Goal: Task Accomplishment & Management: Use online tool/utility

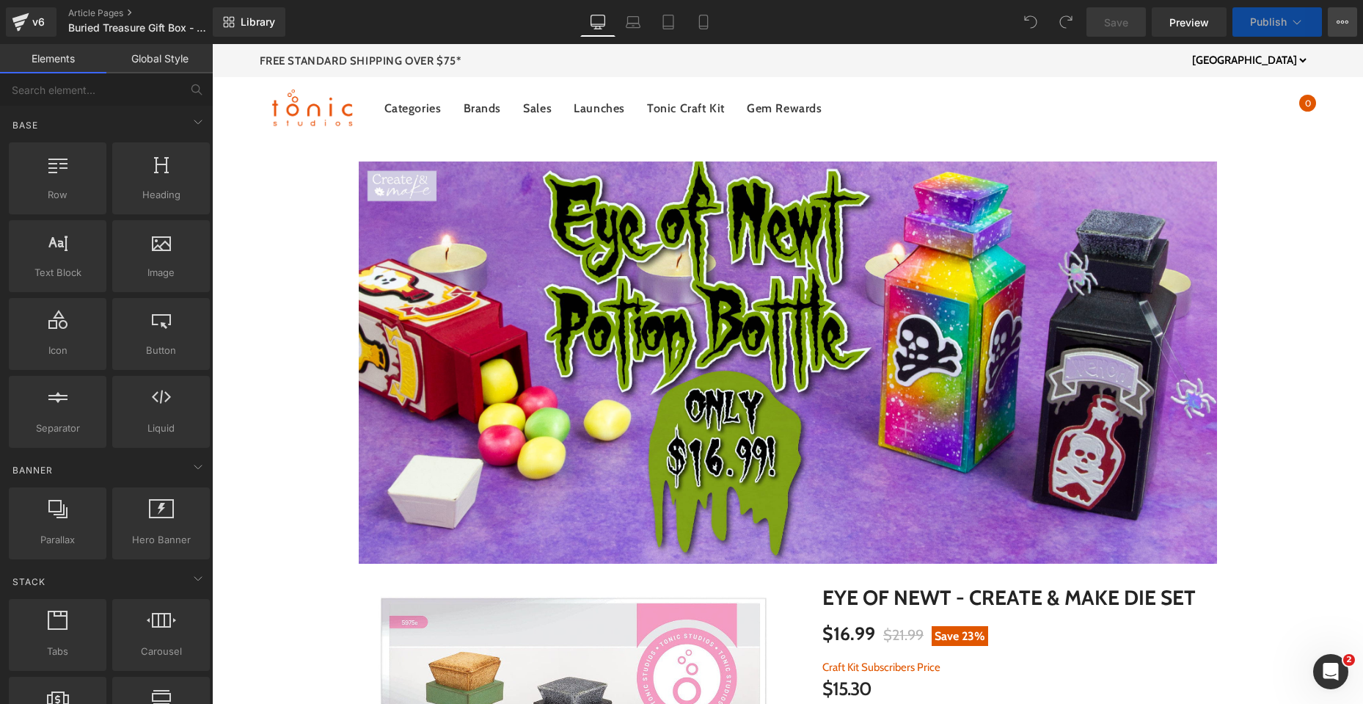
click at [1340, 29] on button "View Live Page View with current Template Save Template to Library Schedule Pub…" at bounding box center [1342, 21] width 29 height 29
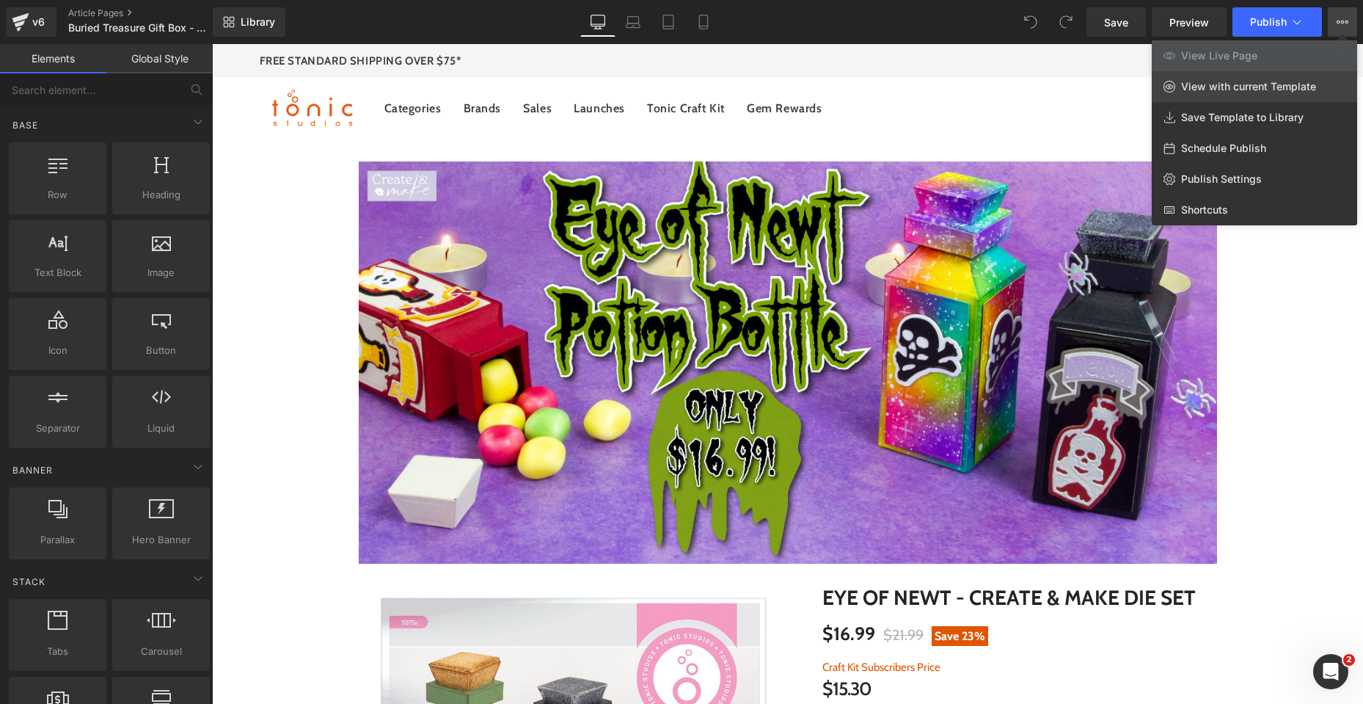
click at [1266, 90] on span "View with current Template" at bounding box center [1248, 86] width 135 height 13
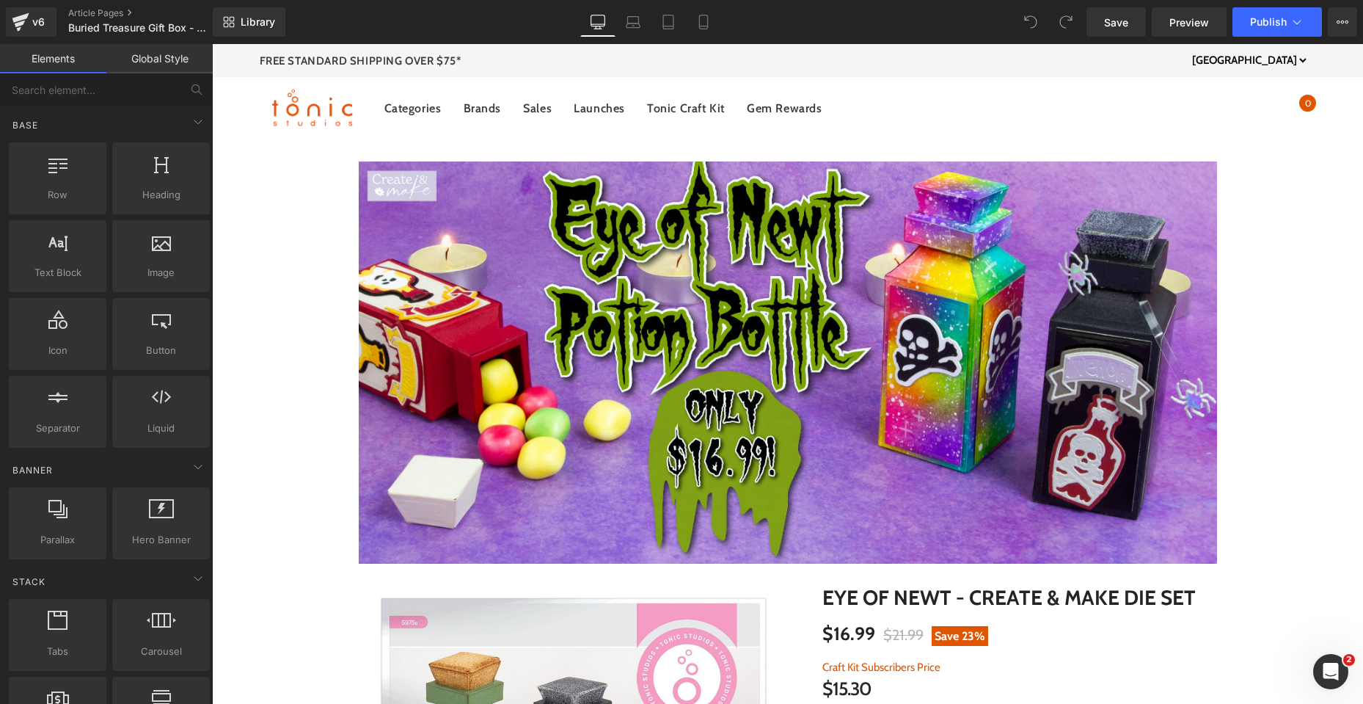
drag, startPoint x: 1355, startPoint y: 628, endPoint x: 1571, endPoint y: 77, distance: 591.7
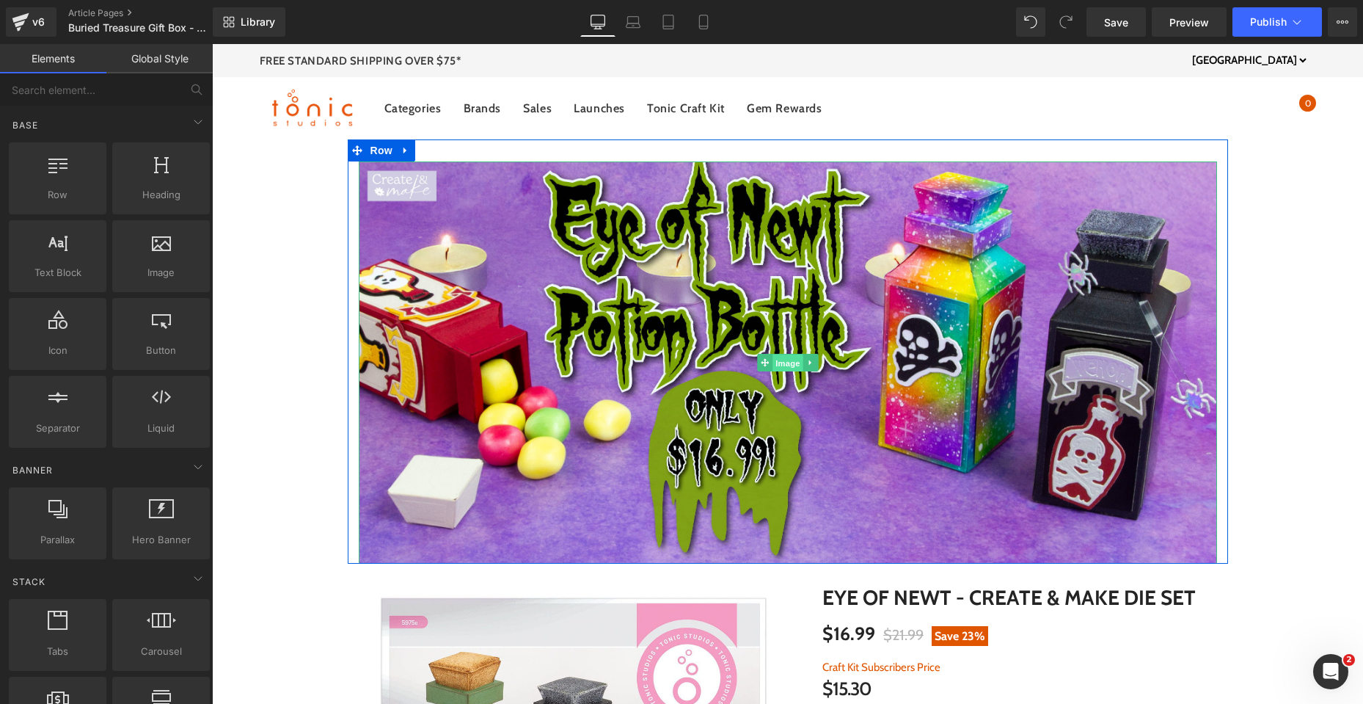
click at [773, 356] on span "Image" at bounding box center [788, 363] width 31 height 18
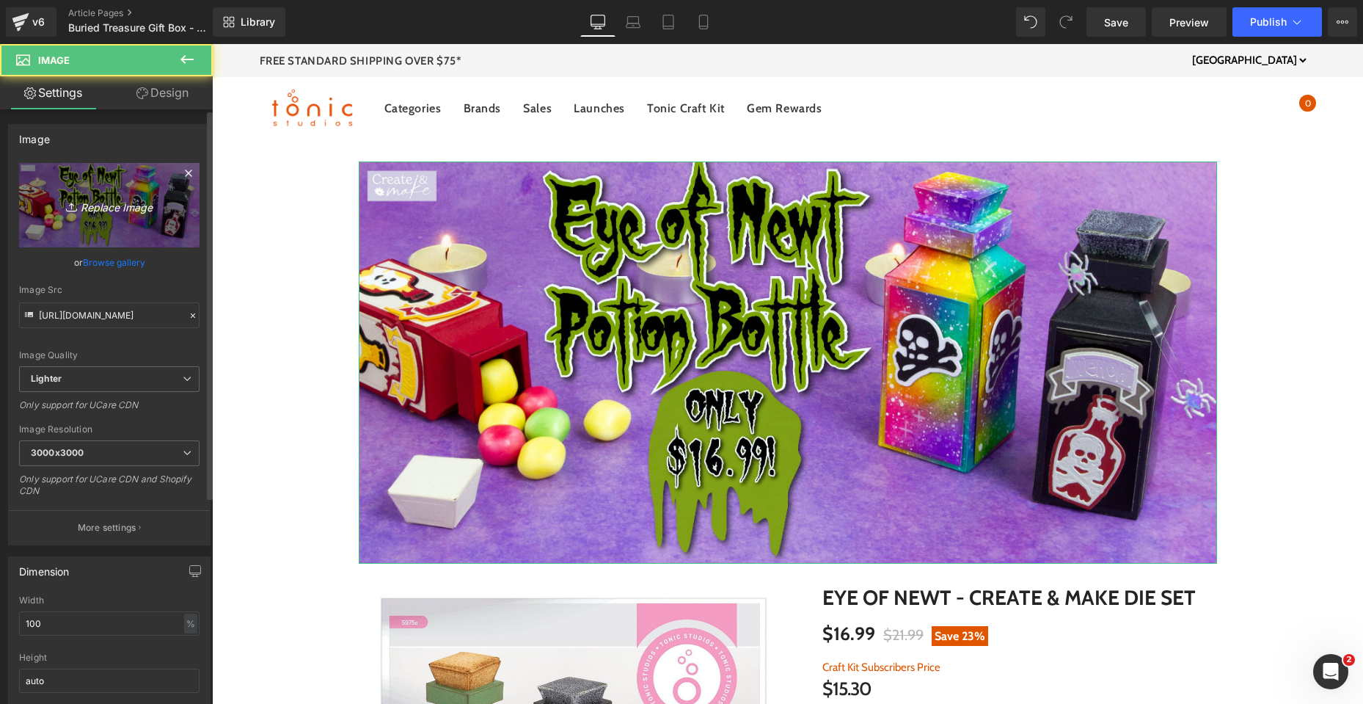
click at [108, 209] on icon "Replace Image" at bounding box center [109, 205] width 117 height 18
type input "C:\fakepath\US Buried Treasure Banner_Top.jpg"
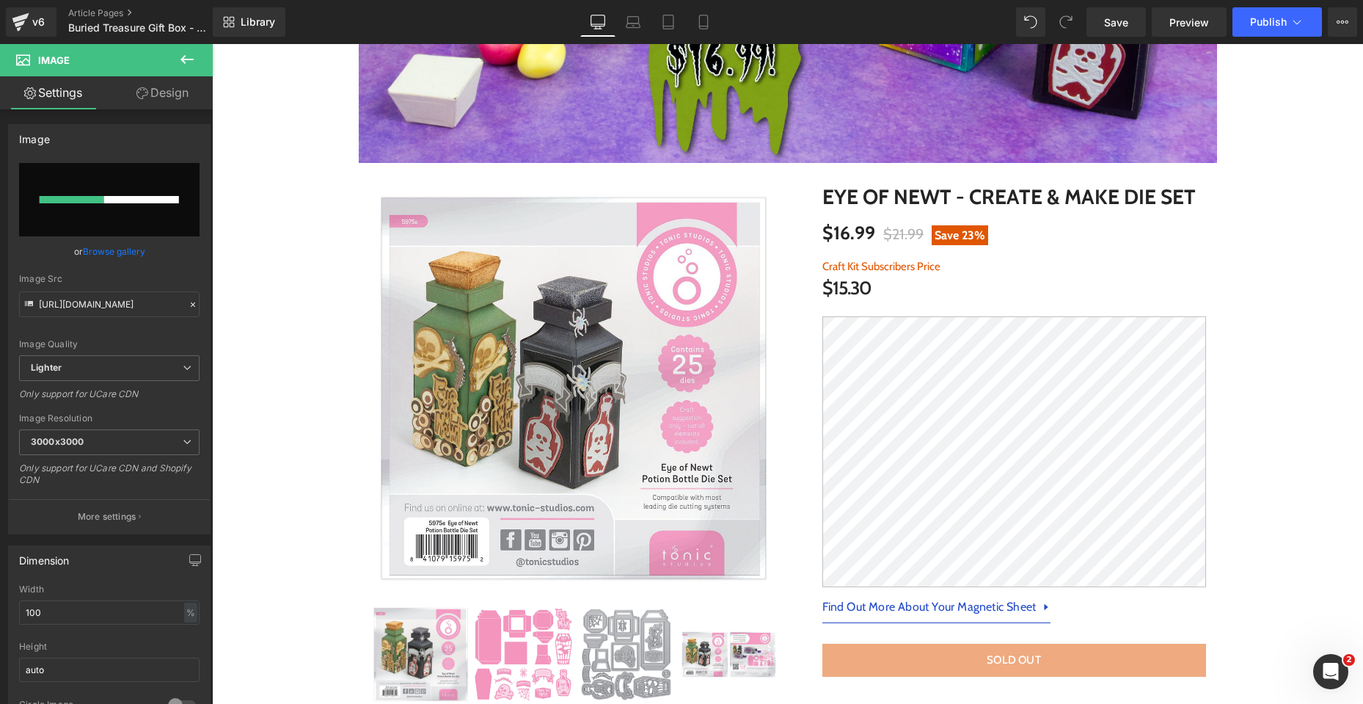
scroll to position [440, 0]
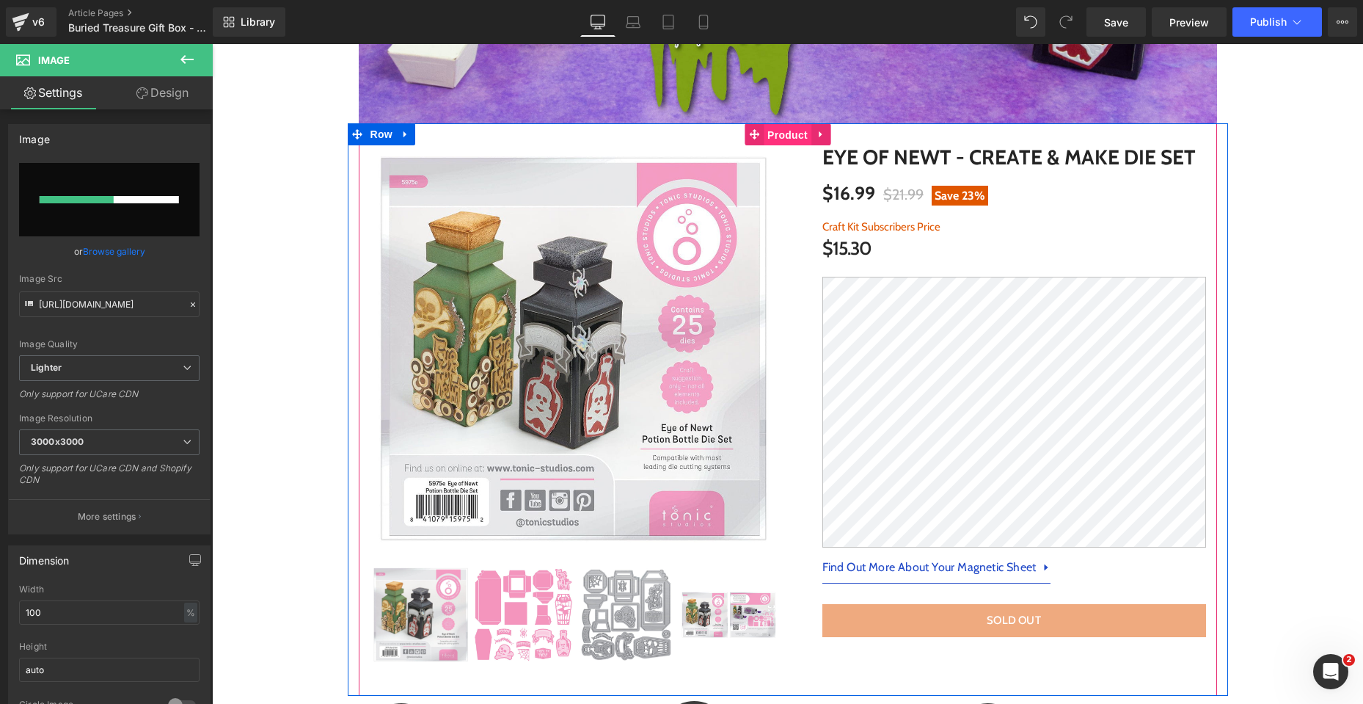
click at [770, 134] on span "Product" at bounding box center [788, 135] width 48 height 22
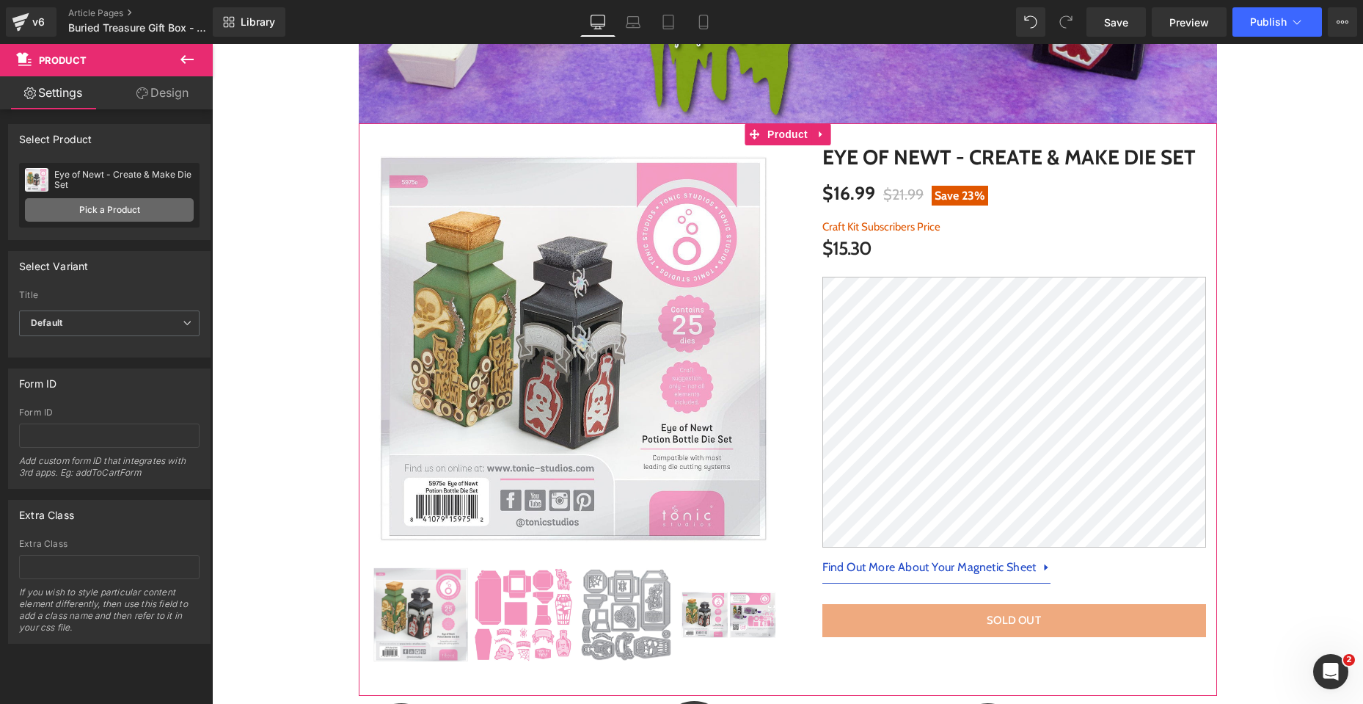
click at [103, 203] on link "Pick a Product" at bounding box center [109, 209] width 169 height 23
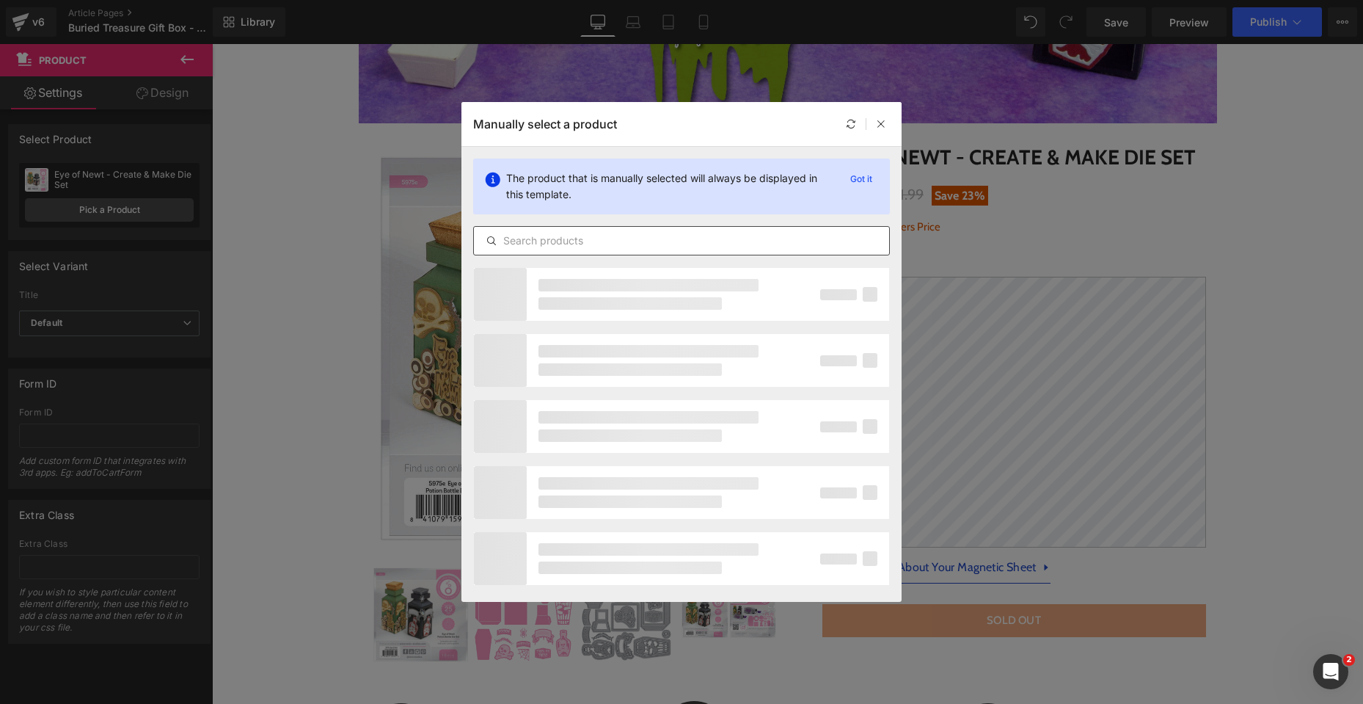
click at [697, 244] on input "text" at bounding box center [681, 241] width 415 height 18
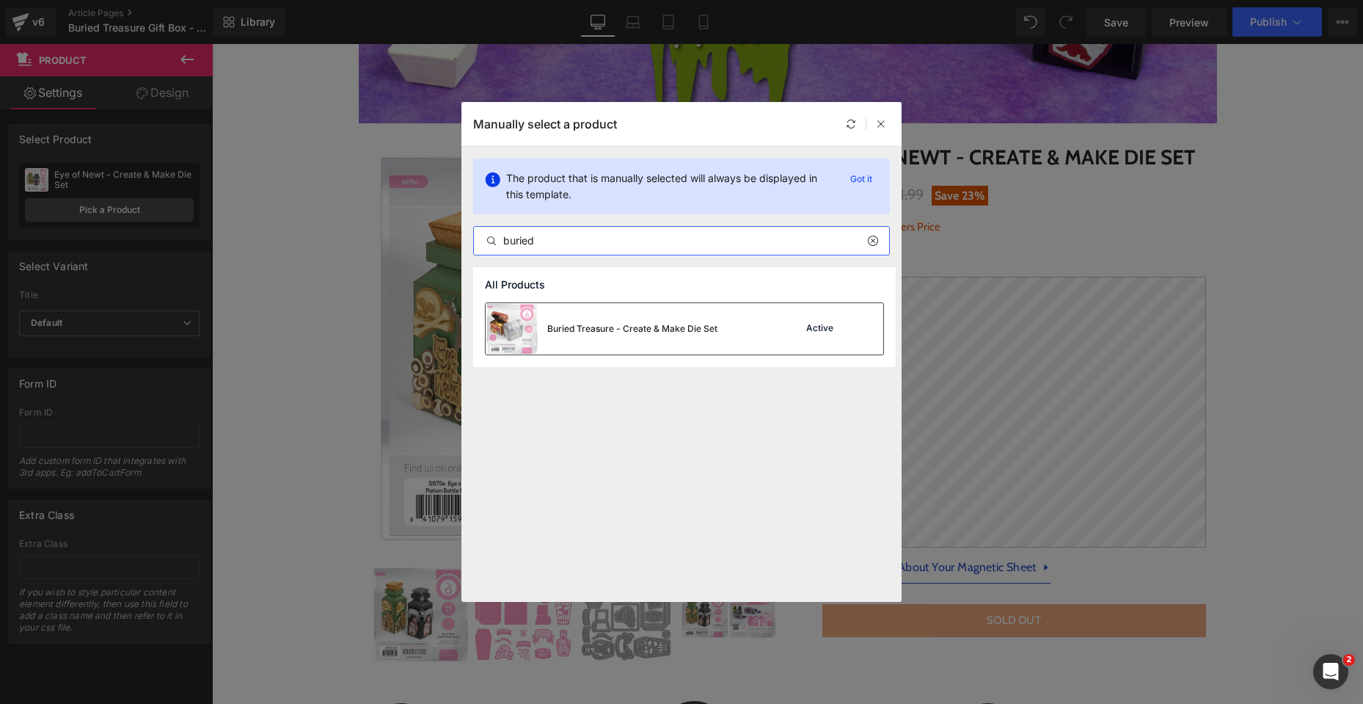
type input "buried"
click at [660, 328] on div "Buried Treasure - Create & Make Die Set" at bounding box center [632, 328] width 170 height 13
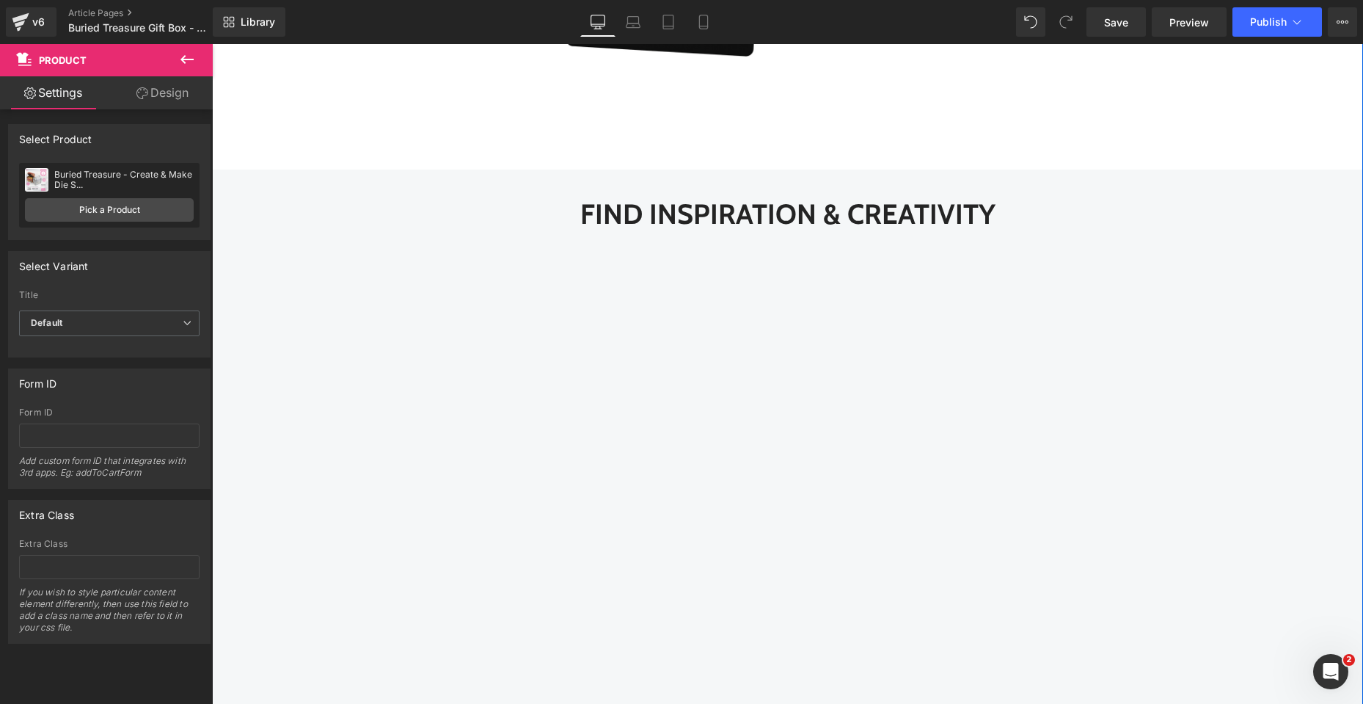
scroll to position [1614, 0]
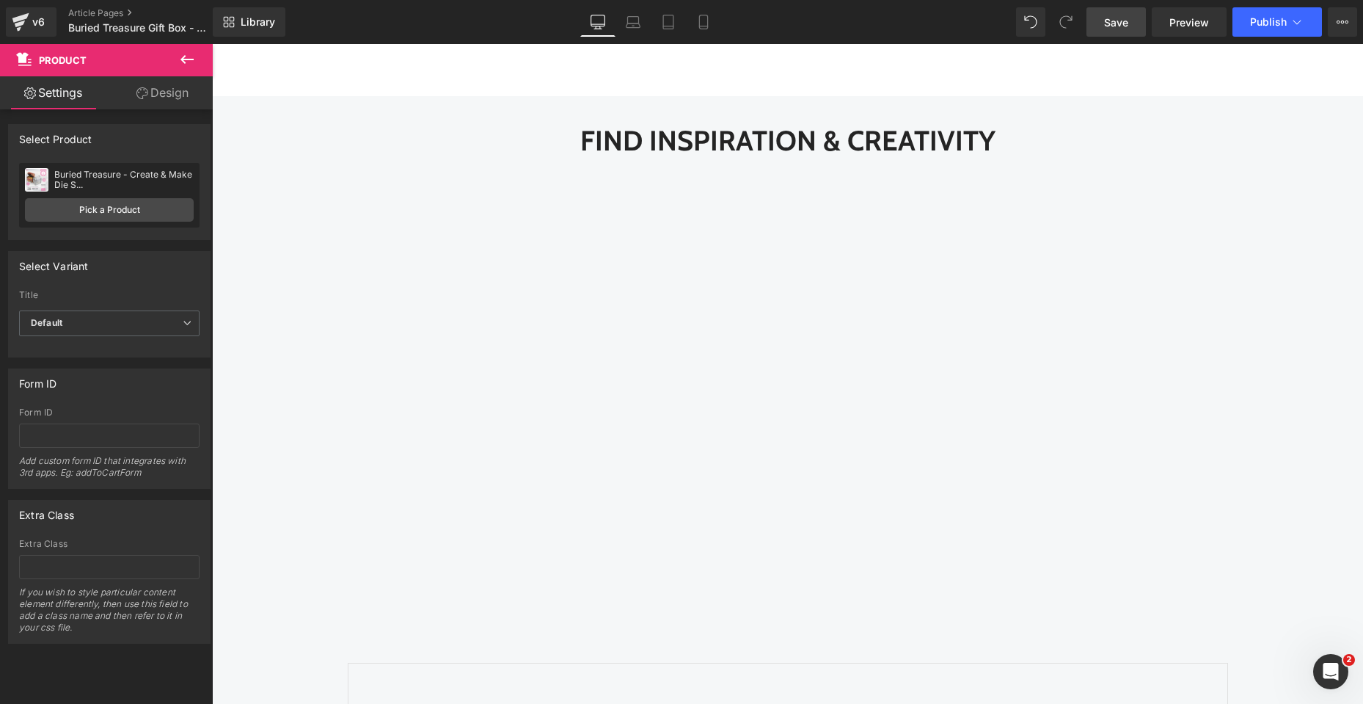
click at [1107, 28] on span "Save" at bounding box center [1116, 22] width 24 height 15
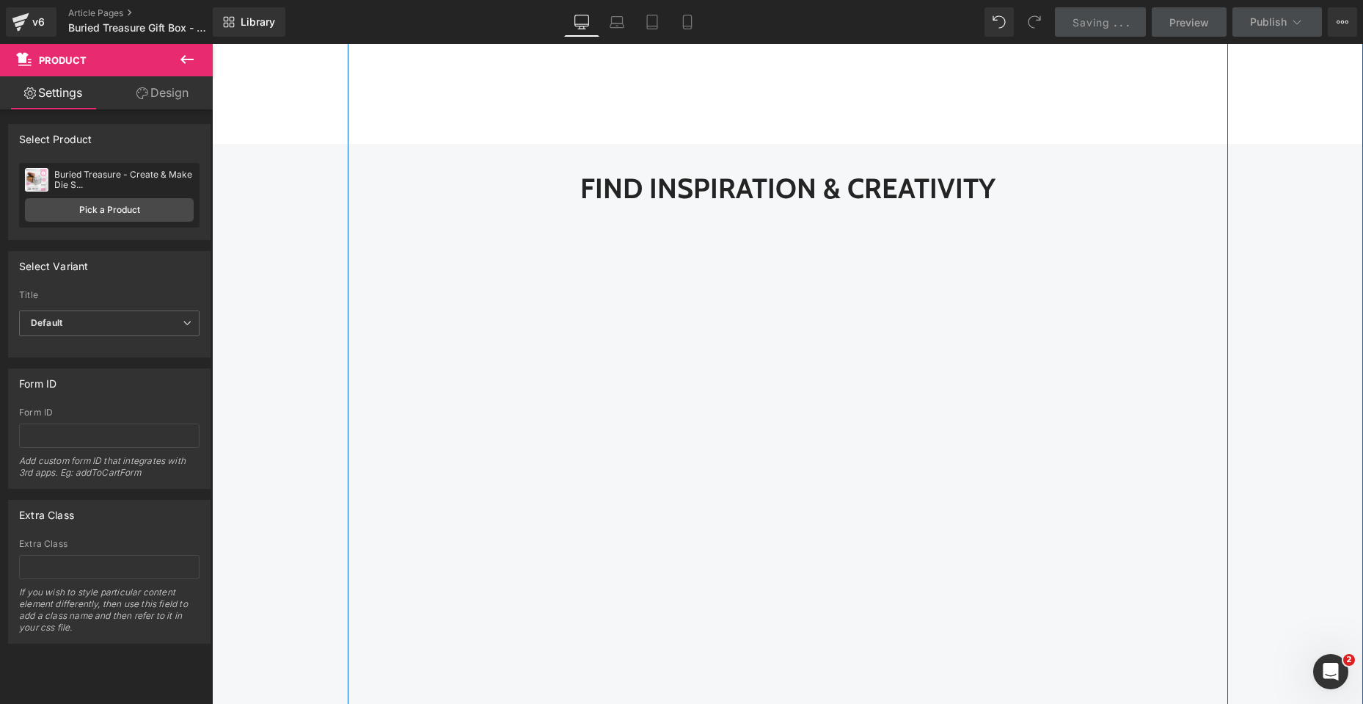
scroll to position [1541, 0]
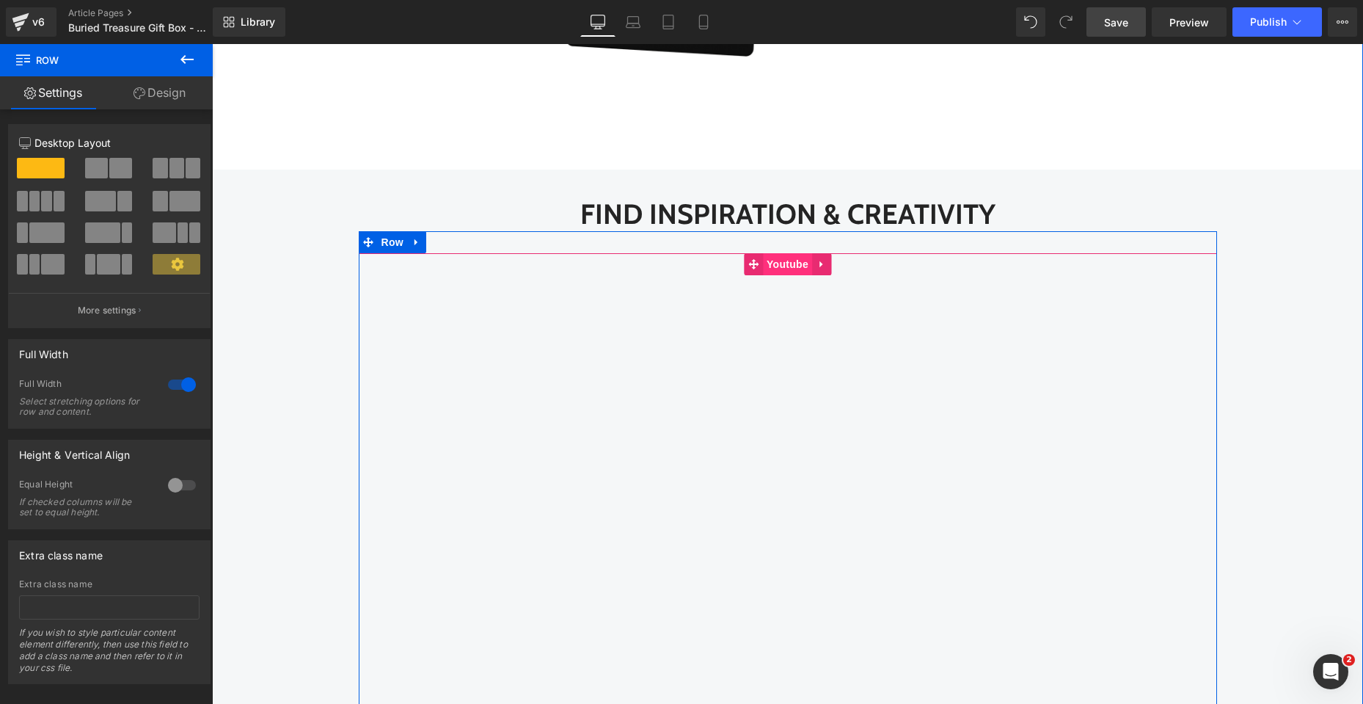
click at [766, 263] on span "Youtube" at bounding box center [787, 264] width 49 height 22
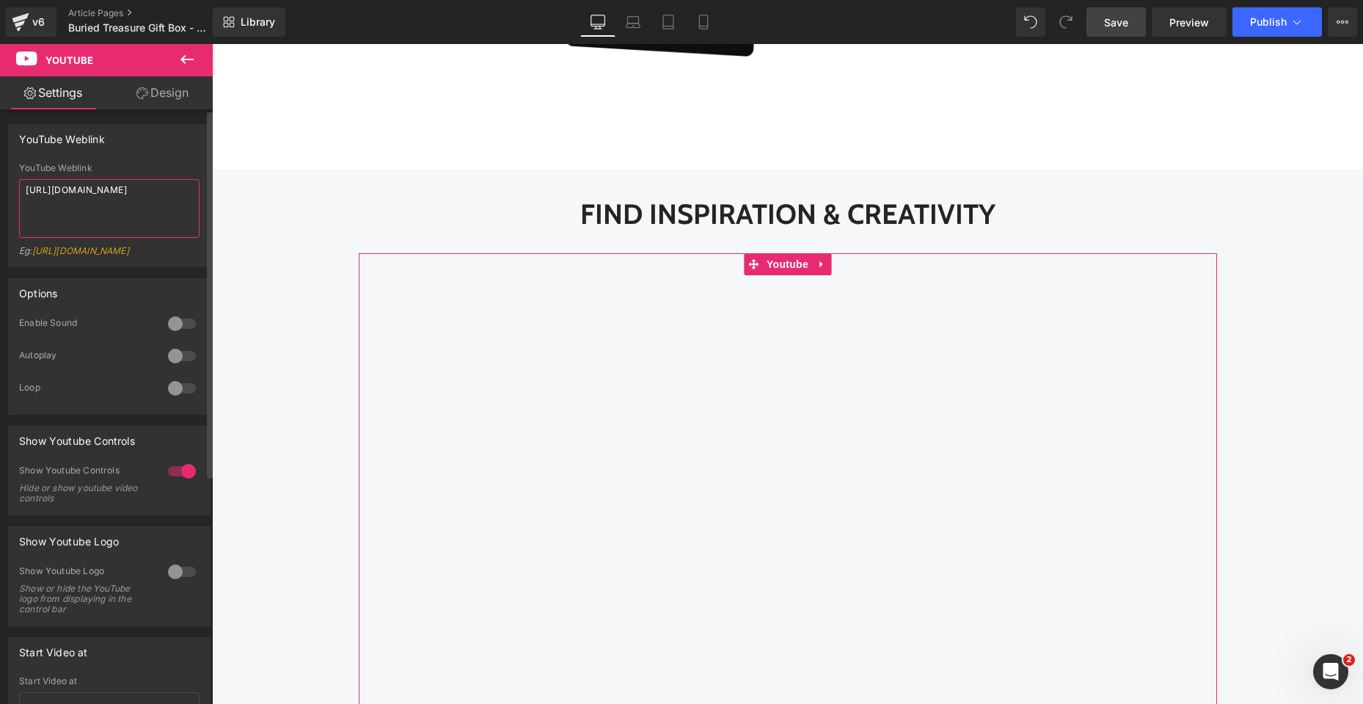
drag, startPoint x: 167, startPoint y: 185, endPoint x: 1, endPoint y: 185, distance: 165.8
click at [1, 185] on div "YouTube Weblink YouTube Weblink [URL][DOMAIN_NAME] Eg: [URL][DOMAIN_NAME]" at bounding box center [109, 190] width 219 height 154
paste textarea "nEZrbnusY3M"
type textarea "[URL][DOMAIN_NAME]"
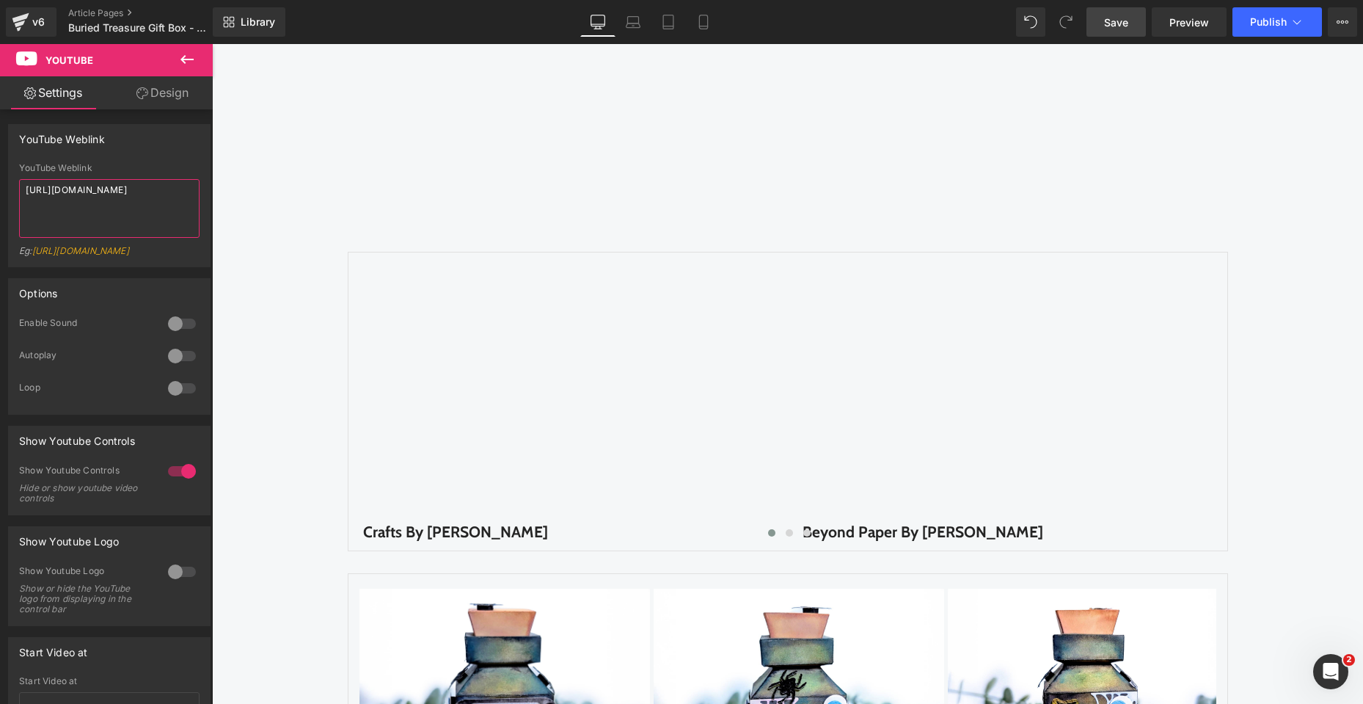
scroll to position [2054, 0]
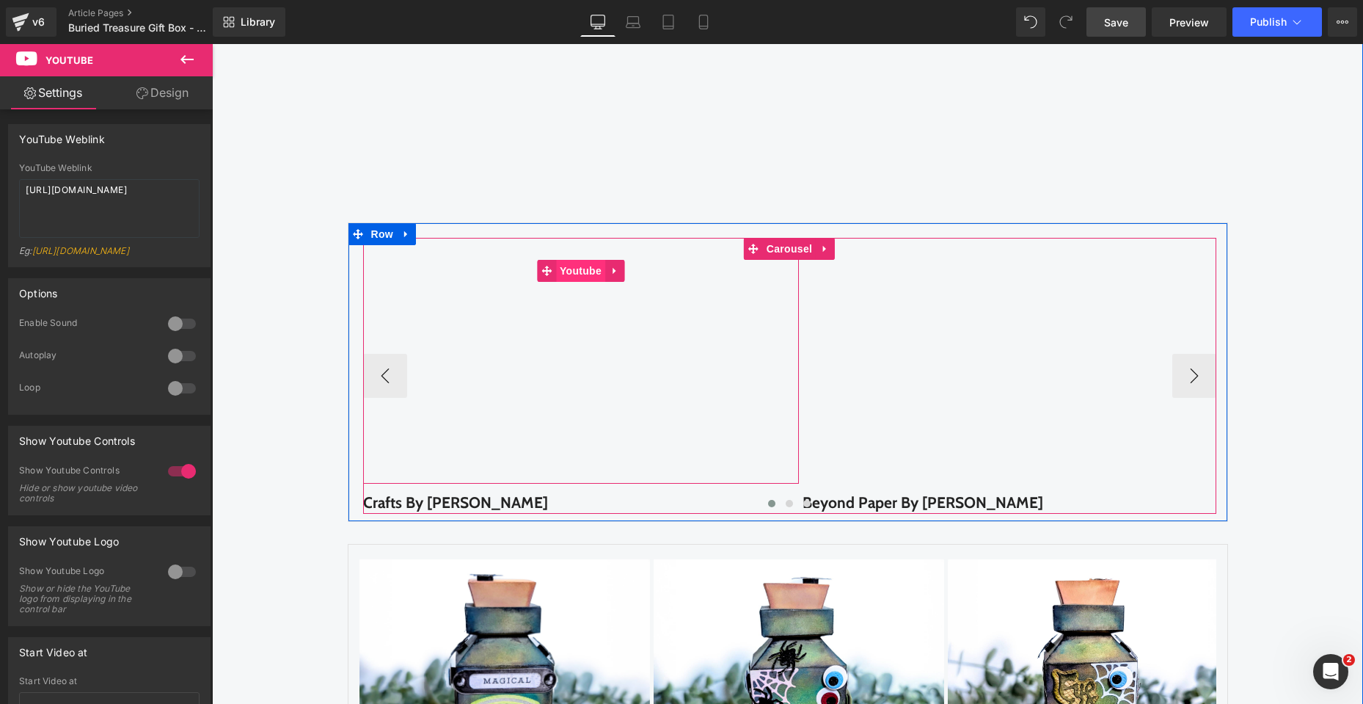
click at [577, 269] on span "Youtube" at bounding box center [580, 271] width 49 height 22
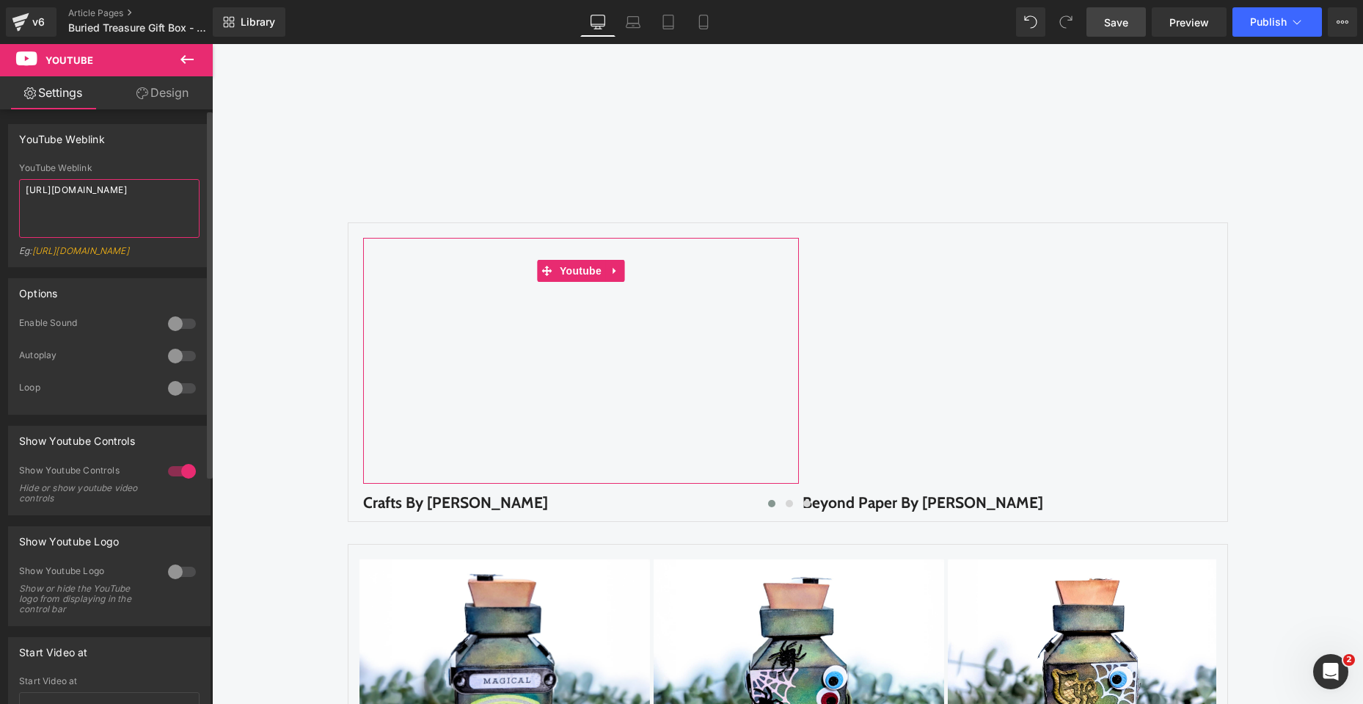
drag, startPoint x: 177, startPoint y: 192, endPoint x: 8, endPoint y: 192, distance: 168.8
click at [8, 192] on div "YouTube Weblink YouTube Weblink [URL][DOMAIN_NAME] Eg: [URL][DOMAIN_NAME]" at bounding box center [109, 195] width 203 height 143
paste textarea "YR4tAK_9Lhk"
type textarea "[URL][DOMAIN_NAME]"
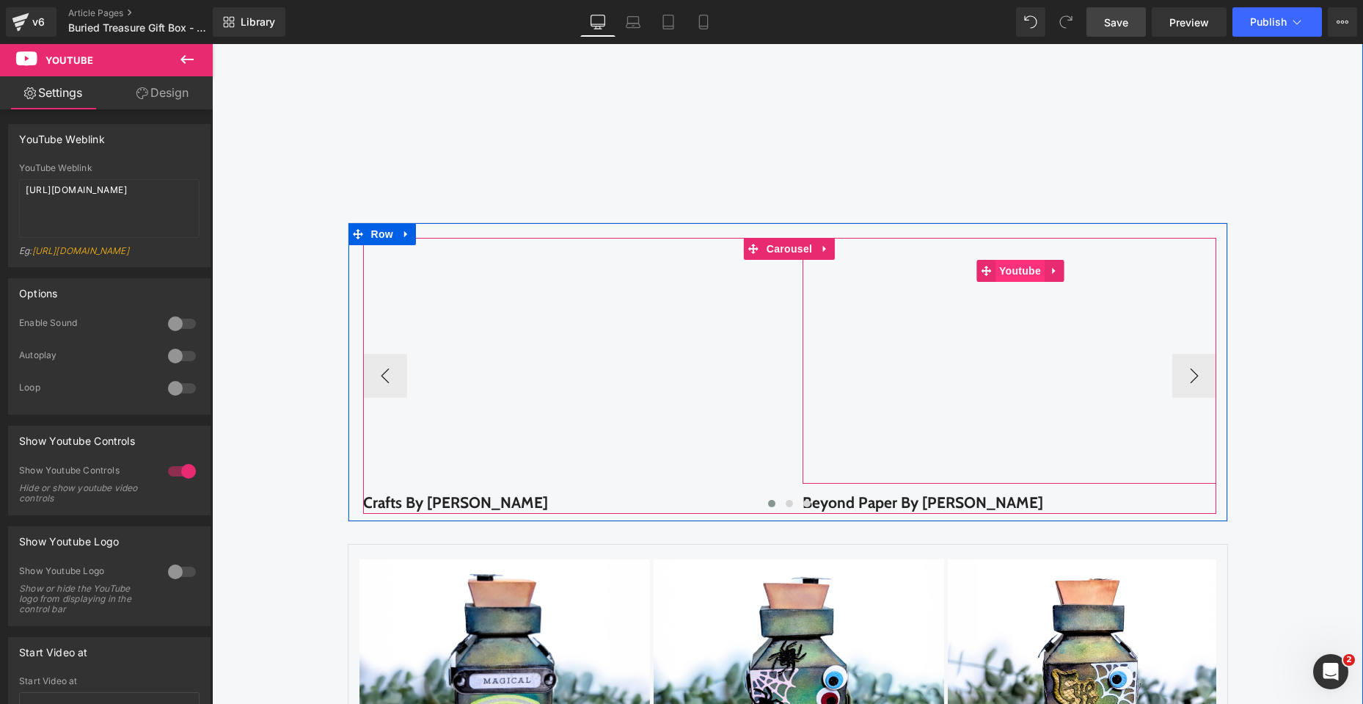
click at [1019, 270] on span "Youtube" at bounding box center [1020, 271] width 49 height 22
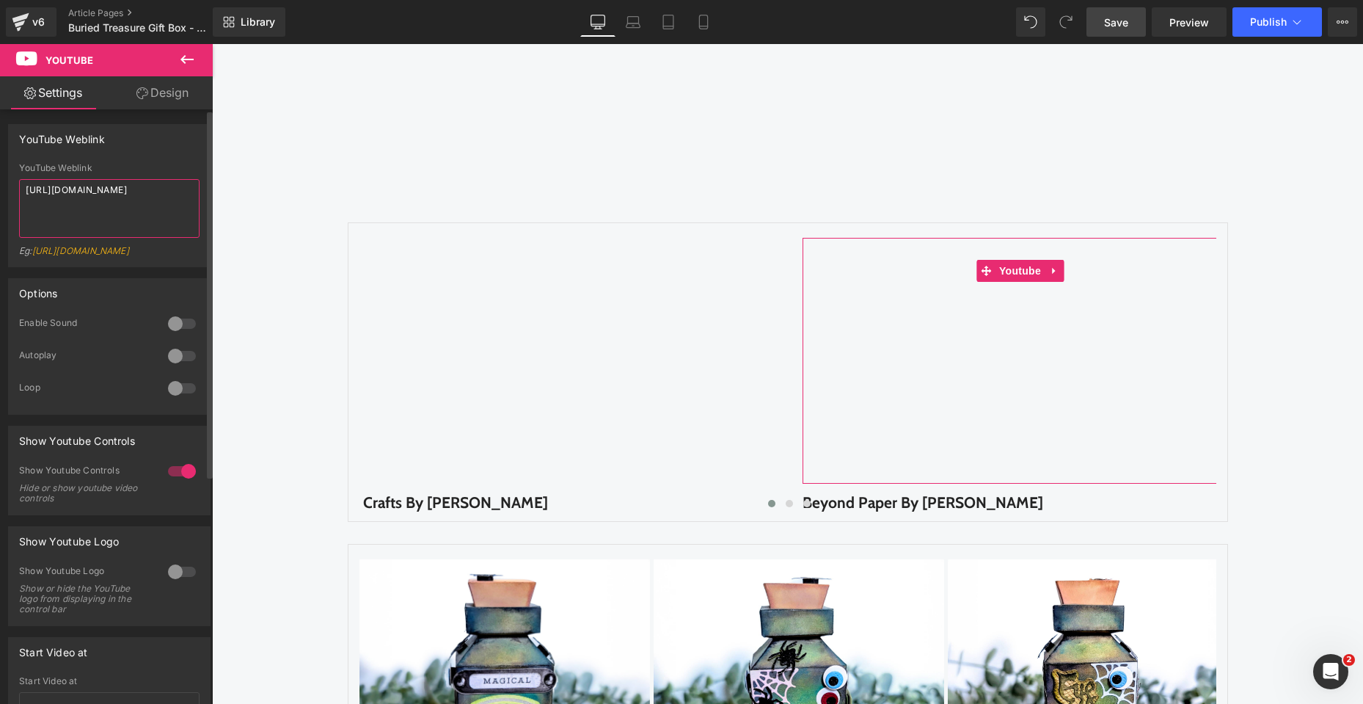
drag, startPoint x: 178, startPoint y: 194, endPoint x: 0, endPoint y: 193, distance: 177.6
click at [0, 193] on div "YouTube Weblink YouTube Weblink [URL][DOMAIN_NAME] Eg: [URL][DOMAIN_NAME]" at bounding box center [109, 190] width 219 height 154
paste textarea "Fl_k4uEllDo"
type textarea "[URL][DOMAIN_NAME]"
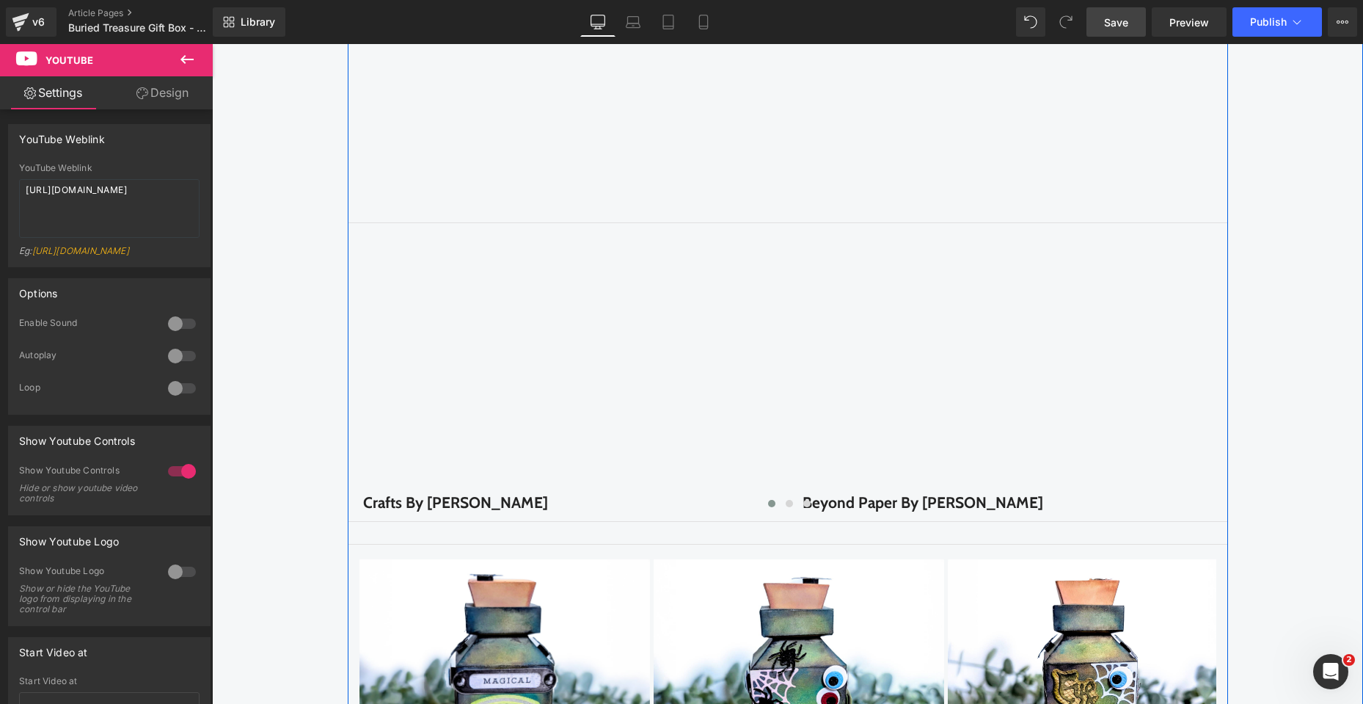
click at [1291, 462] on div "Find Inspiration & Creativity Heading Youtube Row Row Youtube Crafts By [PERSON…" at bounding box center [787, 286] width 1151 height 1217
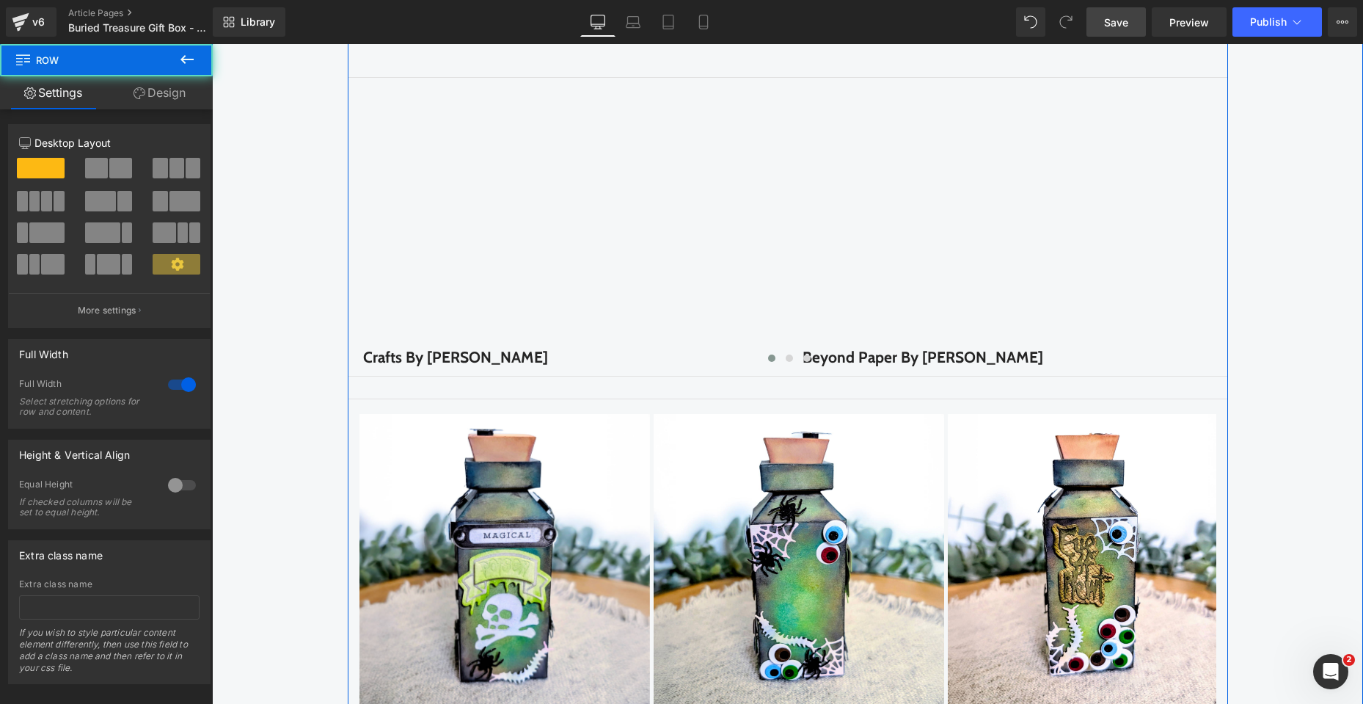
scroll to position [2201, 0]
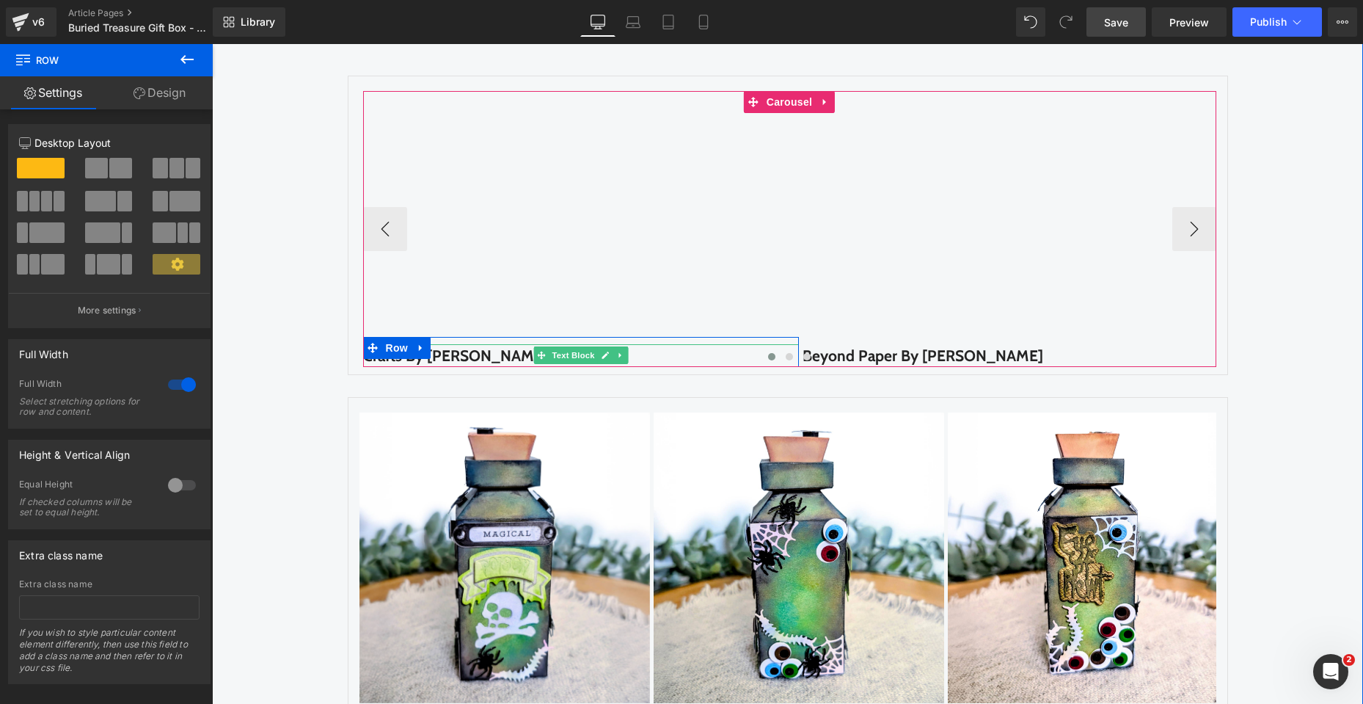
click at [599, 348] on link at bounding box center [604, 355] width 15 height 18
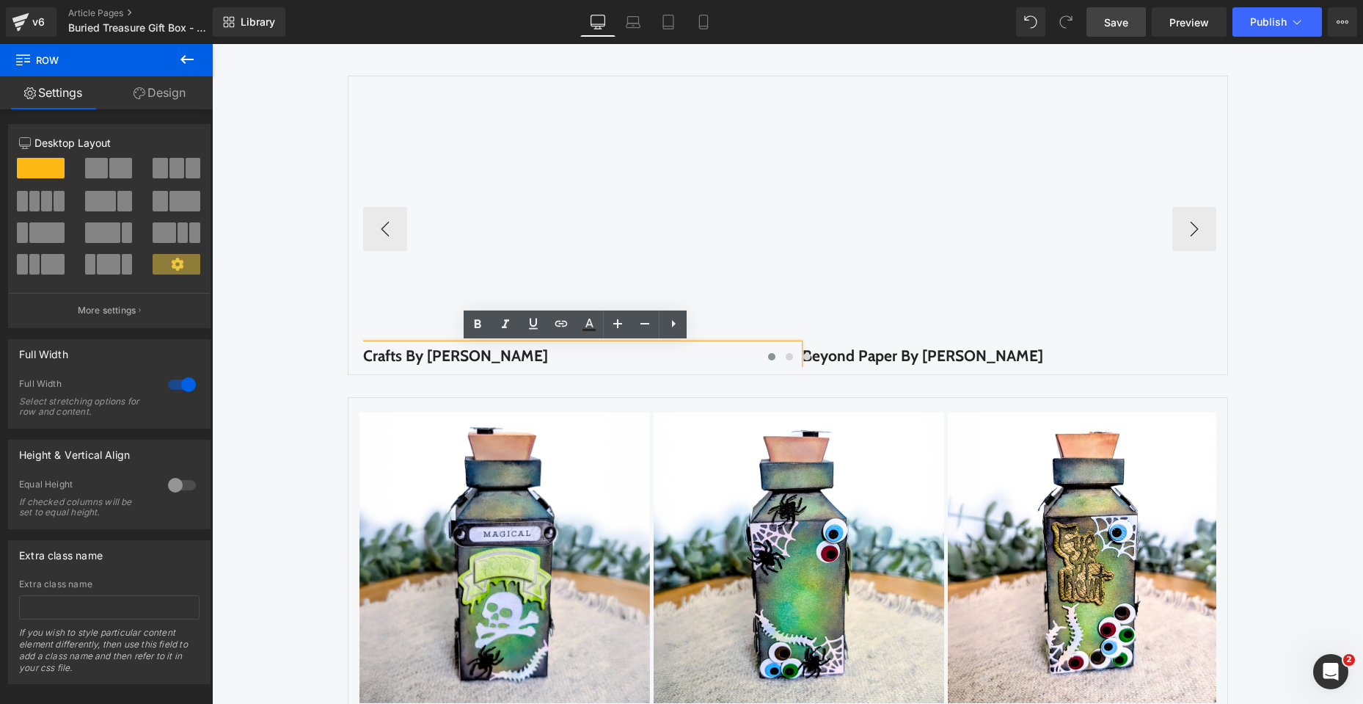
click at [611, 348] on p "Crafts By [PERSON_NAME]" at bounding box center [581, 355] width 436 height 23
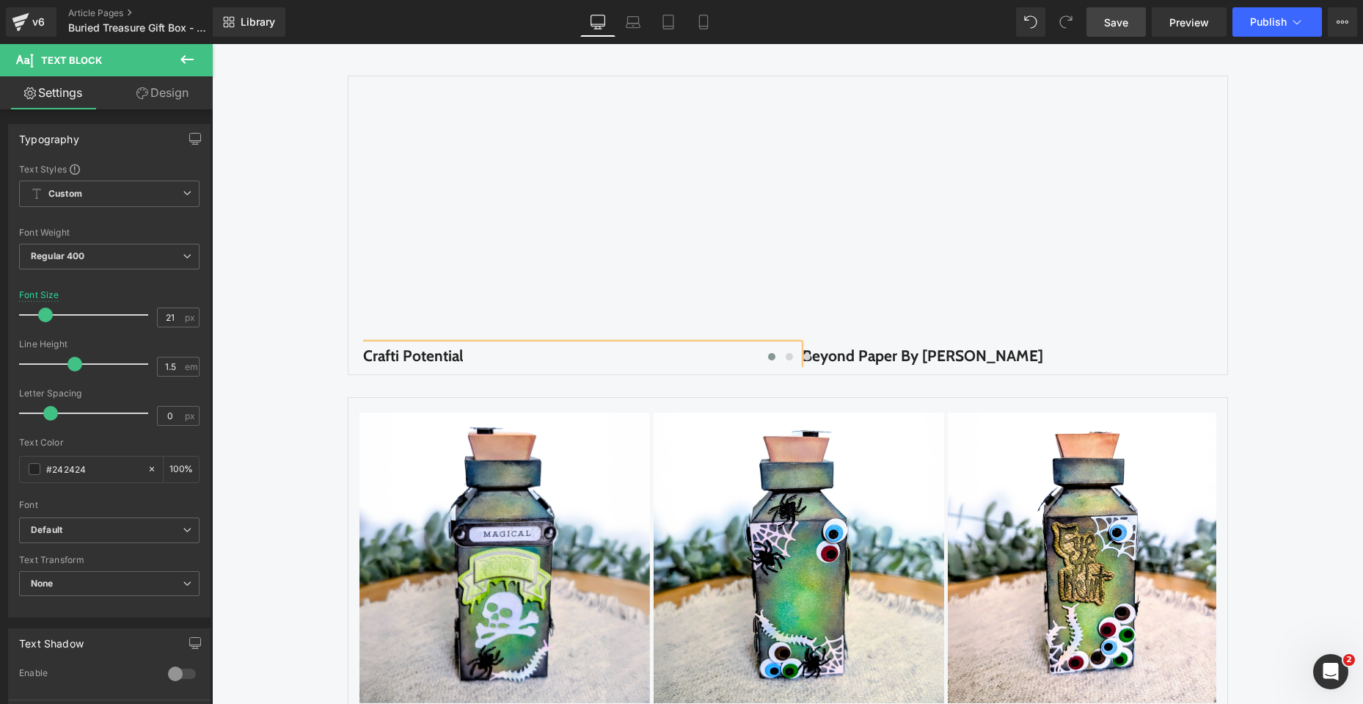
click at [1291, 324] on div "Find Inspiration & Creativity Heading Youtube Row Row Youtube Crafti Potential …" at bounding box center [787, 139] width 1151 height 1217
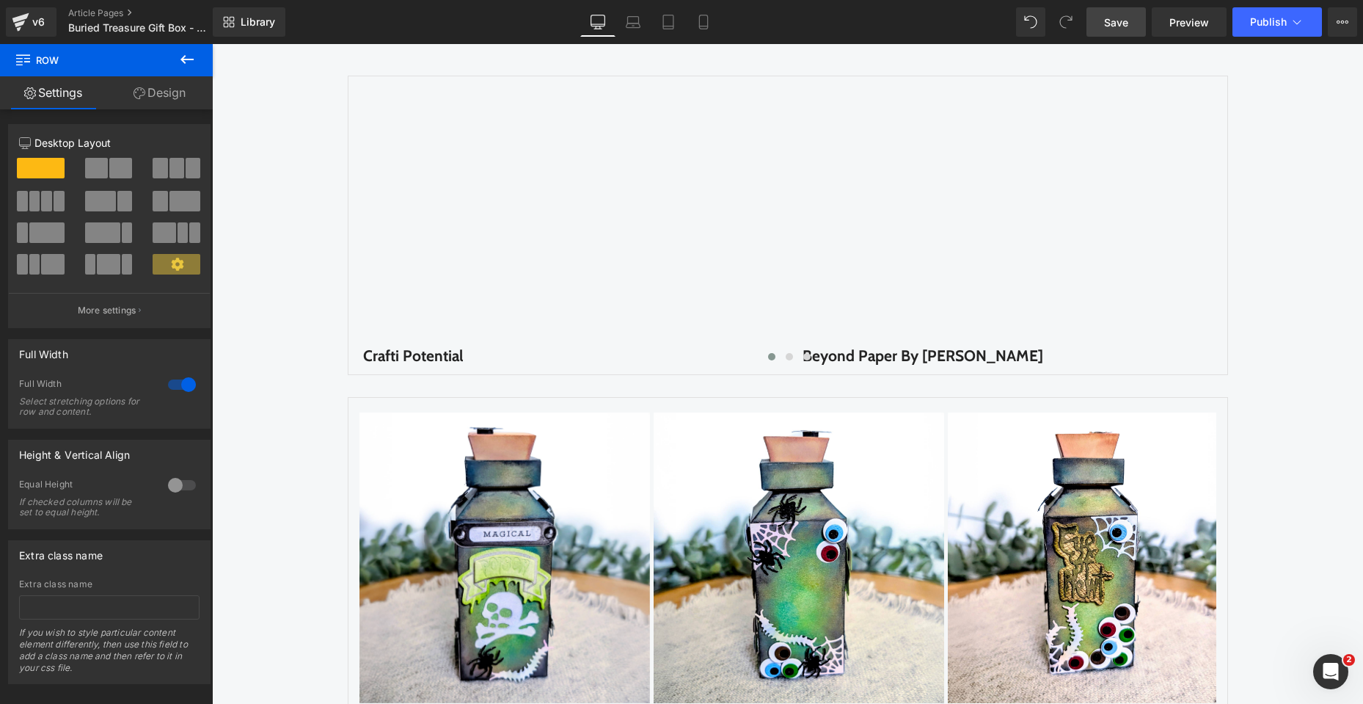
drag, startPoint x: 1133, startPoint y: 26, endPoint x: 1068, endPoint y: 417, distance: 396.5
click at [1133, 26] on link "Save" at bounding box center [1116, 21] width 59 height 29
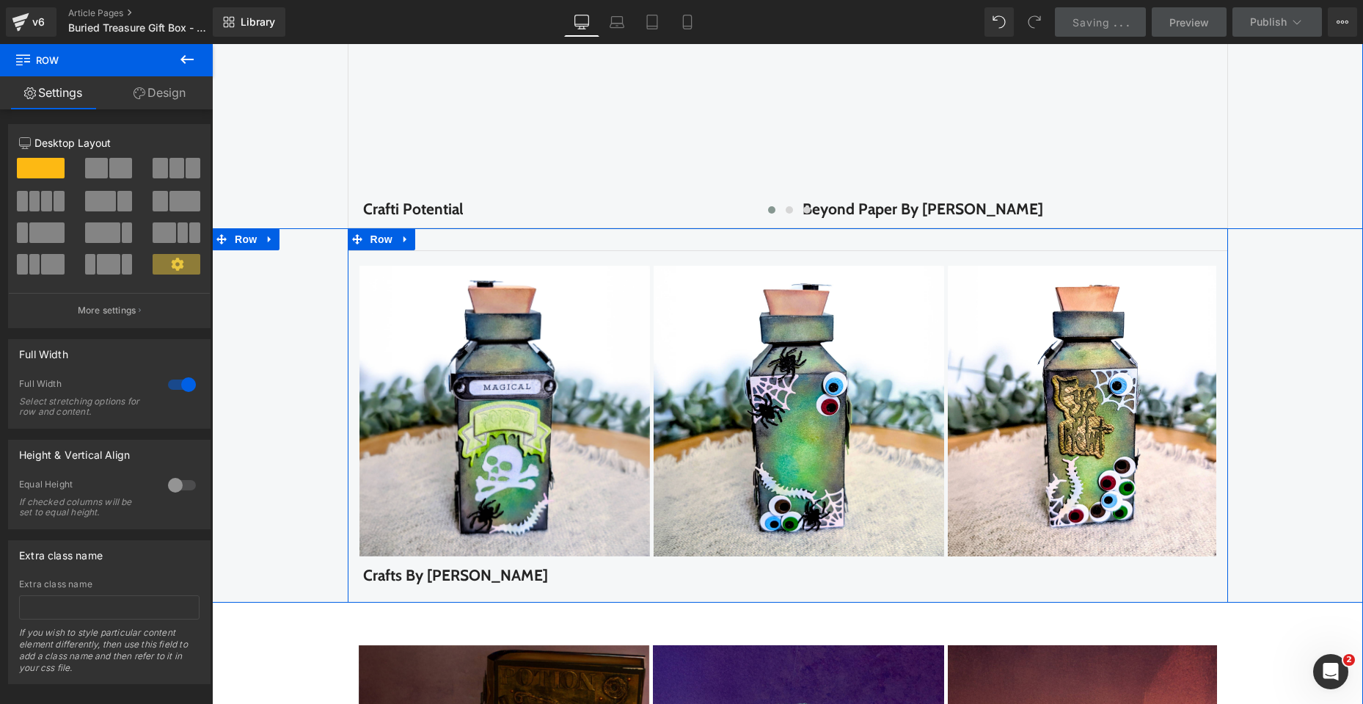
scroll to position [2421, 0]
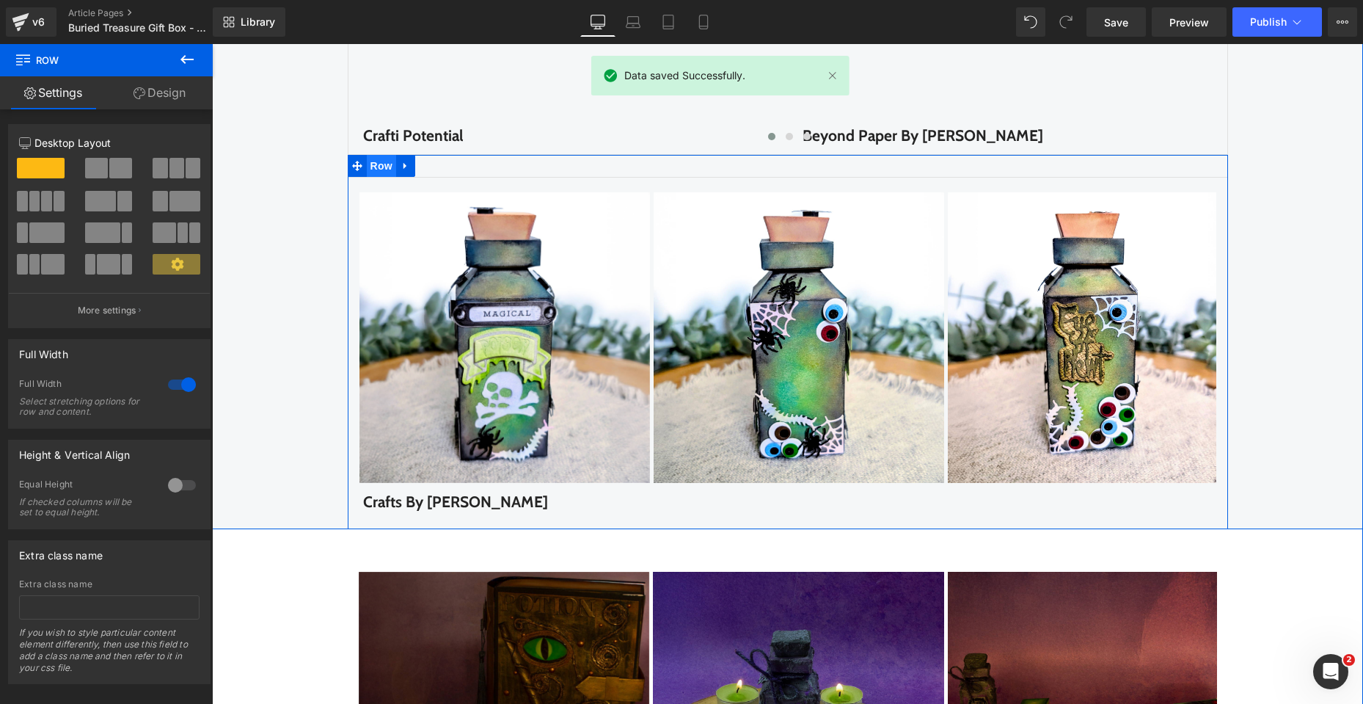
click at [379, 167] on span "Row" at bounding box center [381, 166] width 29 height 22
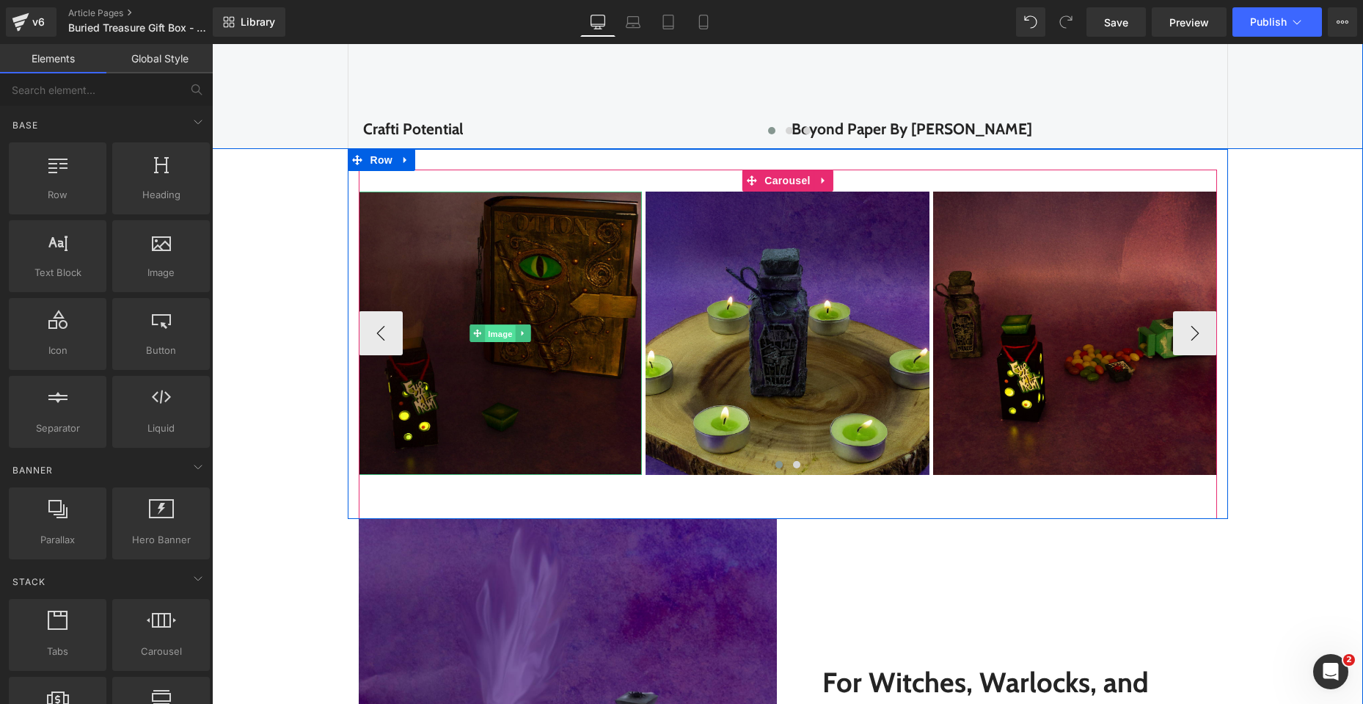
click at [490, 337] on span "Image" at bounding box center [500, 334] width 31 height 18
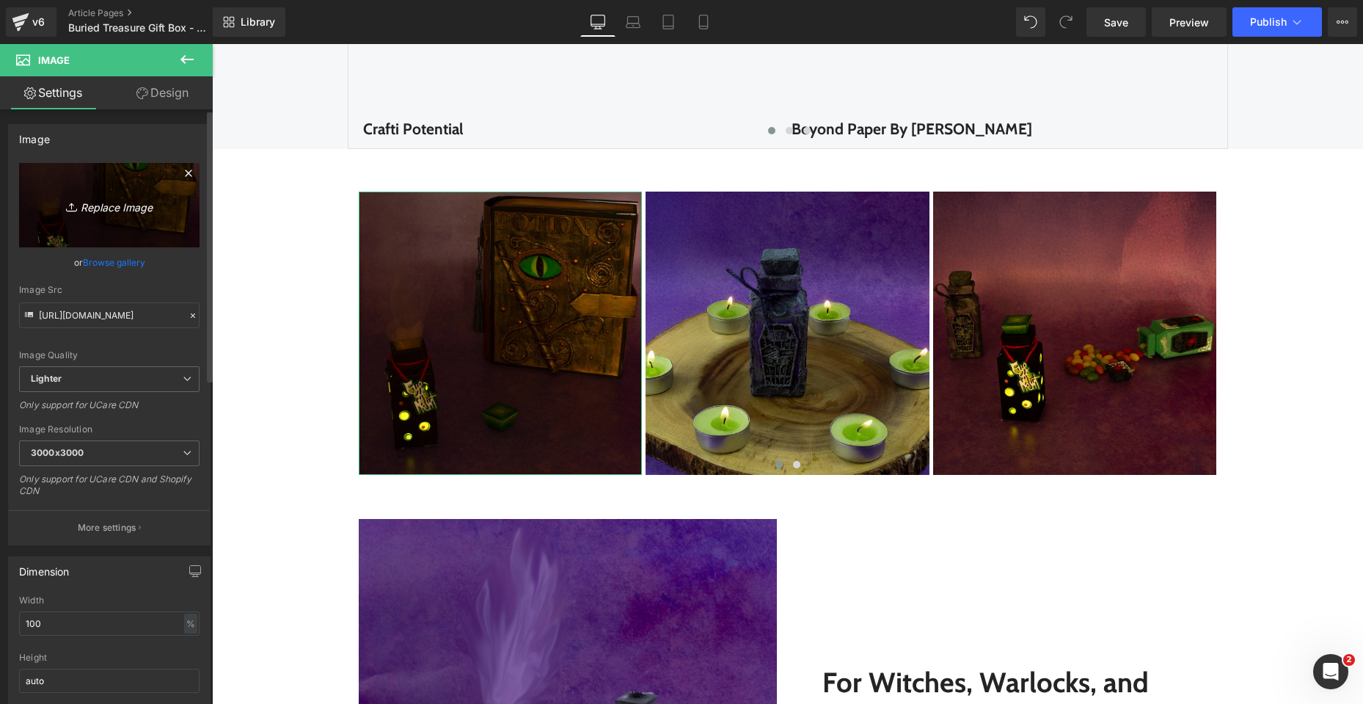
click at [96, 205] on icon "Replace Image" at bounding box center [109, 205] width 117 height 18
type input "C:\fakepath\Buried Treasure_SQUARE_01.jpg"
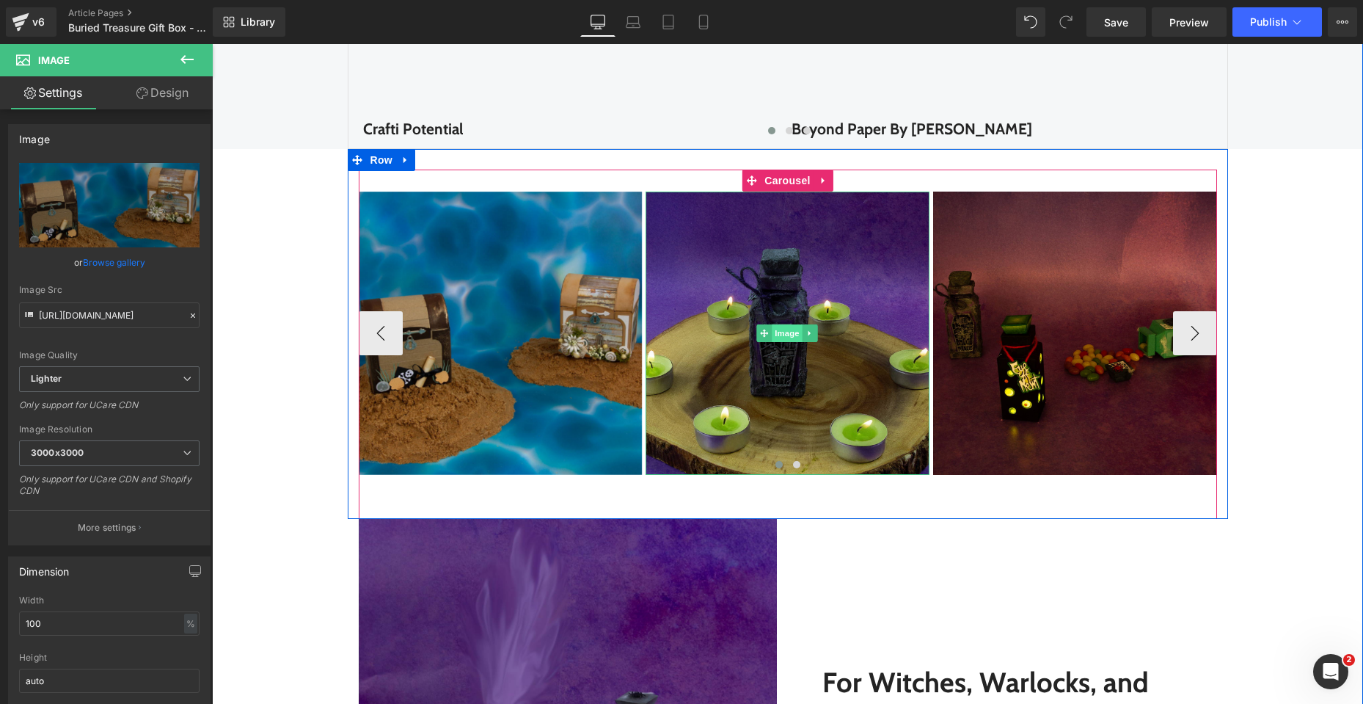
click at [784, 336] on span "Image" at bounding box center [788, 333] width 31 height 18
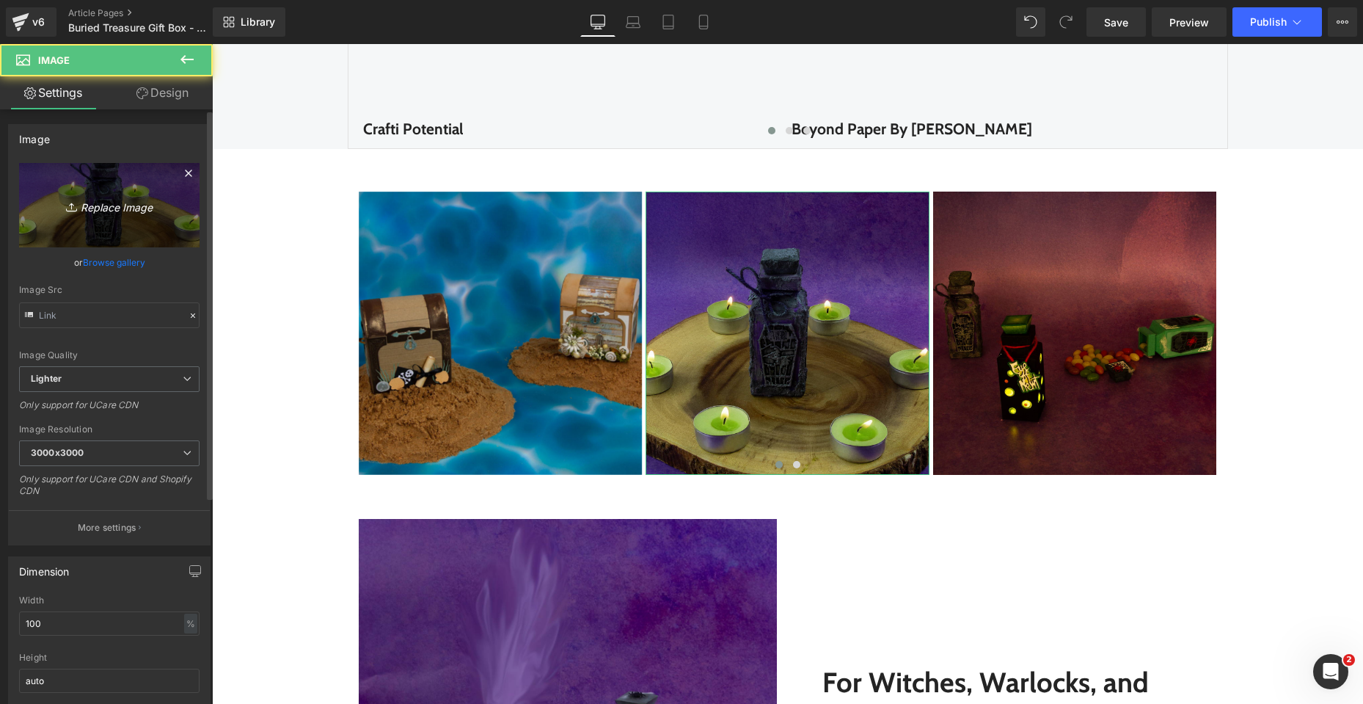
click at [110, 211] on icon "Replace Image" at bounding box center [109, 205] width 117 height 18
type input "C:\fakepath\Buried Treasure_SQUARE_03.jpg"
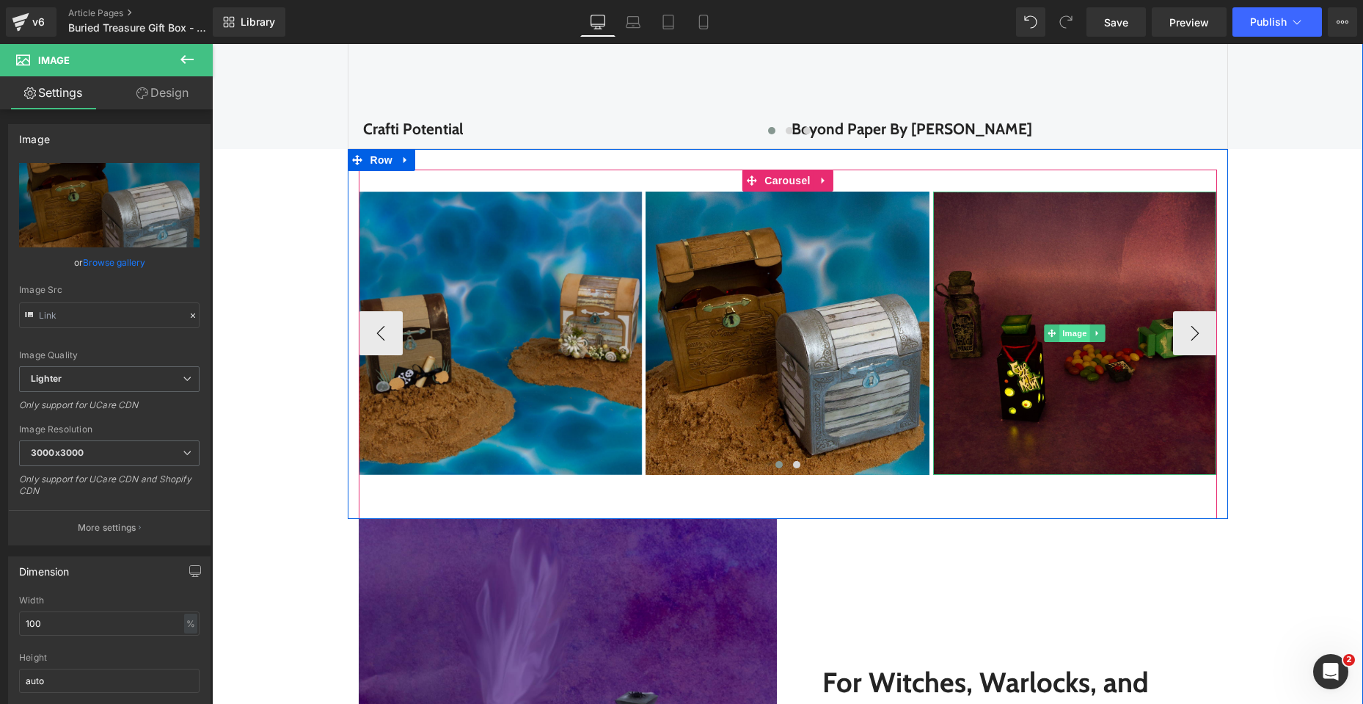
click at [1068, 336] on span "Image" at bounding box center [1074, 333] width 31 height 18
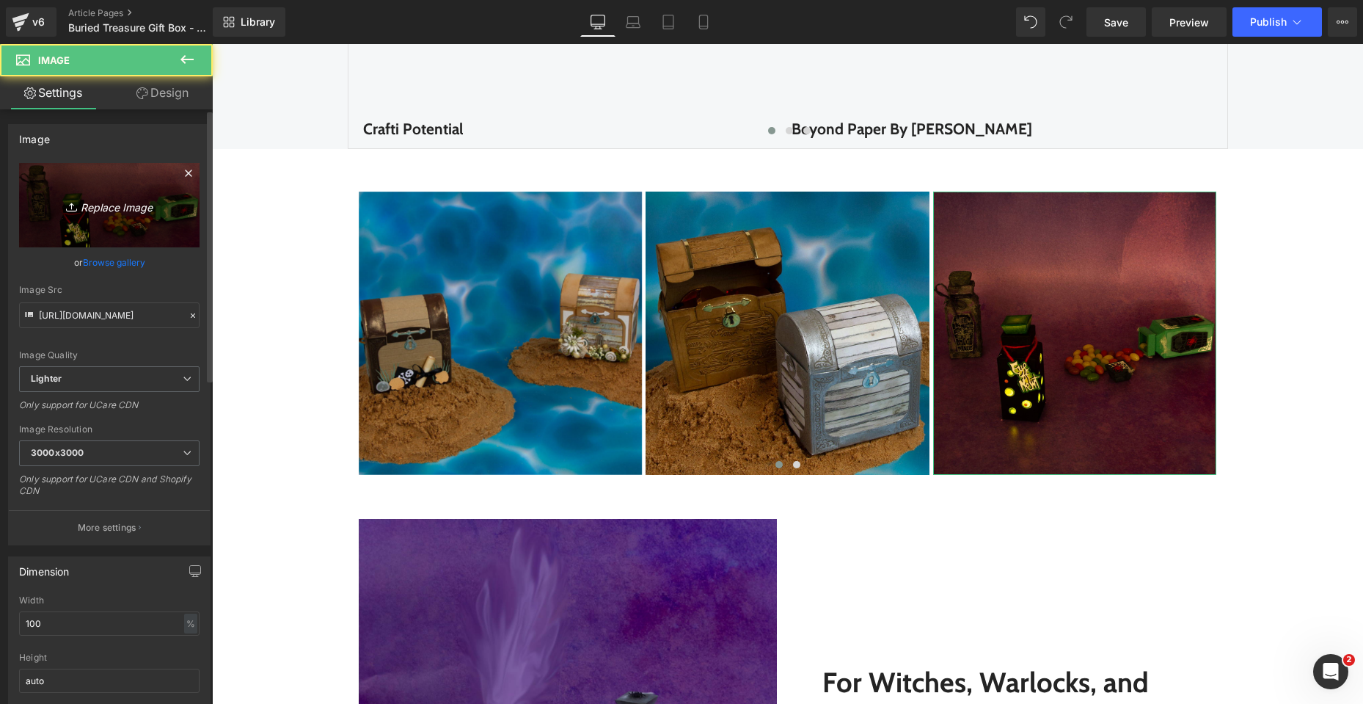
click at [94, 214] on link "Replace Image" at bounding box center [109, 205] width 180 height 84
type input "C:\fakepath\Buried Treasure_SQUARE_07.jpg"
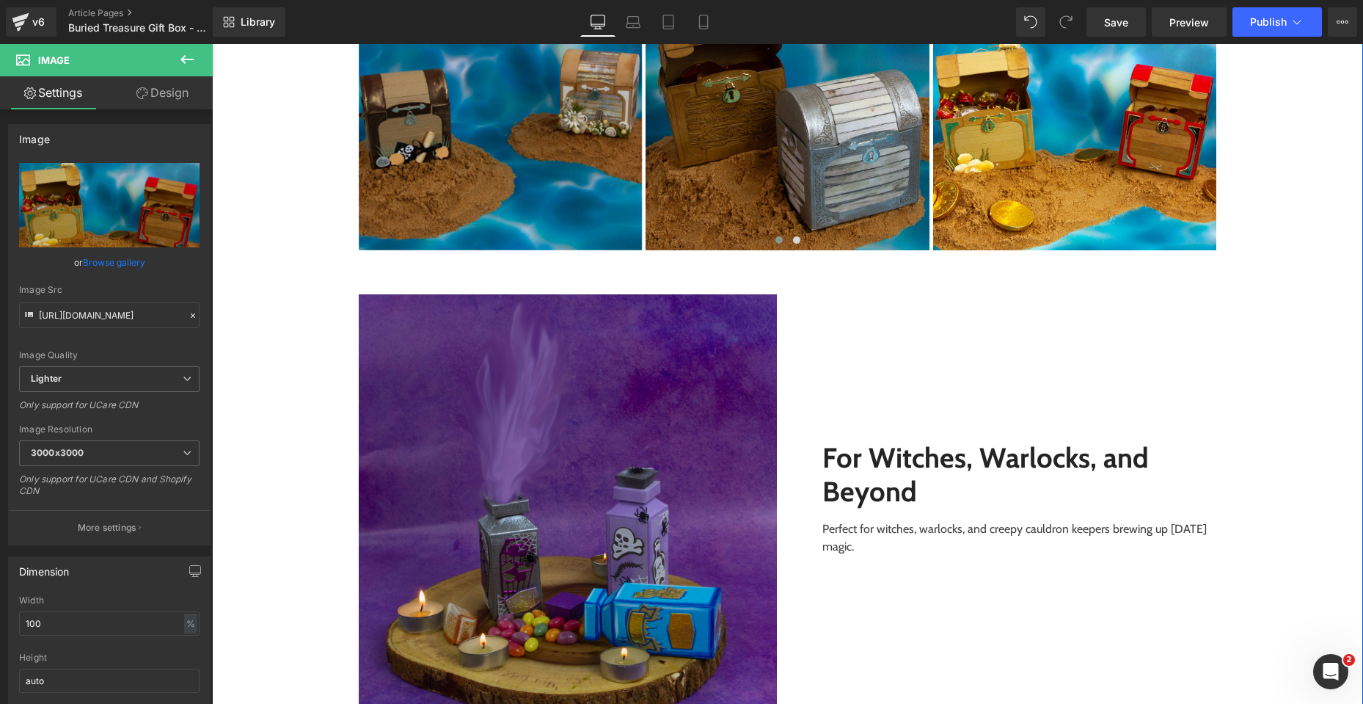
scroll to position [2715, 0]
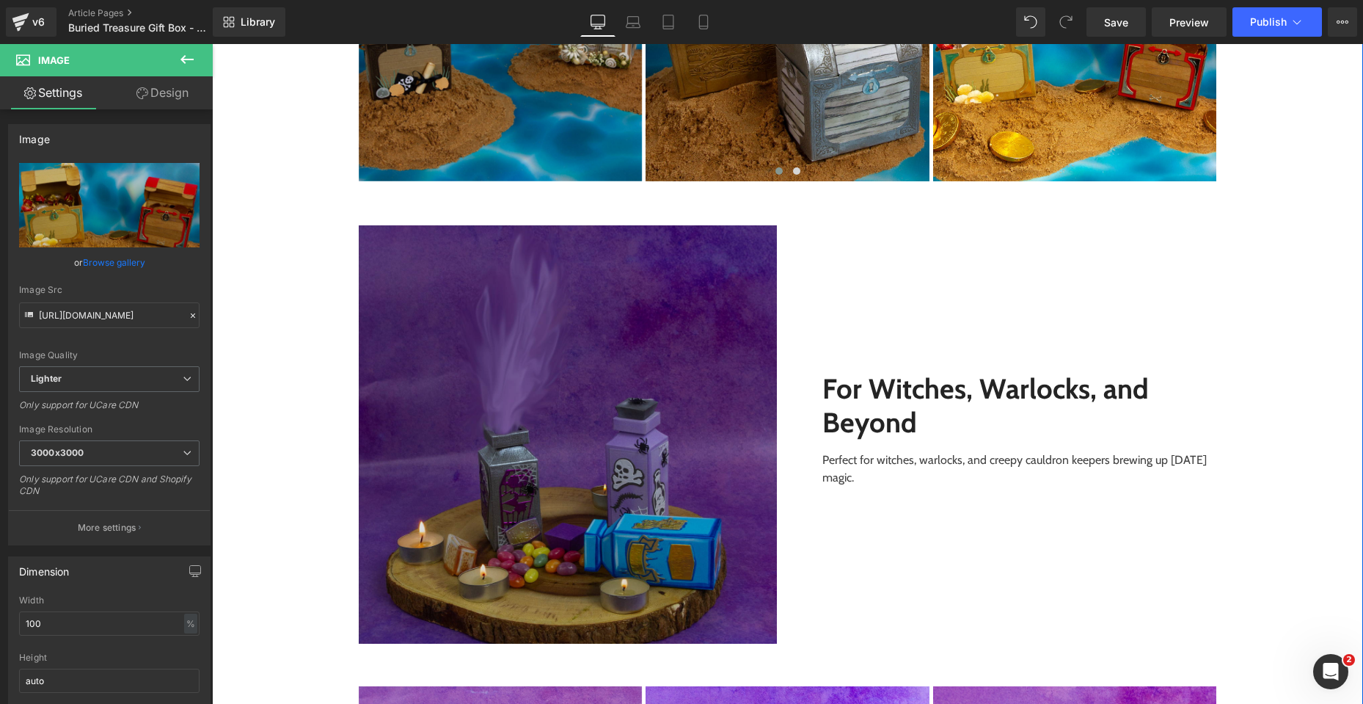
click at [569, 506] on img at bounding box center [568, 434] width 418 height 418
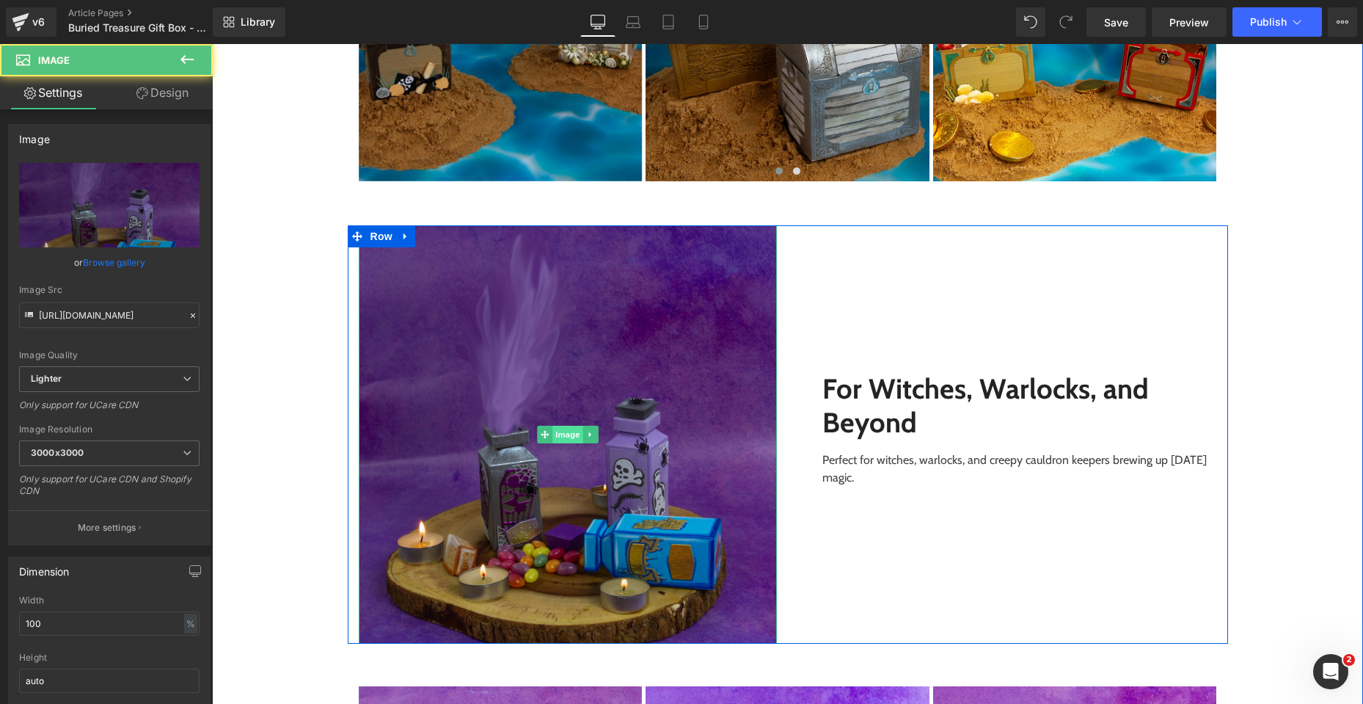
click at [570, 437] on span "Image" at bounding box center [567, 435] width 31 height 18
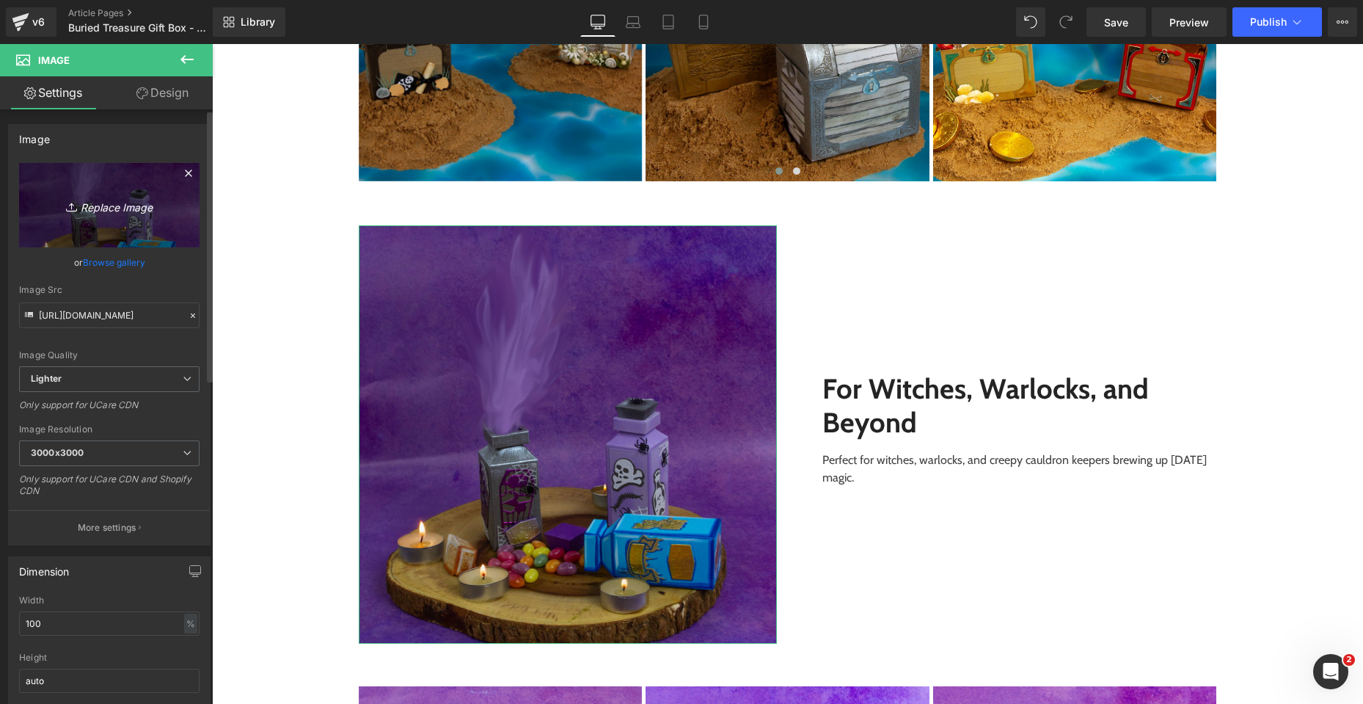
click at [100, 208] on icon "Replace Image" at bounding box center [109, 205] width 117 height 18
type input "C:\fakepath\Buried Treasure_SQUARE_02.jpg"
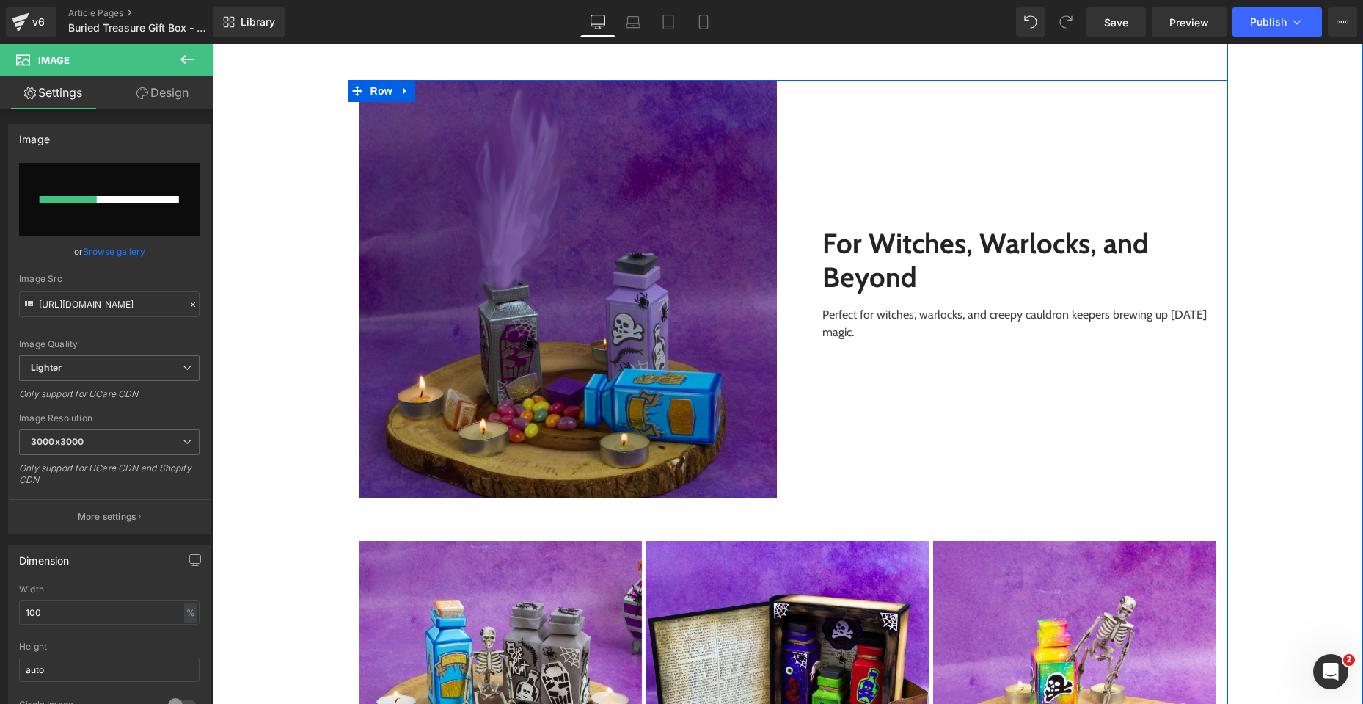
scroll to position [2861, 0]
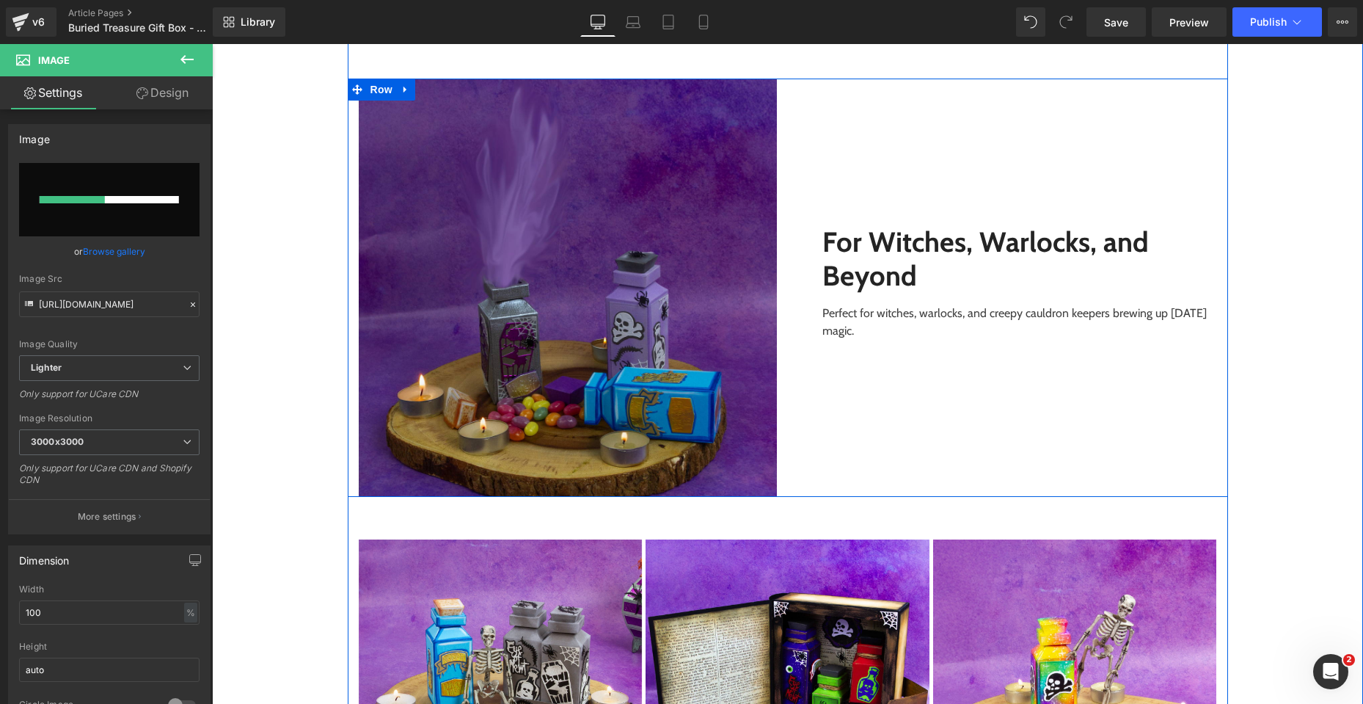
click at [926, 278] on p "For Witches, Warlocks, and Beyond" at bounding box center [1019, 258] width 395 height 67
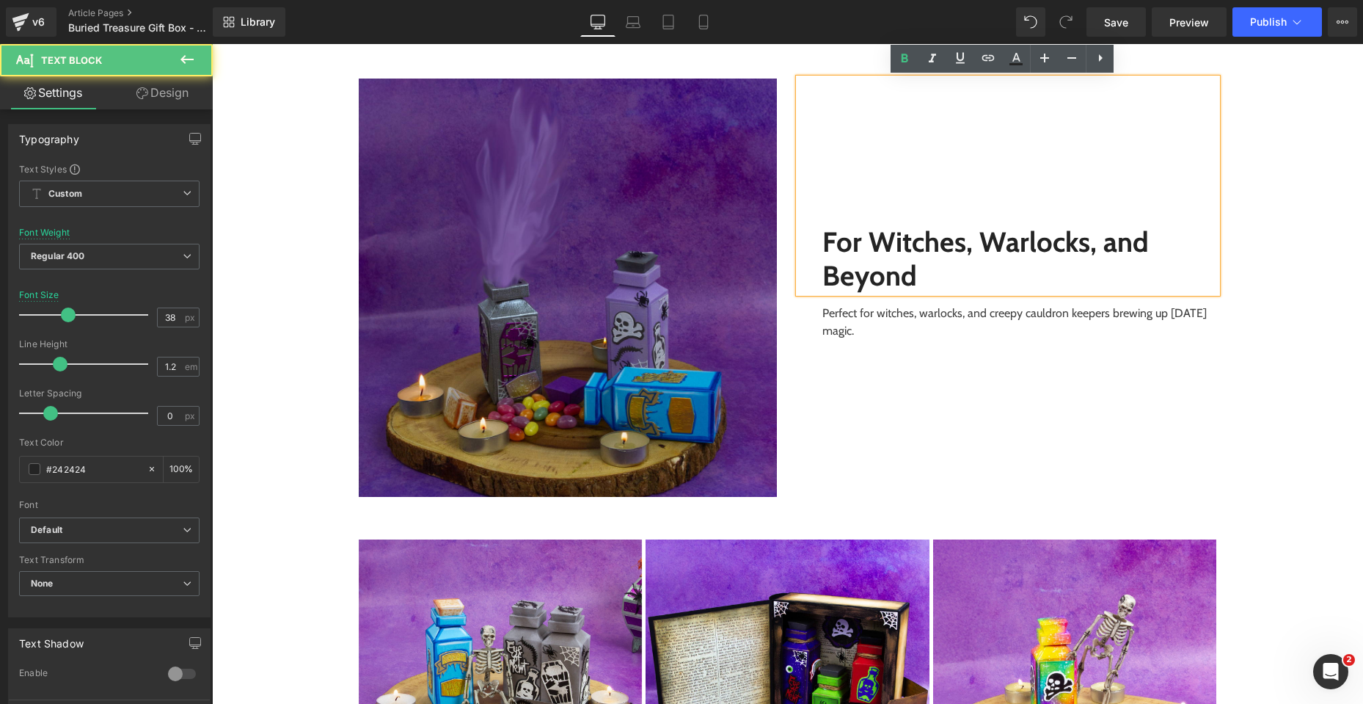
click at [898, 280] on b "For Witches, Warlocks, and Beyond" at bounding box center [985, 259] width 326 height 68
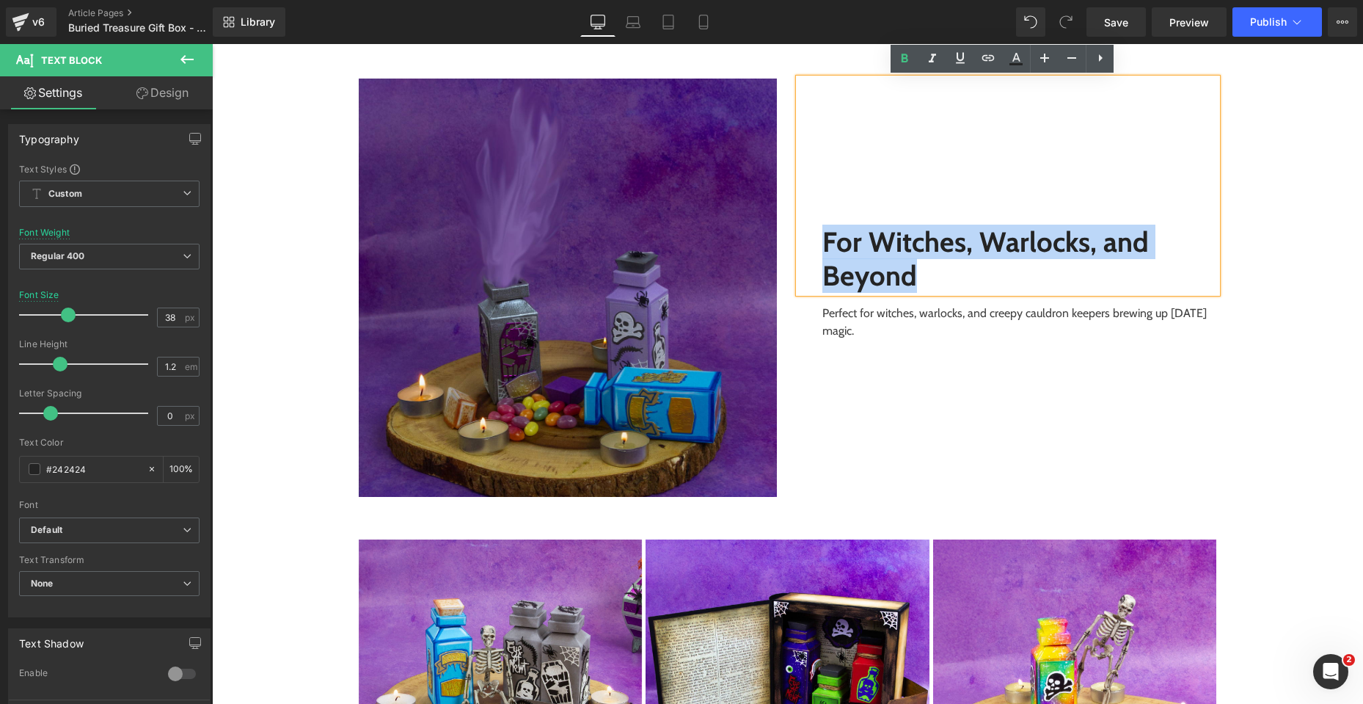
drag, startPoint x: 908, startPoint y: 278, endPoint x: 822, endPoint y: 247, distance: 92.1
click at [822, 247] on b "For Witches, Warlocks, and Beyond" at bounding box center [985, 259] width 326 height 68
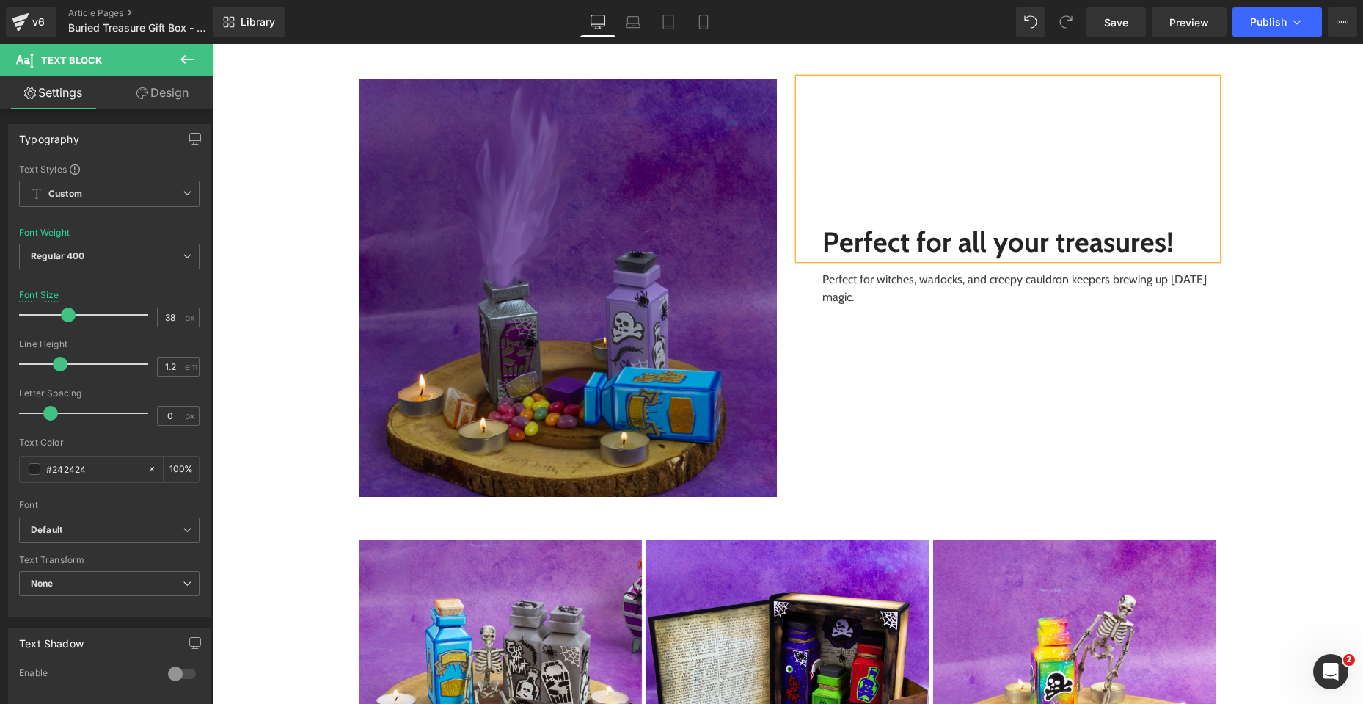
click at [899, 291] on p "Perfect for witches, warlocks, and creepy cauldron keepers brewing up [DATE] ma…" at bounding box center [1019, 288] width 395 height 35
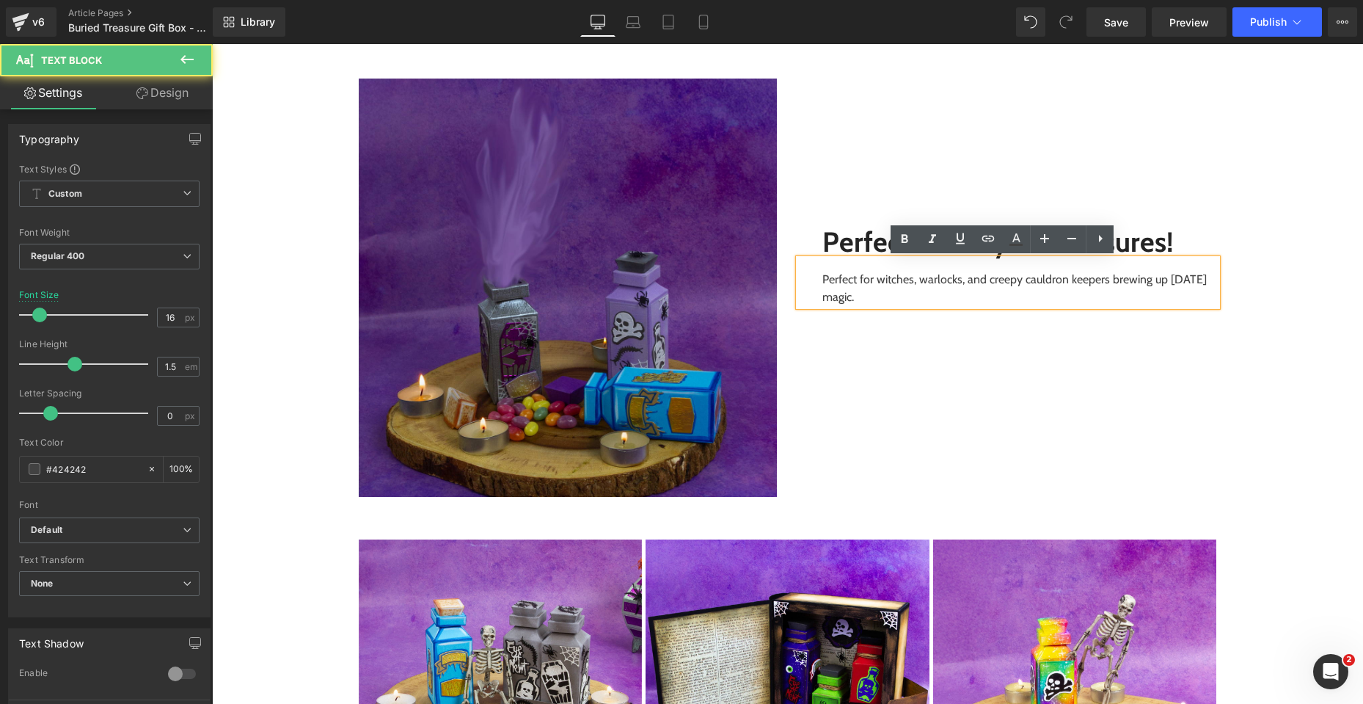
click at [902, 296] on p "Perfect for witches, warlocks, and creepy cauldron keepers brewing up [DATE] ma…" at bounding box center [1019, 288] width 395 height 35
drag, startPoint x: 906, startPoint y: 298, endPoint x: 814, endPoint y: 279, distance: 94.4
click at [814, 279] on div "Perfect for witches, warlocks, and creepy cauldron keepers brewing up [DATE] ma…" at bounding box center [1008, 282] width 418 height 47
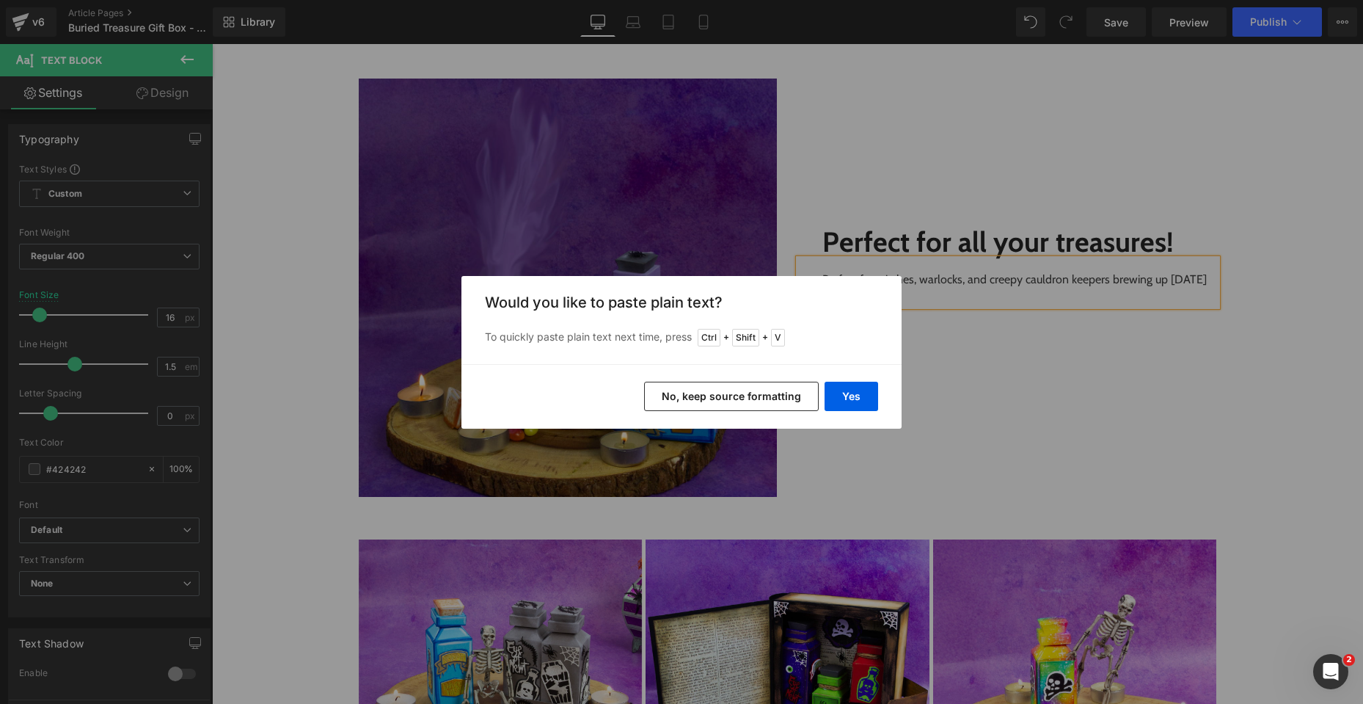
click at [800, 401] on button "No, keep source formatting" at bounding box center [731, 396] width 175 height 29
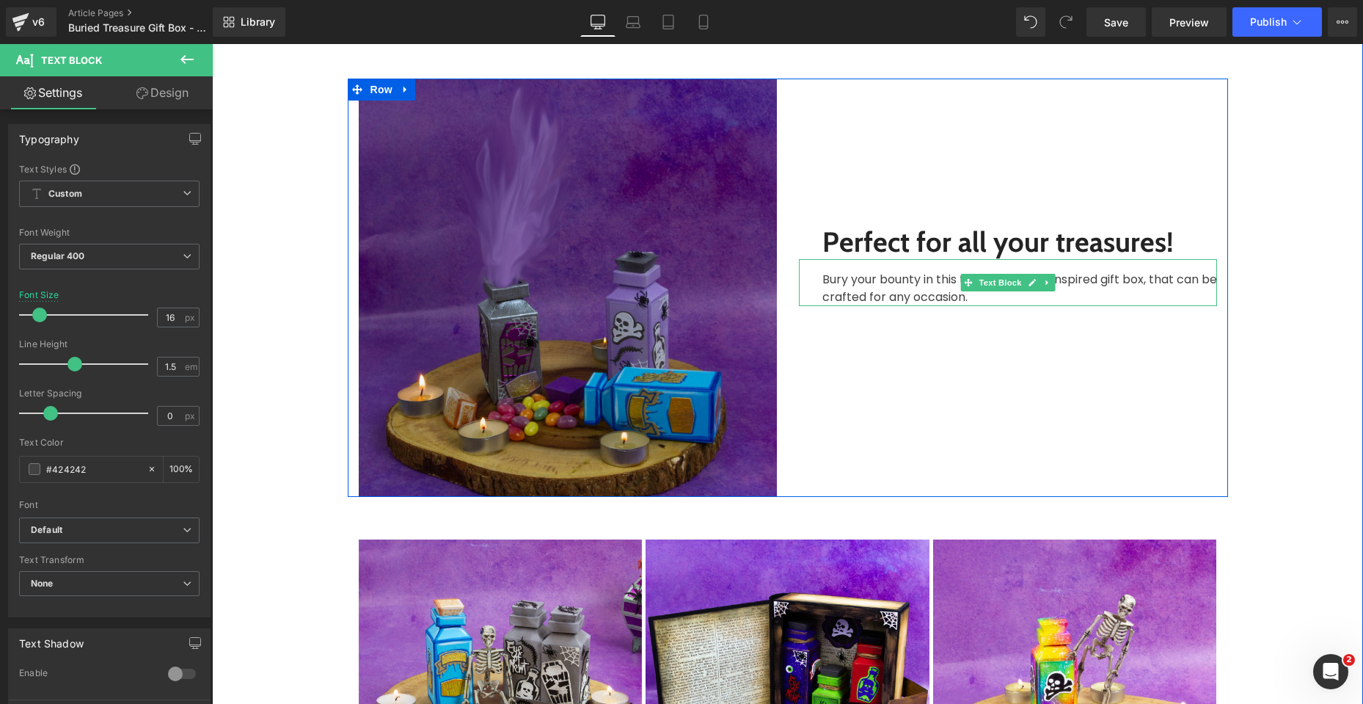
click at [1090, 294] on p "Bury your bounty in this treasure chest-inspired gift box, that can be crafted …" at bounding box center [1019, 288] width 395 height 35
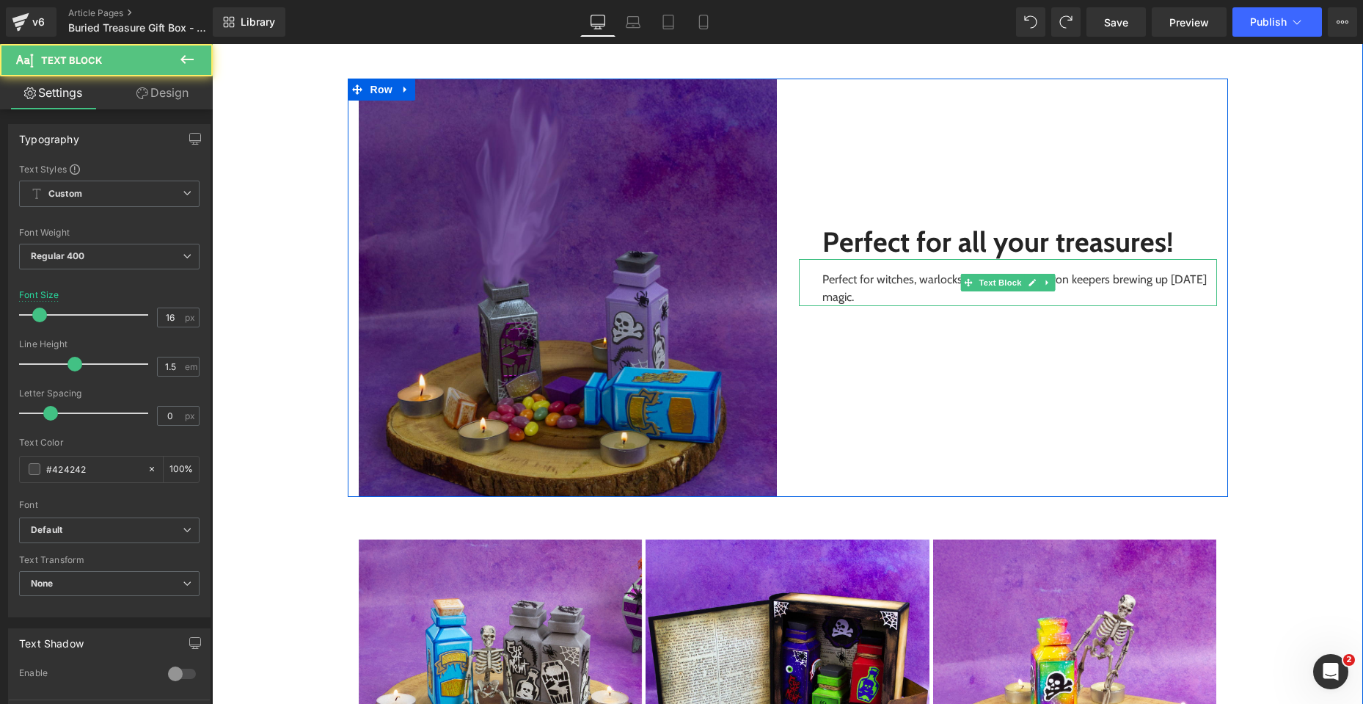
drag, startPoint x: 911, startPoint y: 294, endPoint x: 813, endPoint y: 277, distance: 99.2
click at [813, 277] on div "Perfect for witches, warlocks, and creepy cauldron keepers brewing up [DATE] ma…" at bounding box center [1008, 282] width 418 height 47
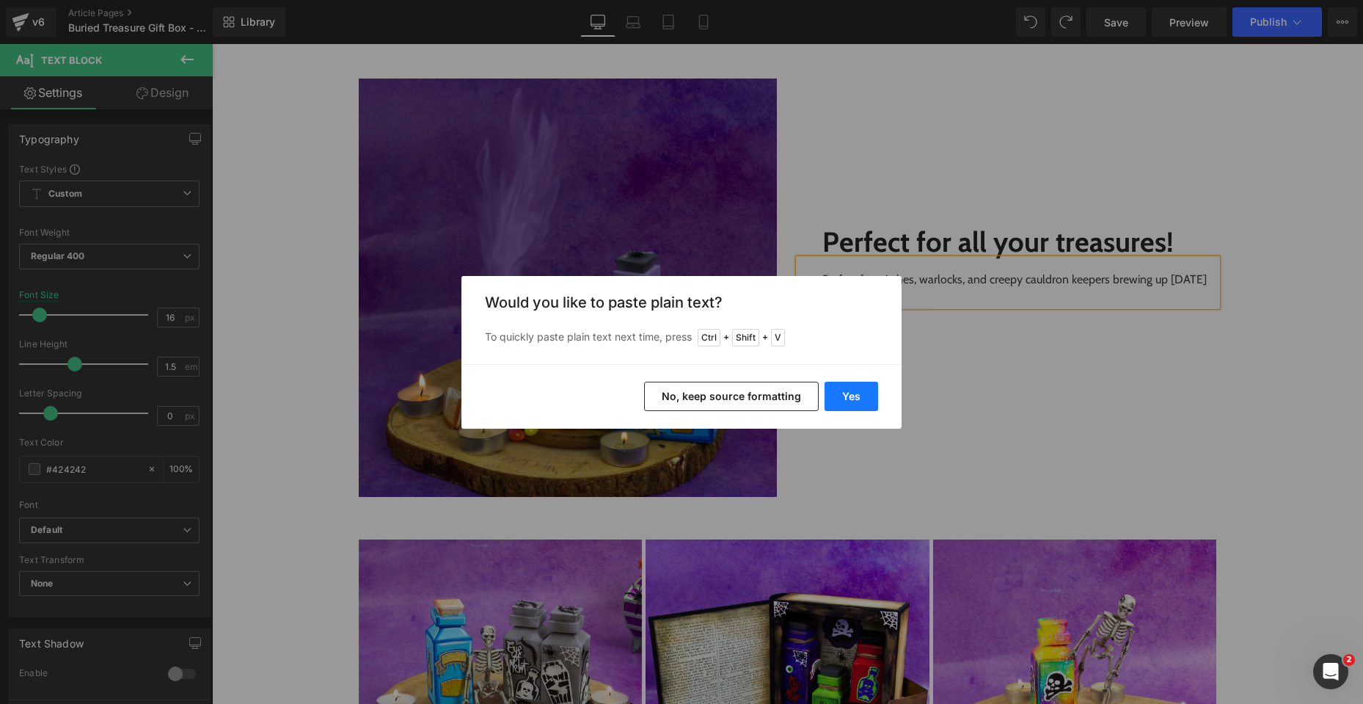
click at [850, 395] on button "Yes" at bounding box center [852, 396] width 54 height 29
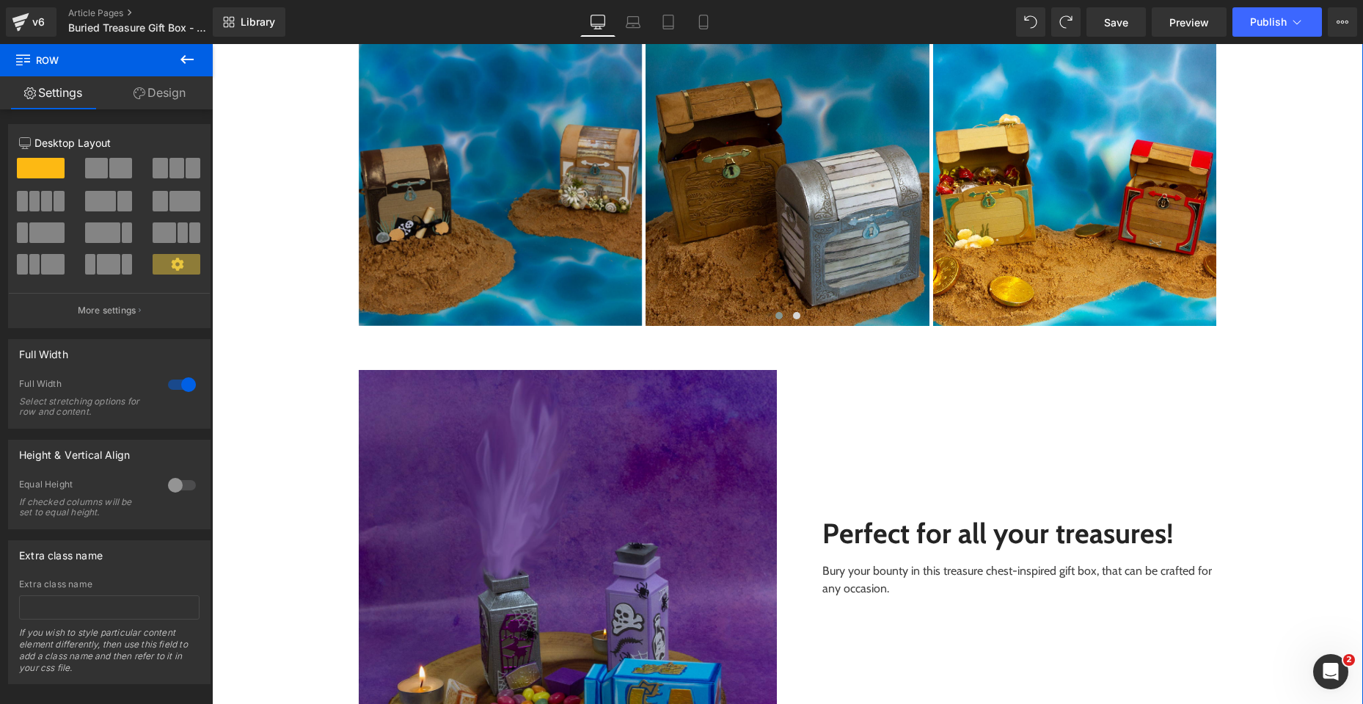
scroll to position [2715, 0]
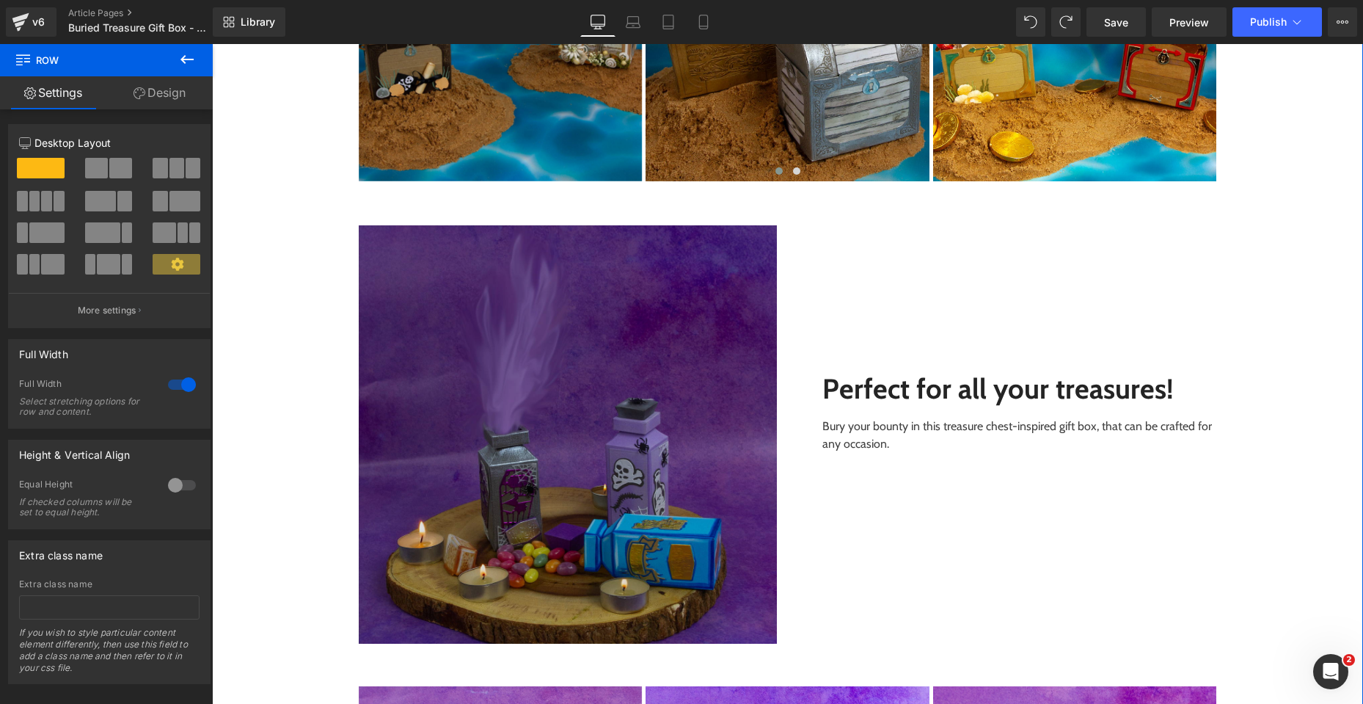
click at [566, 455] on img at bounding box center [568, 434] width 418 height 418
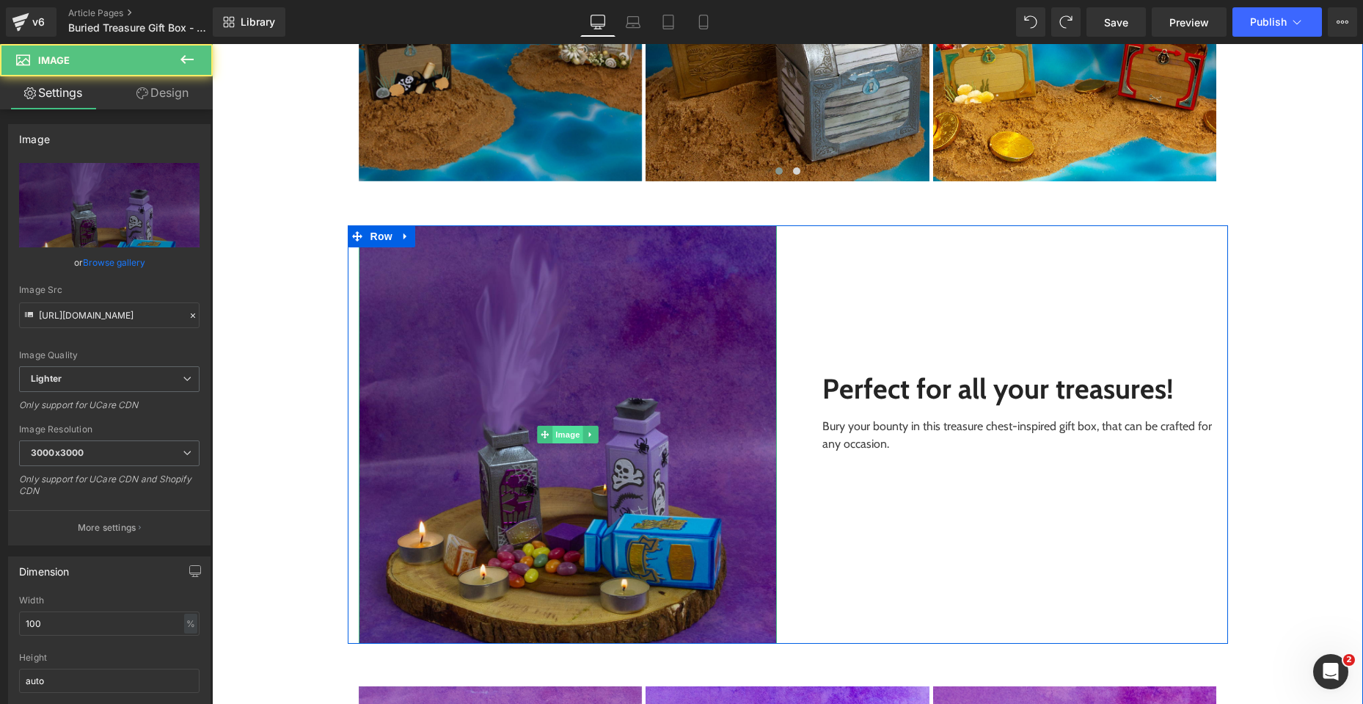
click at [562, 434] on span "Image" at bounding box center [567, 435] width 31 height 18
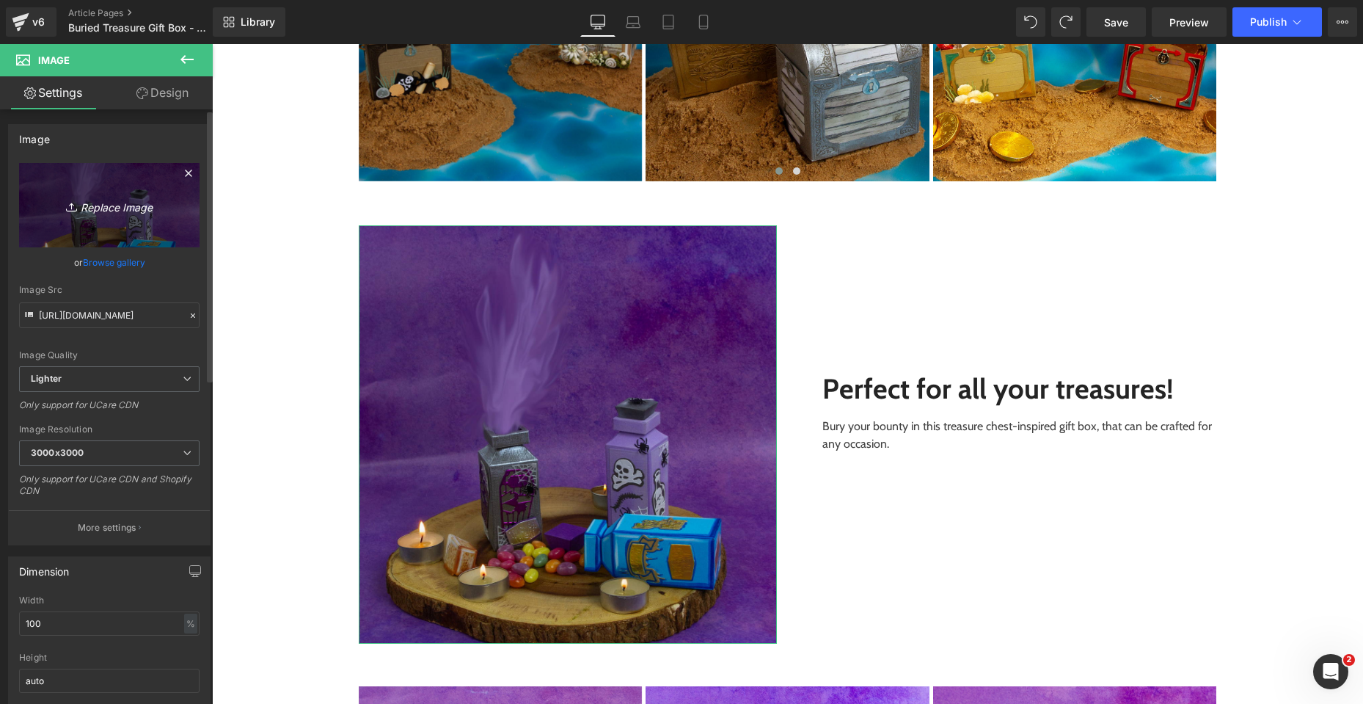
click at [106, 211] on icon "Replace Image" at bounding box center [109, 205] width 117 height 18
type input "C:\fakepath\Buried Treasure_SQUARE_02.jpg"
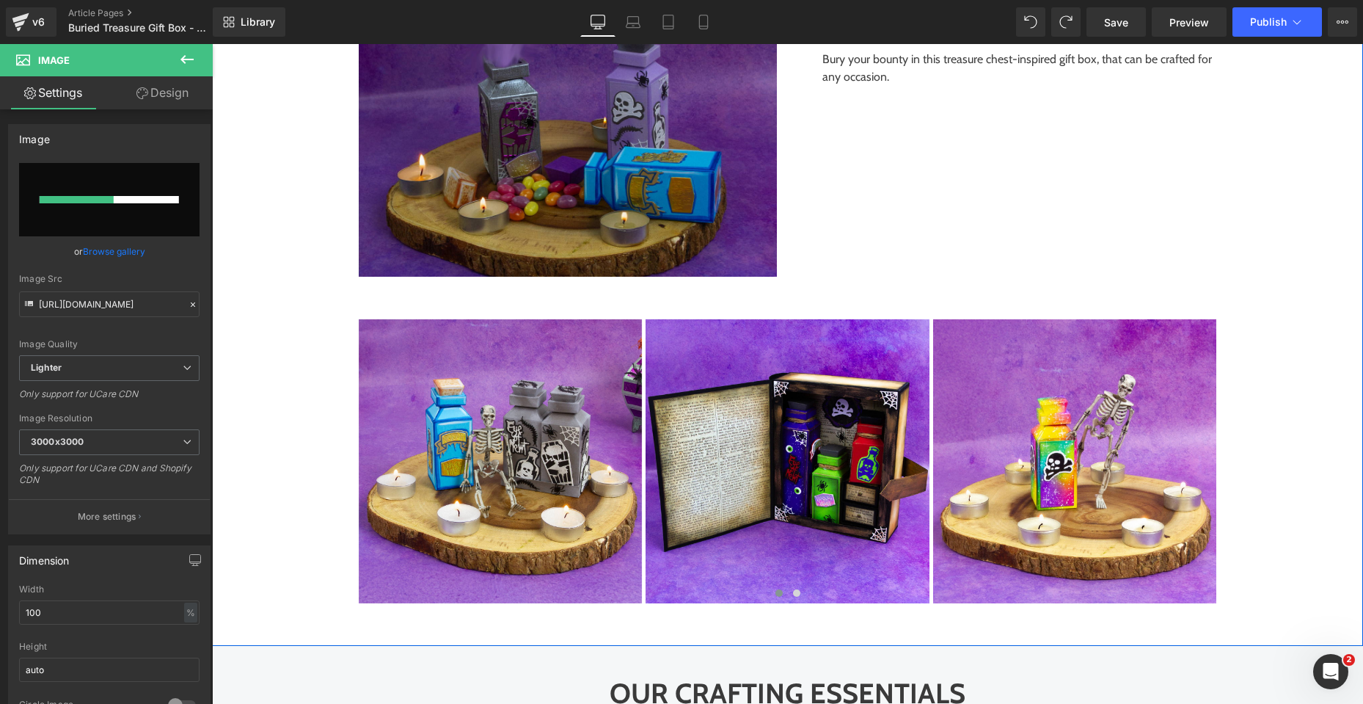
scroll to position [3155, 0]
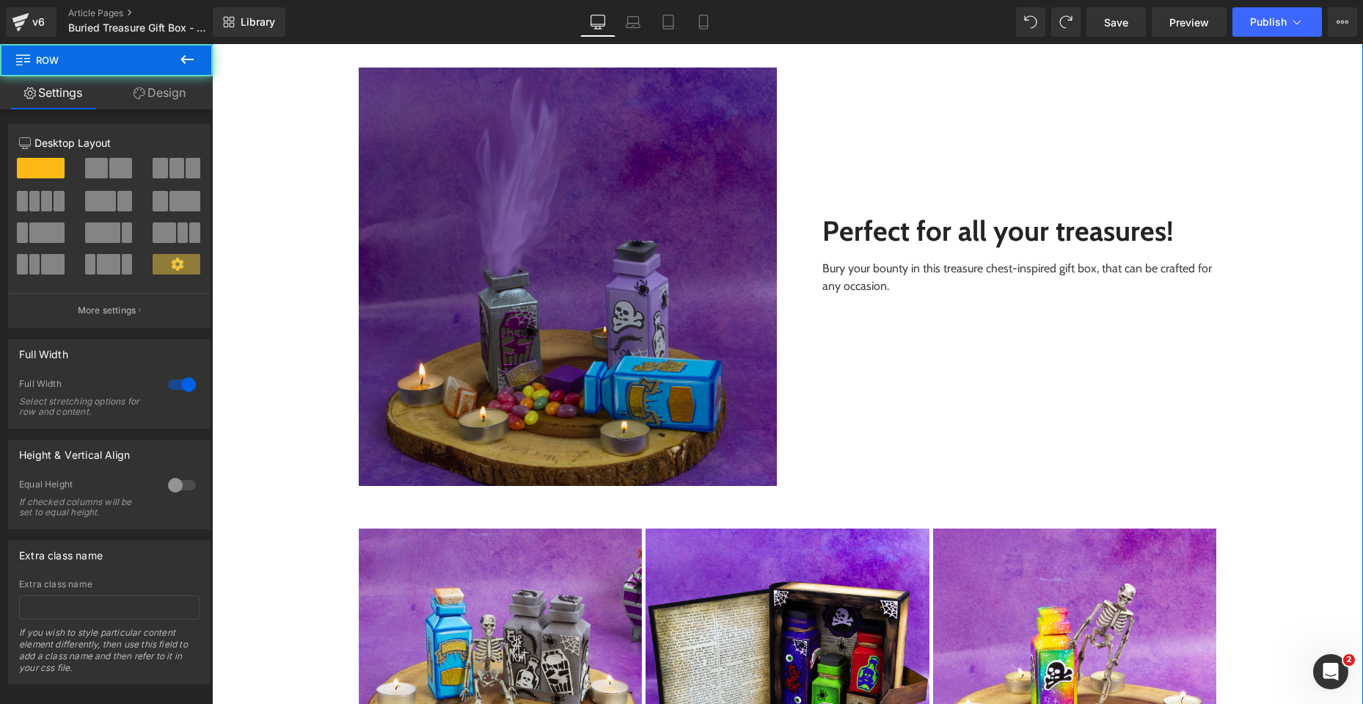
scroll to position [2861, 0]
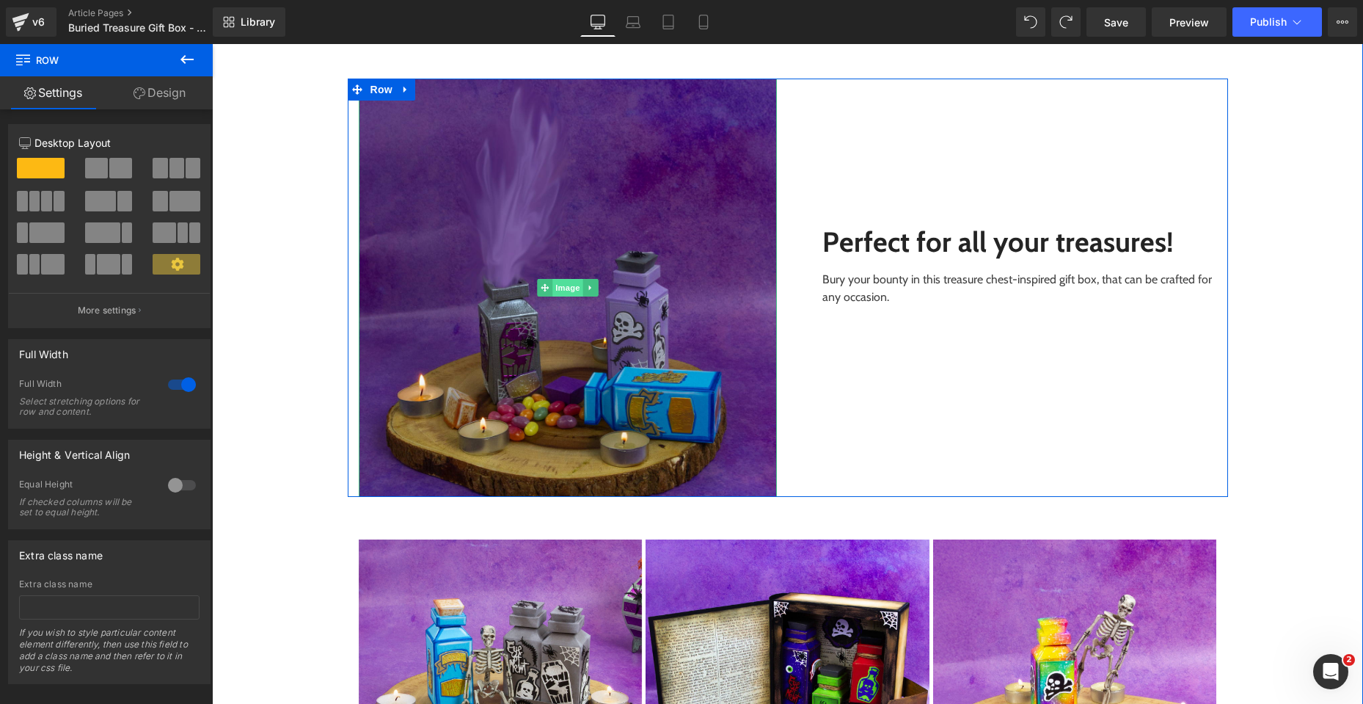
click at [565, 290] on span "Image" at bounding box center [567, 288] width 31 height 18
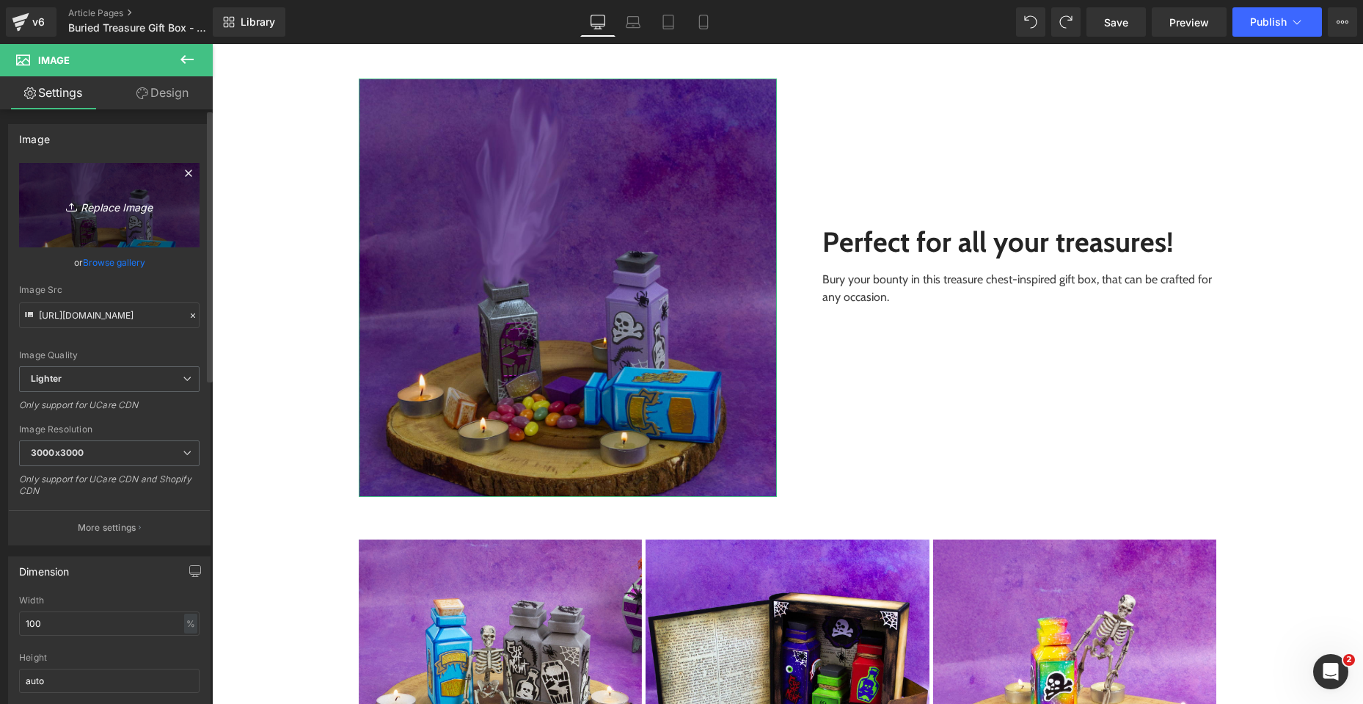
click at [96, 208] on icon "Replace Image" at bounding box center [109, 205] width 117 height 18
type input "C:\fakepath\Buried Treasure_SQUARE_02.jpg"
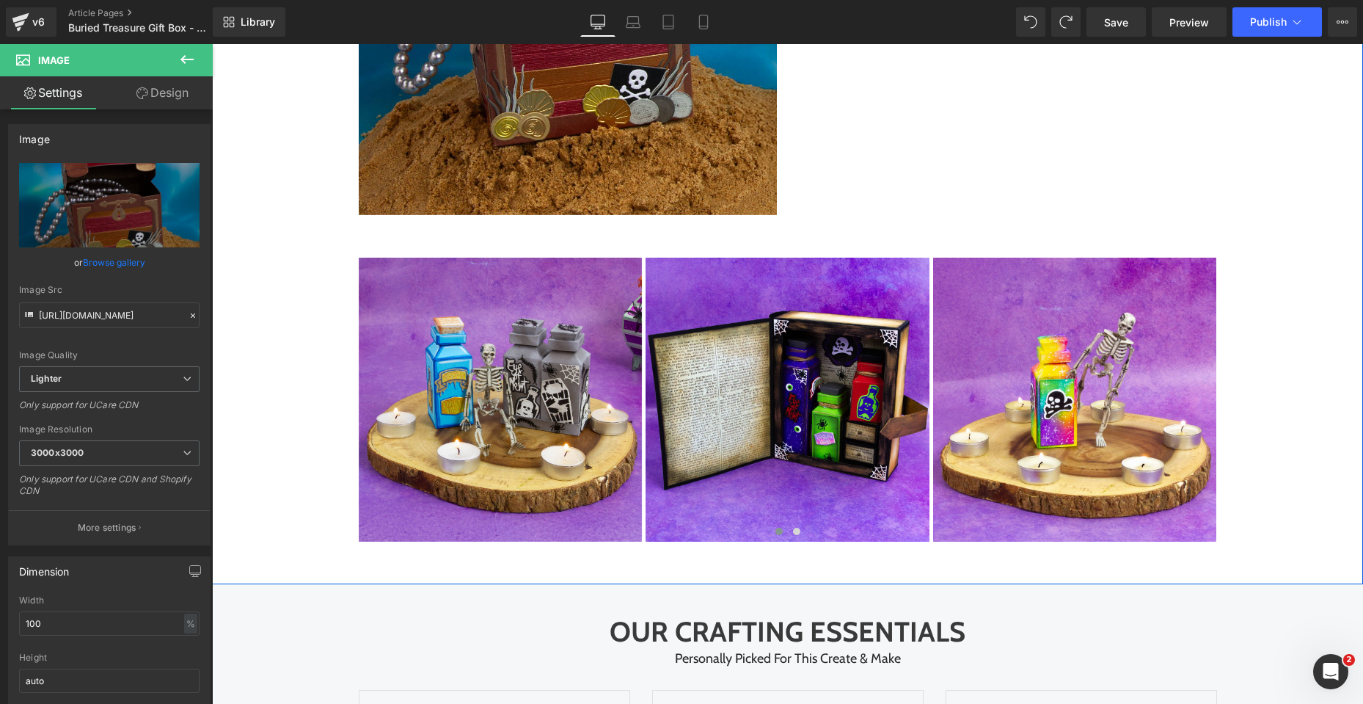
scroll to position [3155, 0]
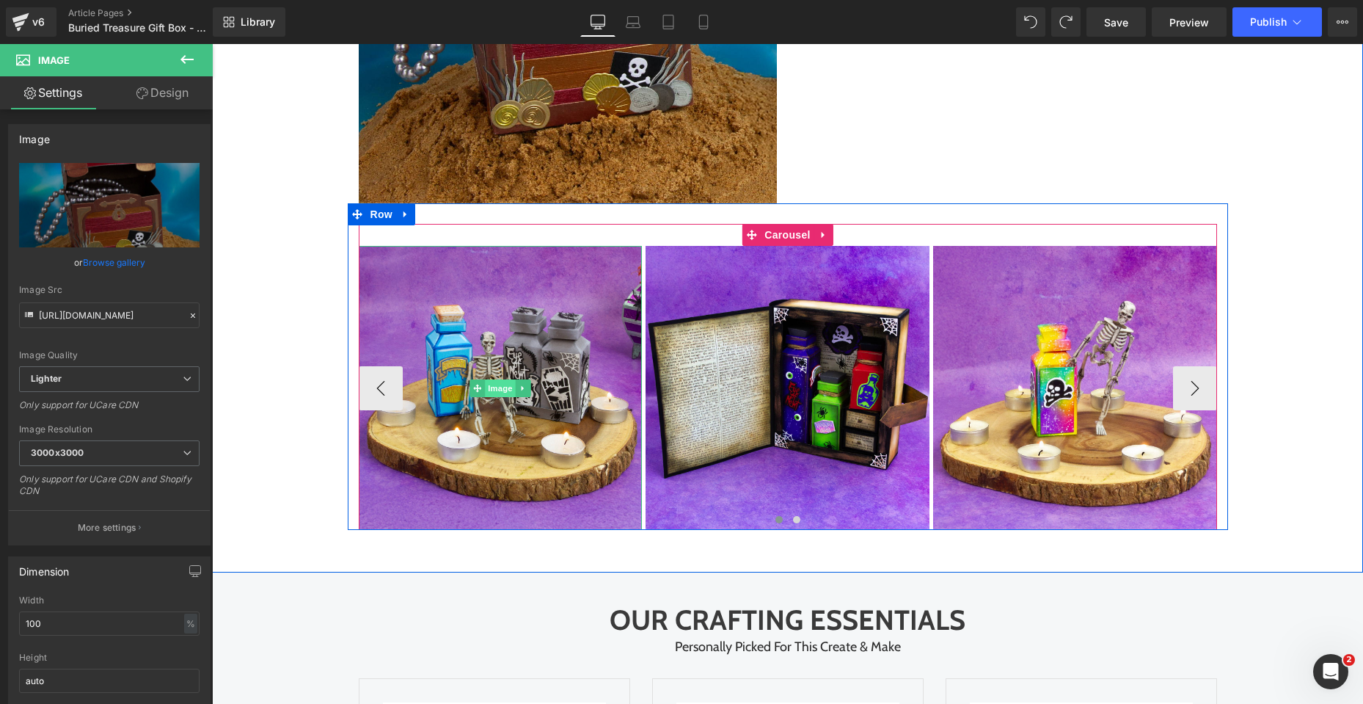
click at [500, 388] on span "Image" at bounding box center [500, 388] width 31 height 18
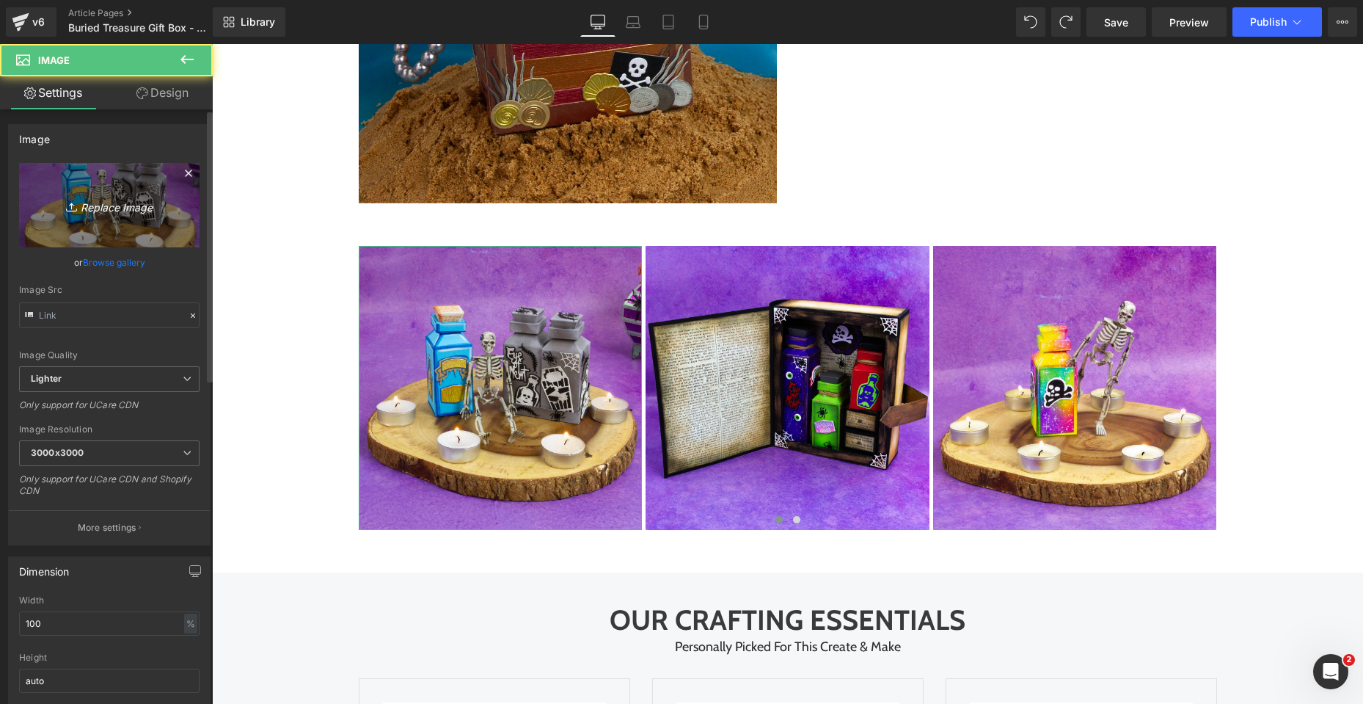
click at [109, 219] on link "Replace Image" at bounding box center [109, 205] width 180 height 84
type input "C:\fakepath\Buried Treasure_SQUARE_04.jpg"
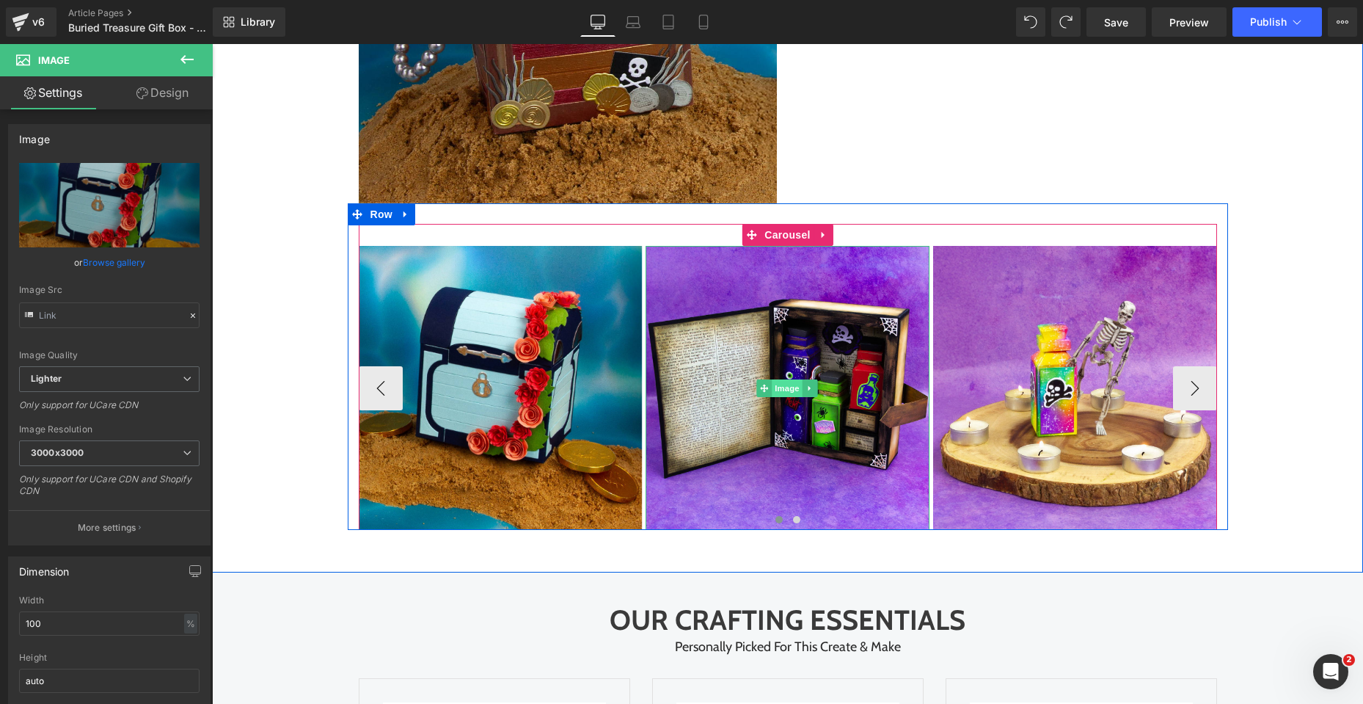
click at [783, 389] on span "Image" at bounding box center [788, 388] width 31 height 18
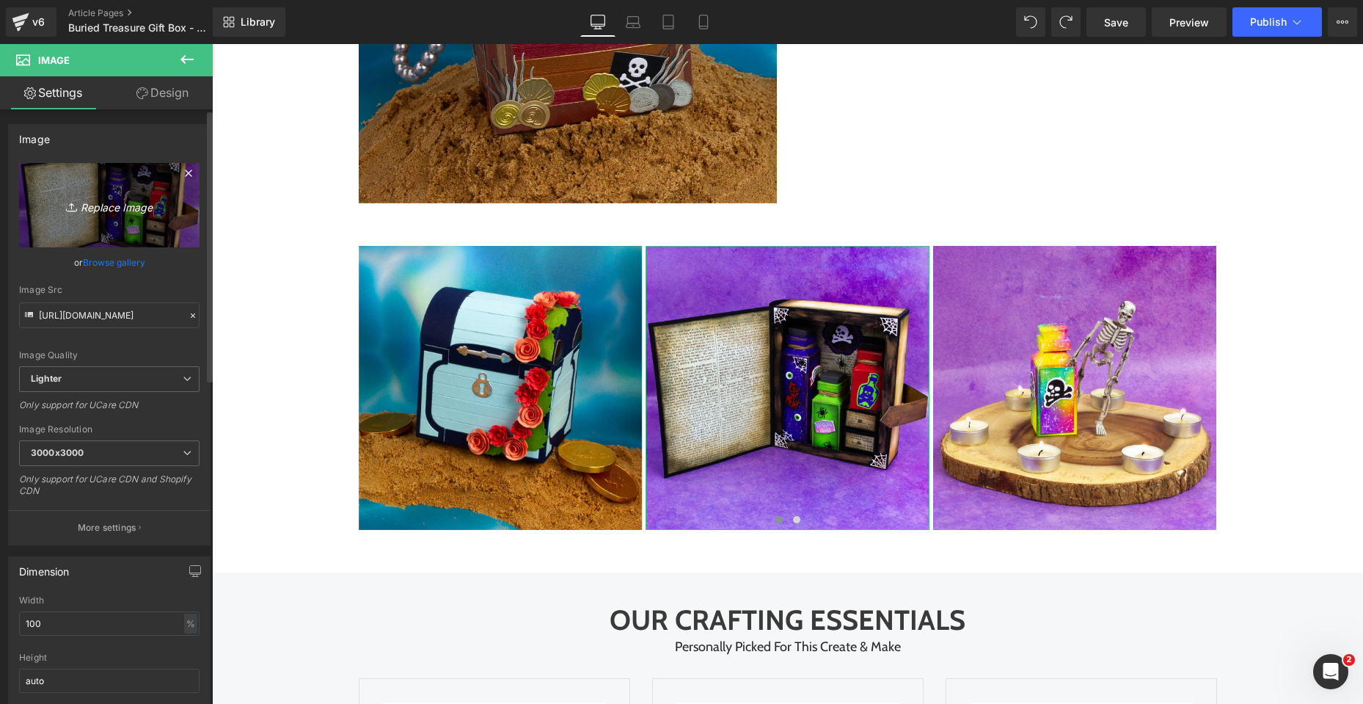
click at [120, 204] on icon "Replace Image" at bounding box center [109, 205] width 117 height 18
type input "C:\fakepath\Buried Treasure_SQUARE_10.jpg"
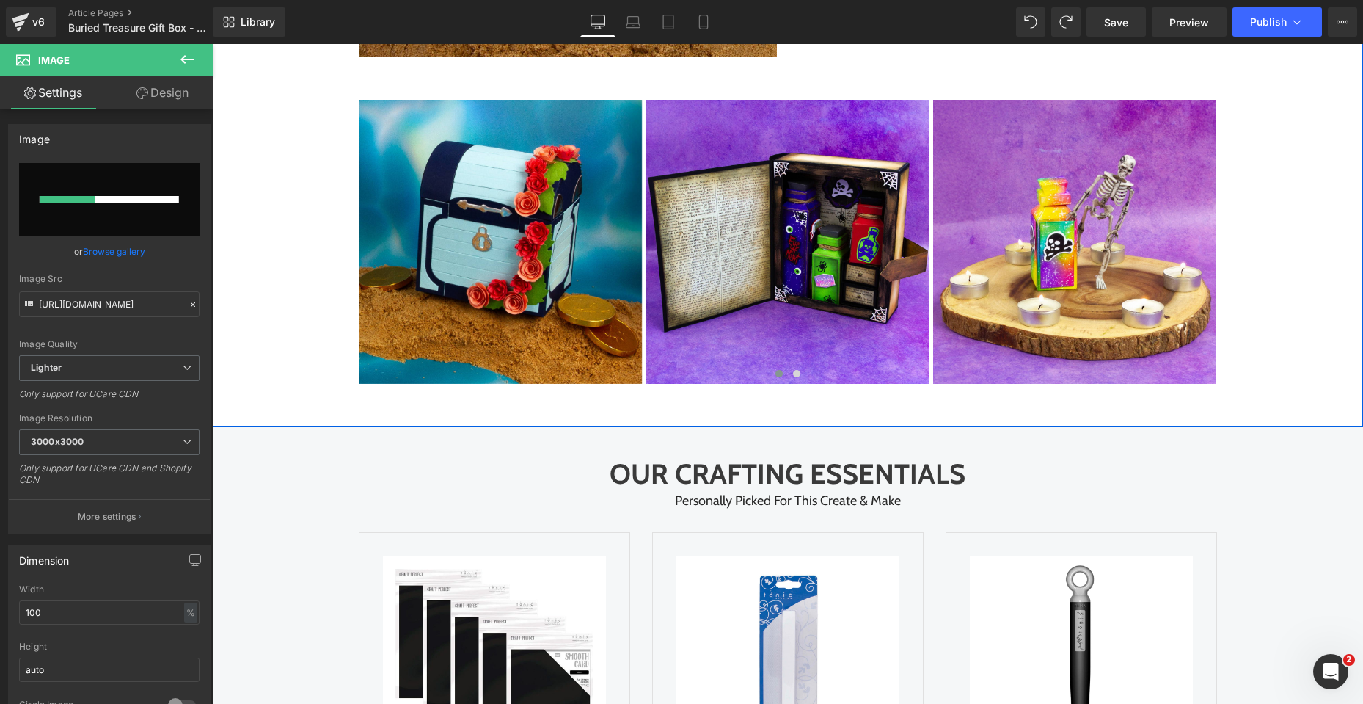
scroll to position [3302, 0]
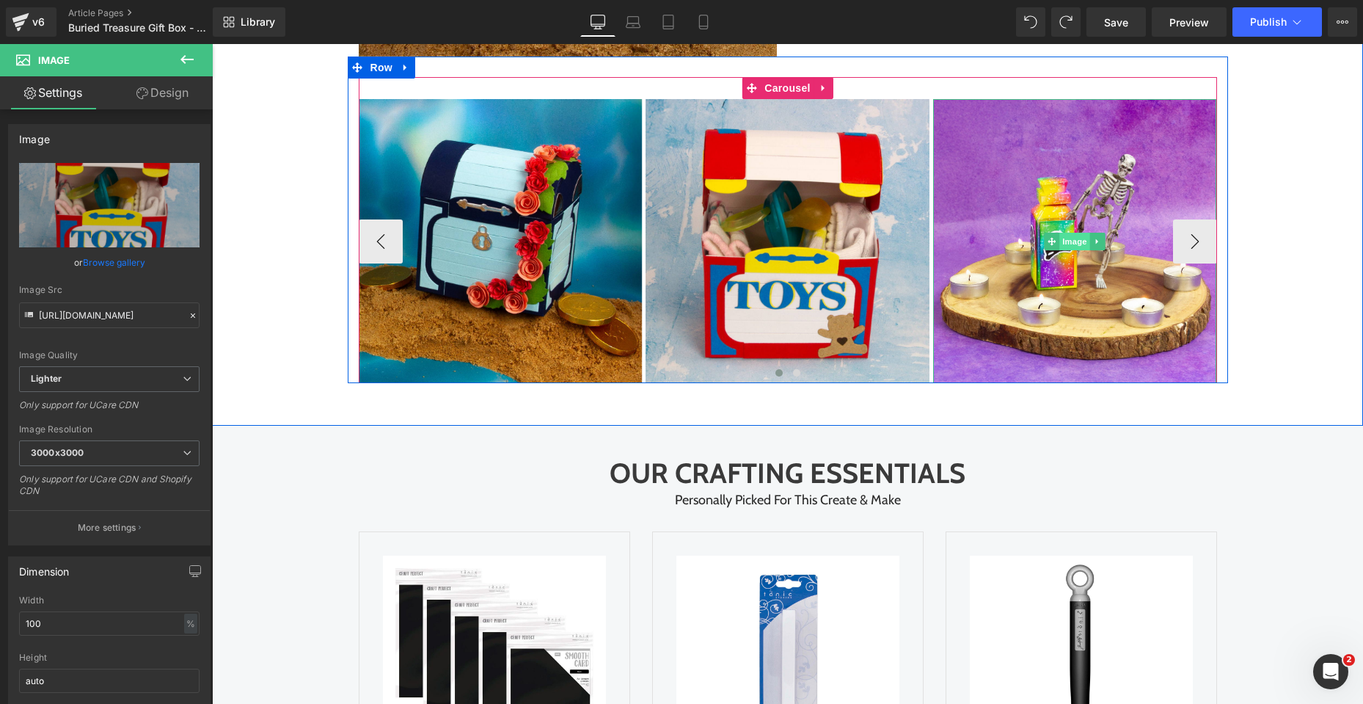
click at [1074, 239] on span "Image" at bounding box center [1074, 242] width 31 height 18
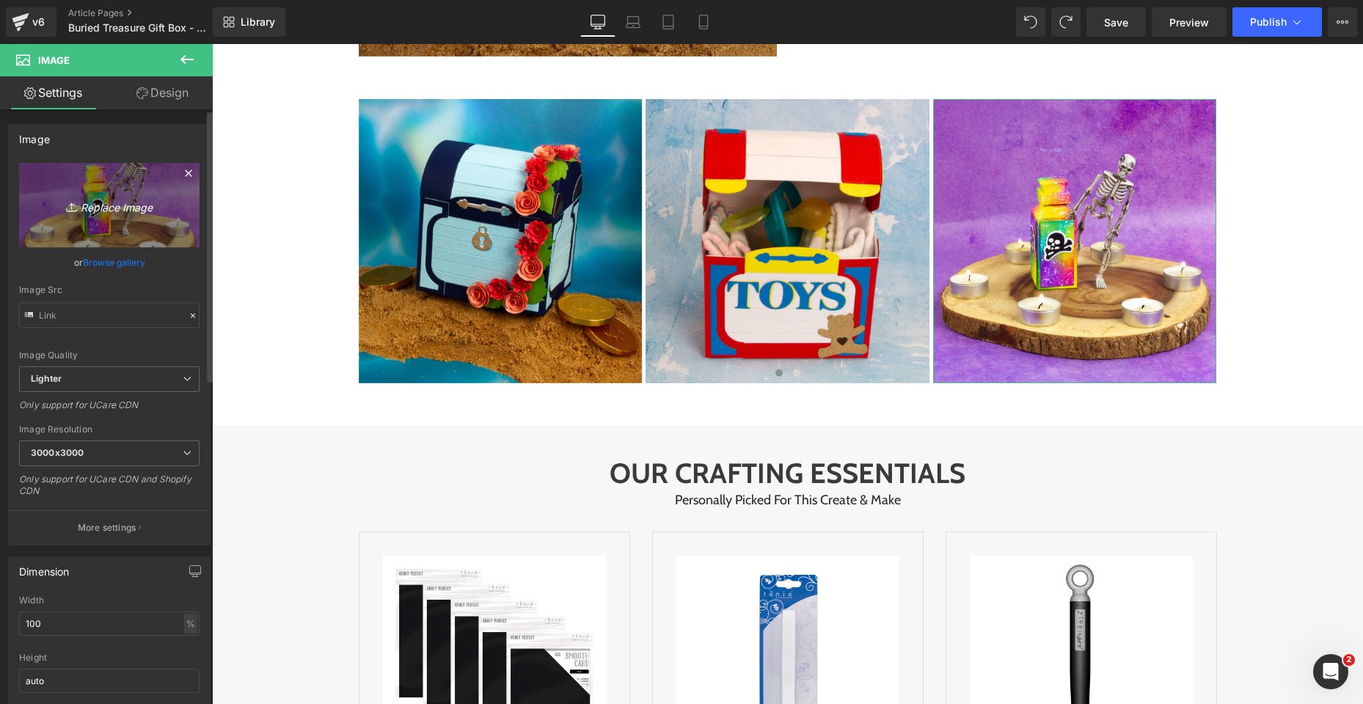
click at [109, 203] on icon "Replace Image" at bounding box center [109, 205] width 117 height 18
type input "C:\fakepath\Buried Treasure_SQUARE_11.jpg"
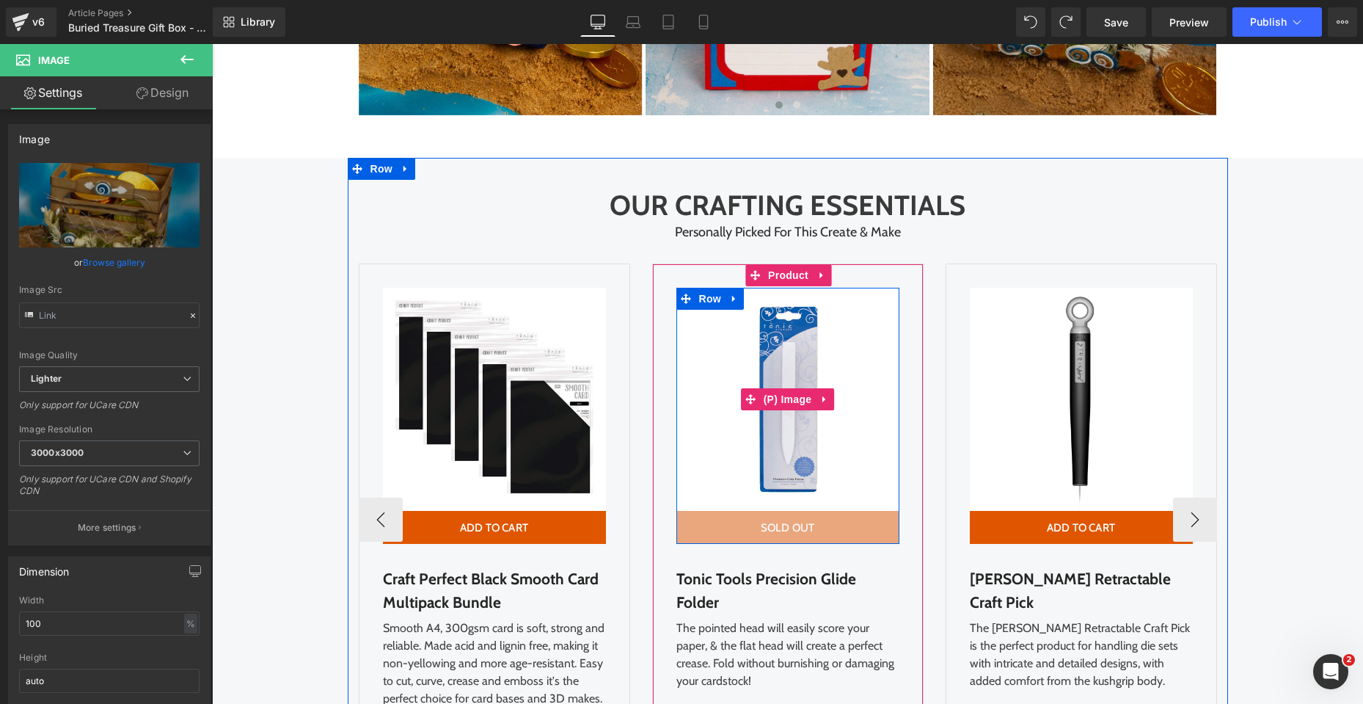
scroll to position [3595, 0]
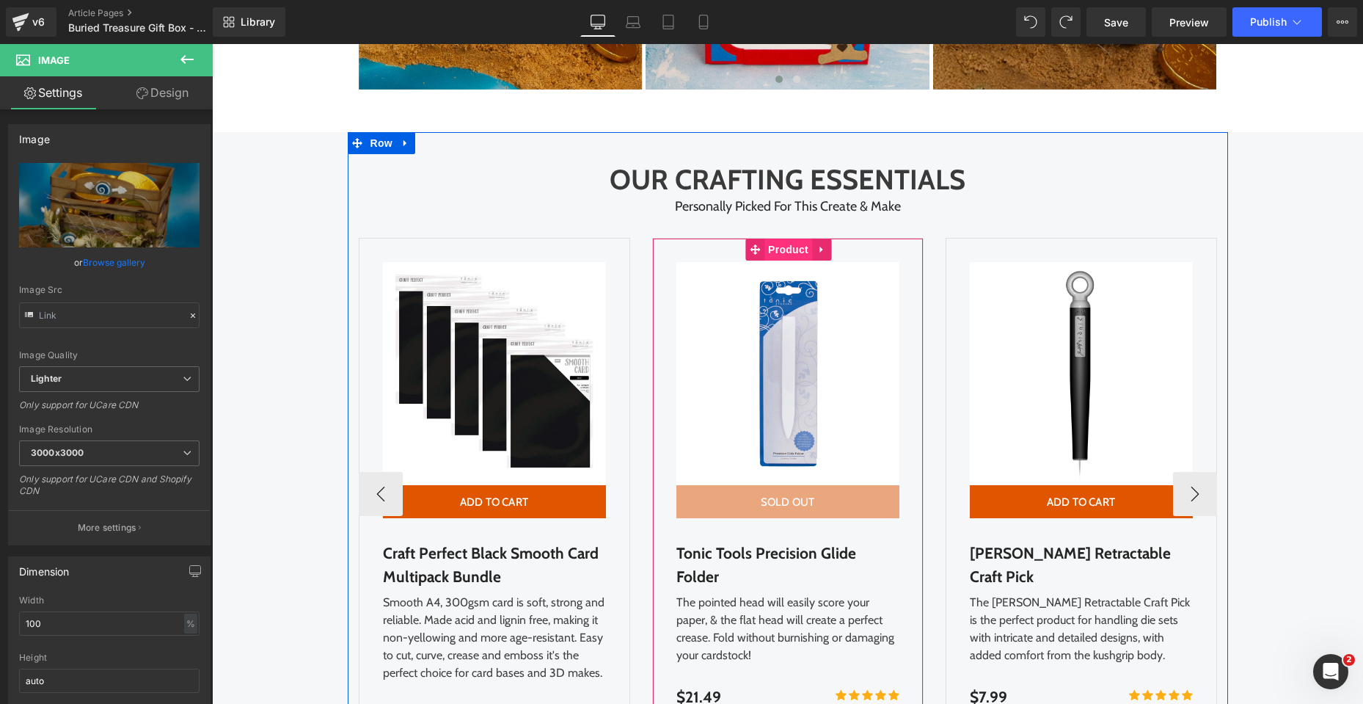
click at [778, 250] on span "Product" at bounding box center [789, 249] width 48 height 22
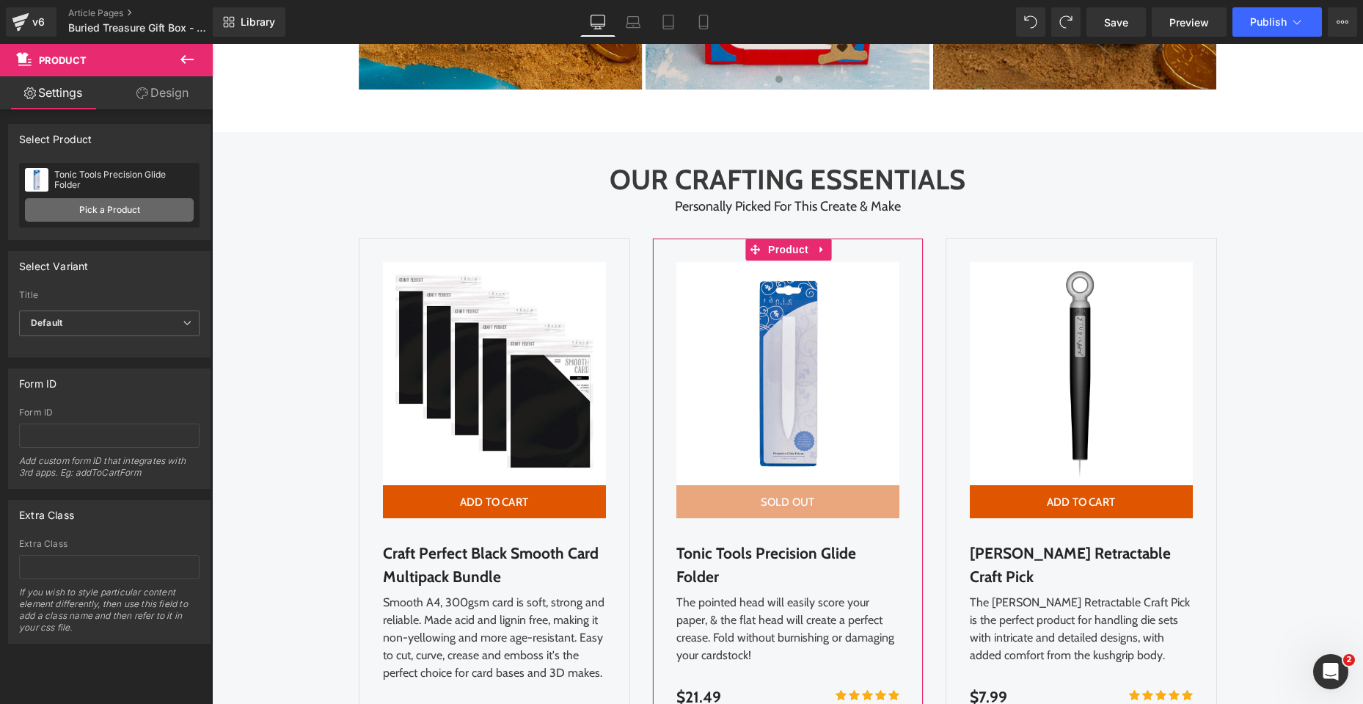
click at [107, 208] on link "Pick a Product" at bounding box center [109, 209] width 169 height 23
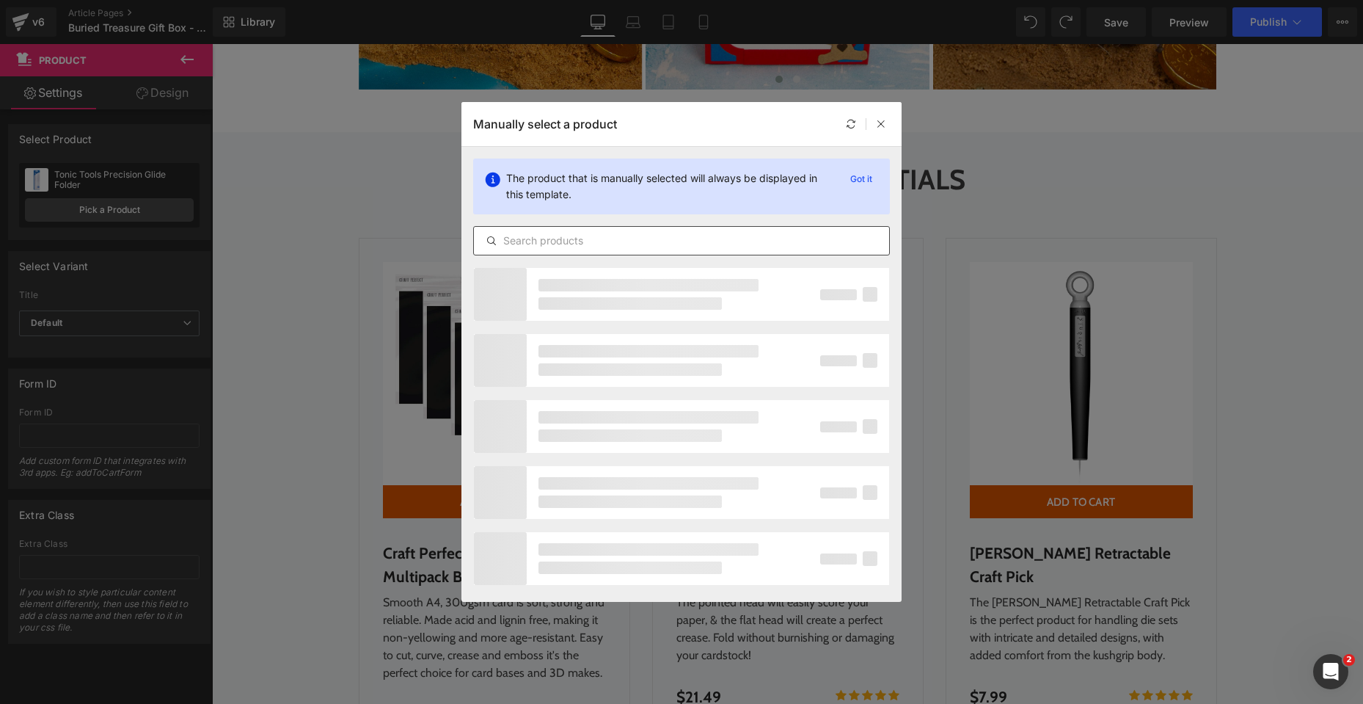
click at [594, 239] on input "text" at bounding box center [681, 241] width 415 height 18
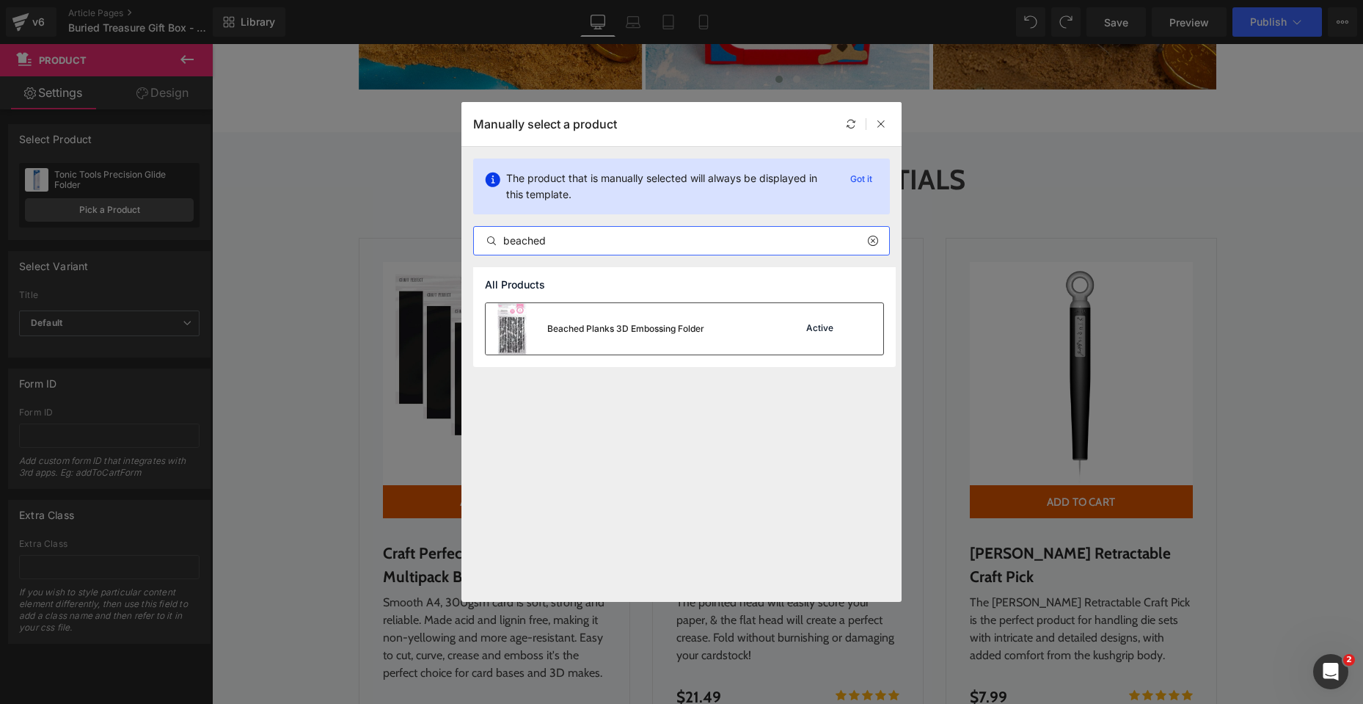
type input "beached"
click at [620, 324] on div "Beached Planks 3D Embossing Folder" at bounding box center [625, 328] width 157 height 13
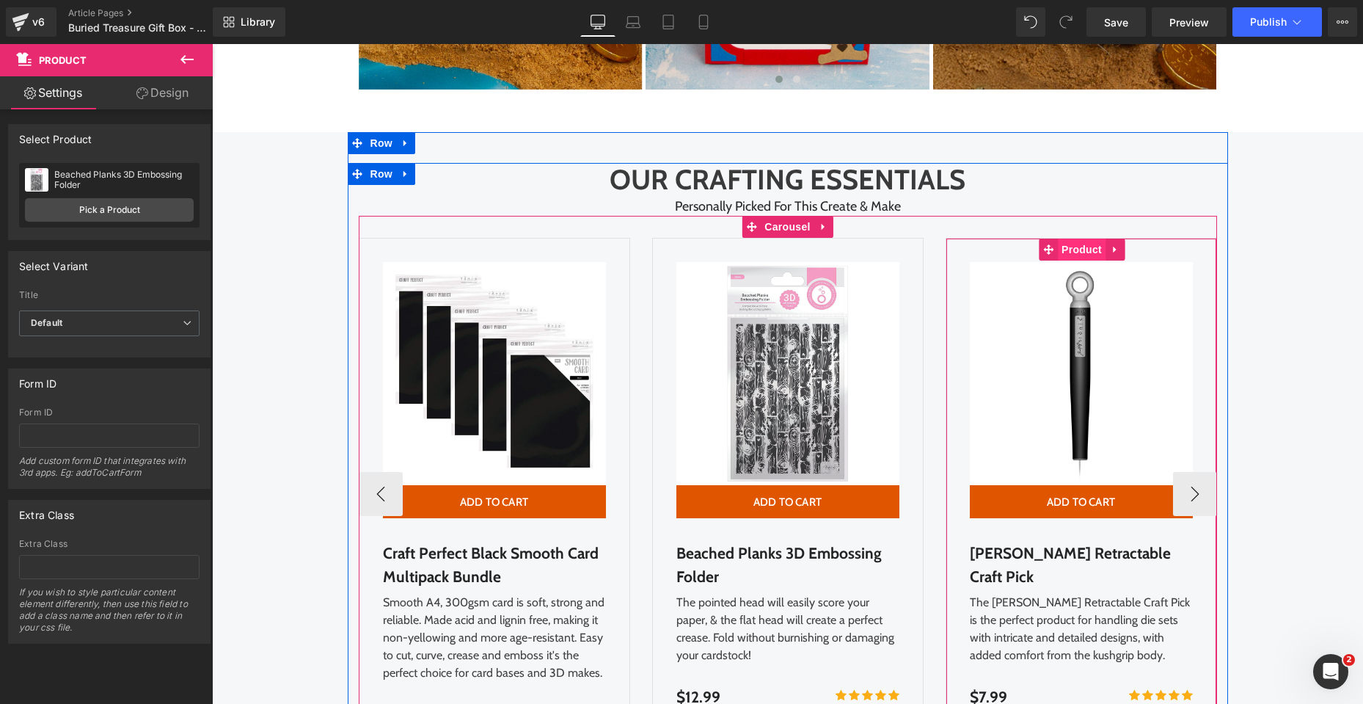
click at [1088, 249] on span "Product" at bounding box center [1082, 249] width 48 height 22
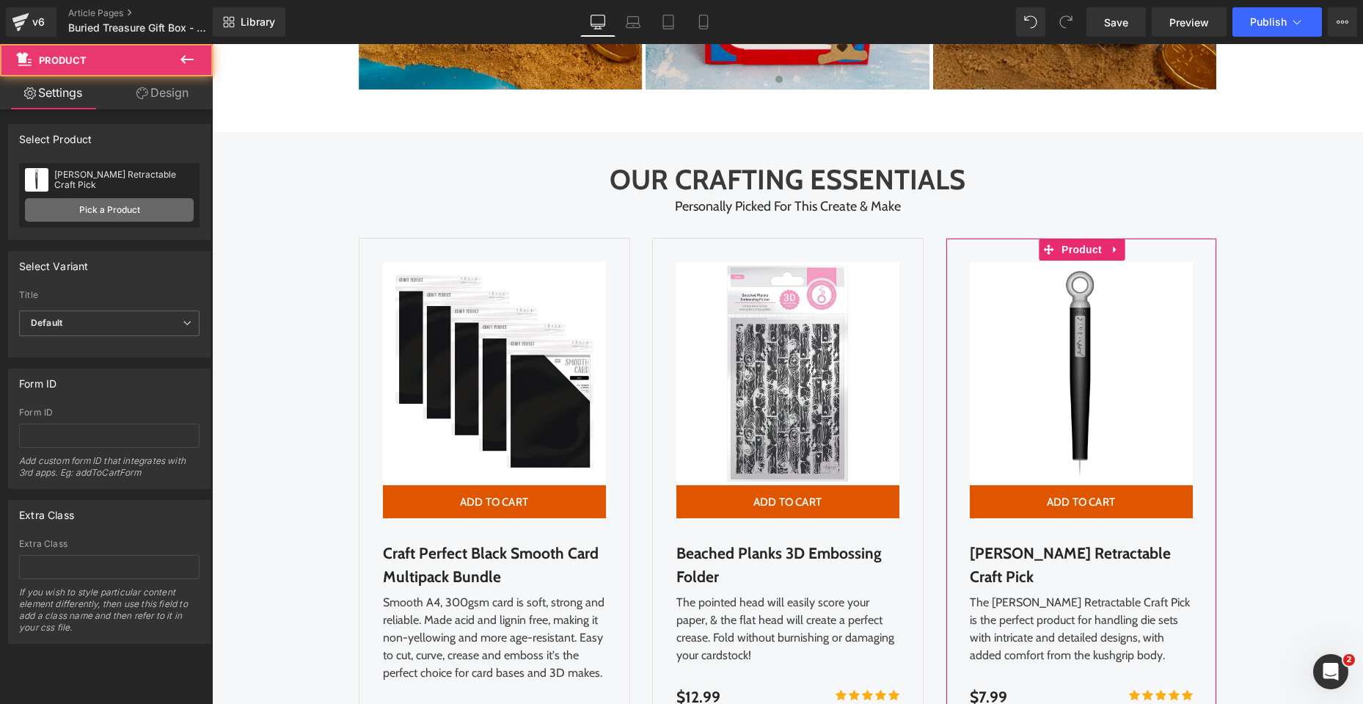
click at [114, 208] on link "Pick a Product" at bounding box center [109, 209] width 169 height 23
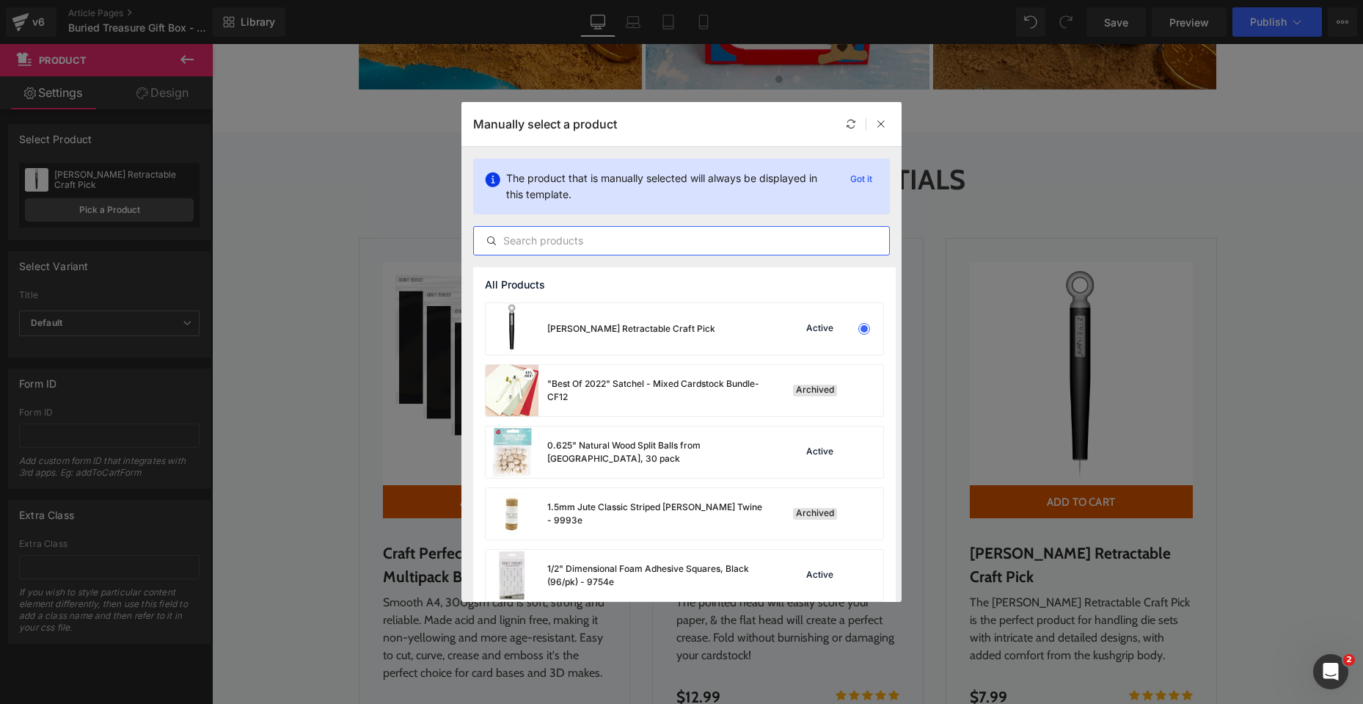
click at [552, 241] on input "text" at bounding box center [681, 241] width 415 height 18
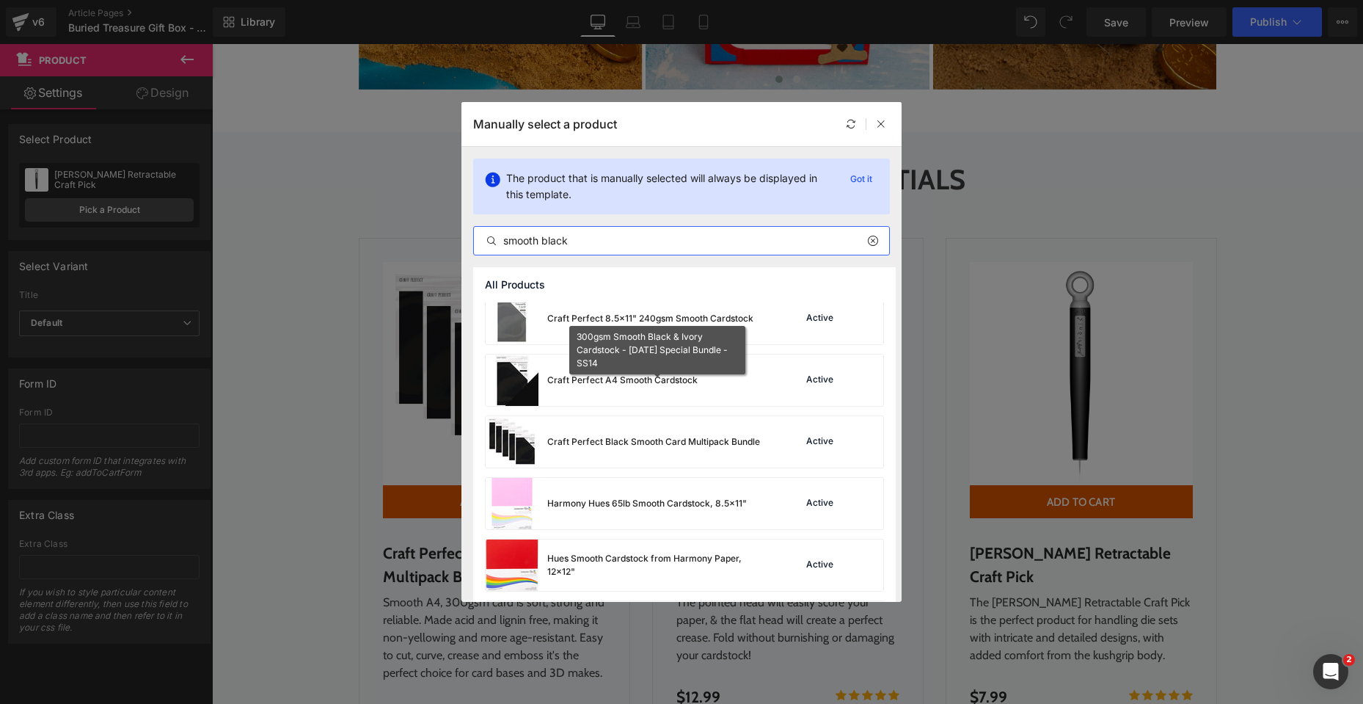
scroll to position [420, 0]
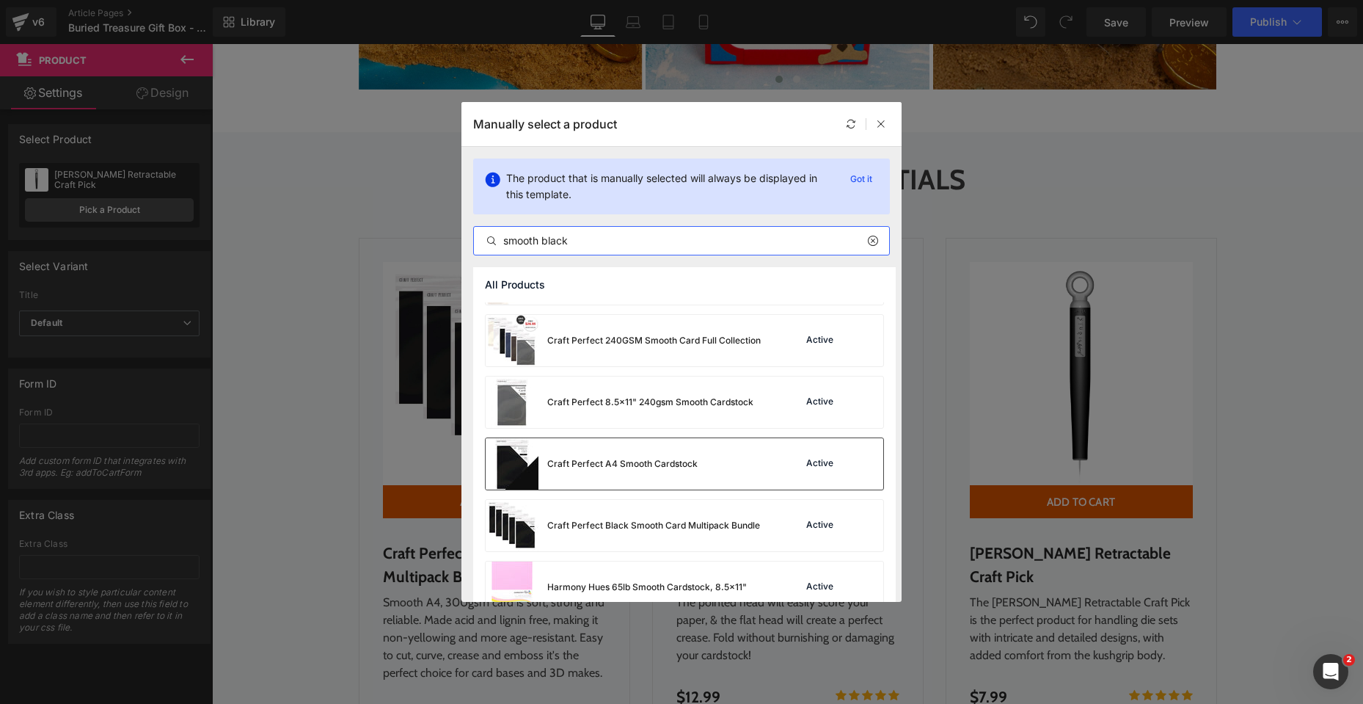
type input "smooth black"
click at [620, 470] on div "Craft Perfect A4 Smooth Cardstock" at bounding box center [592, 463] width 212 height 51
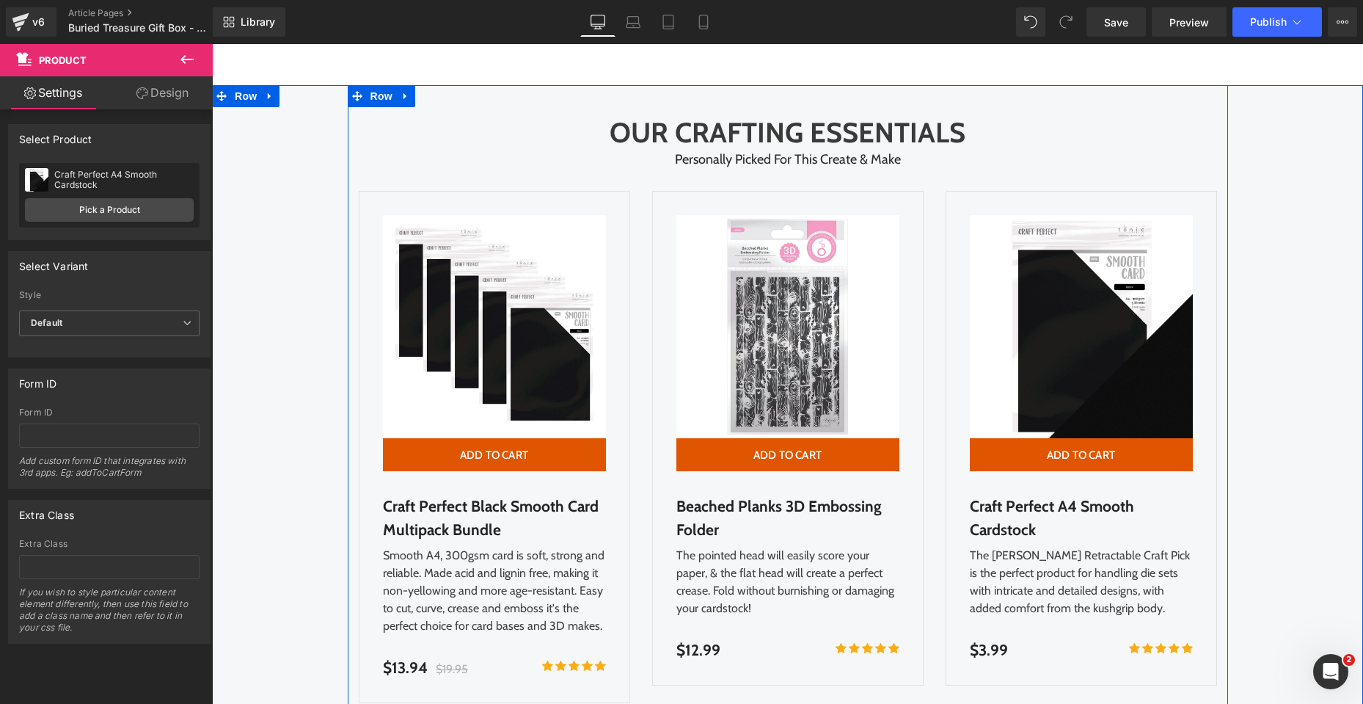
scroll to position [3668, 0]
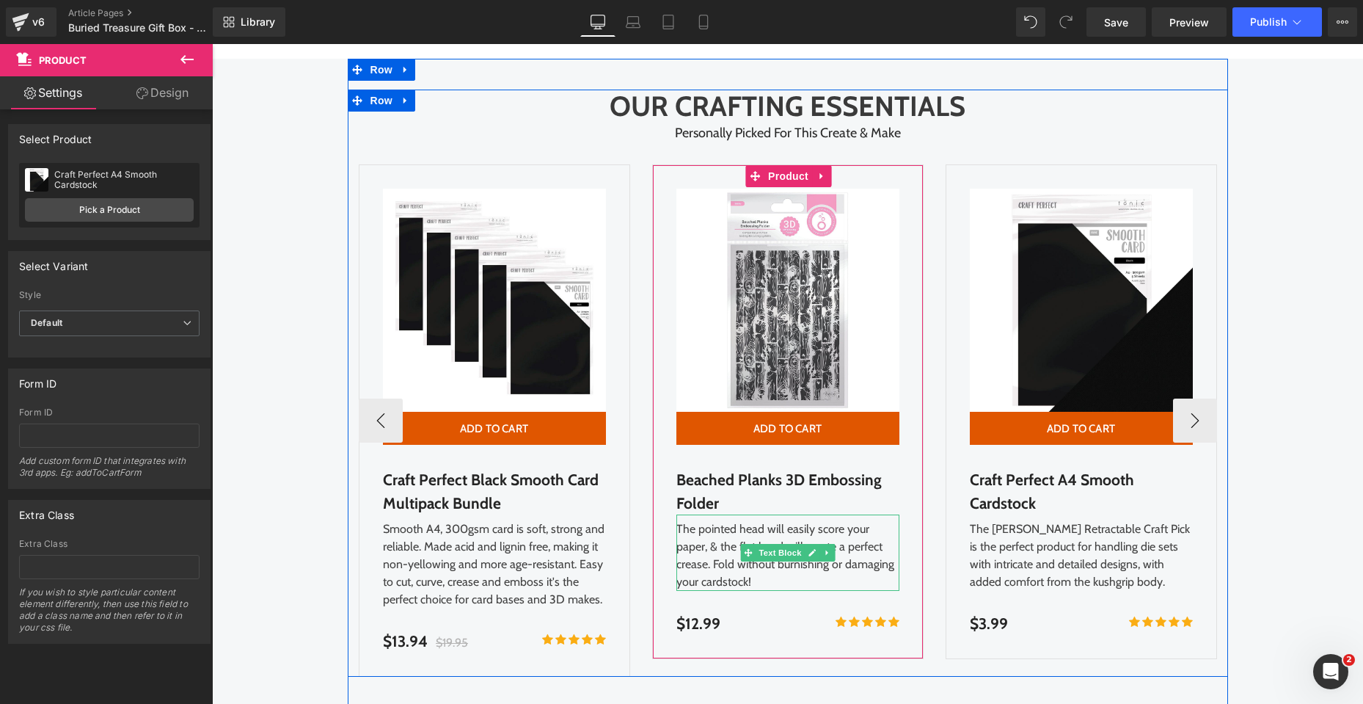
click at [762, 577] on div "The pointed head will easily score your paper, & the flat head will create a pe…" at bounding box center [787, 552] width 223 height 76
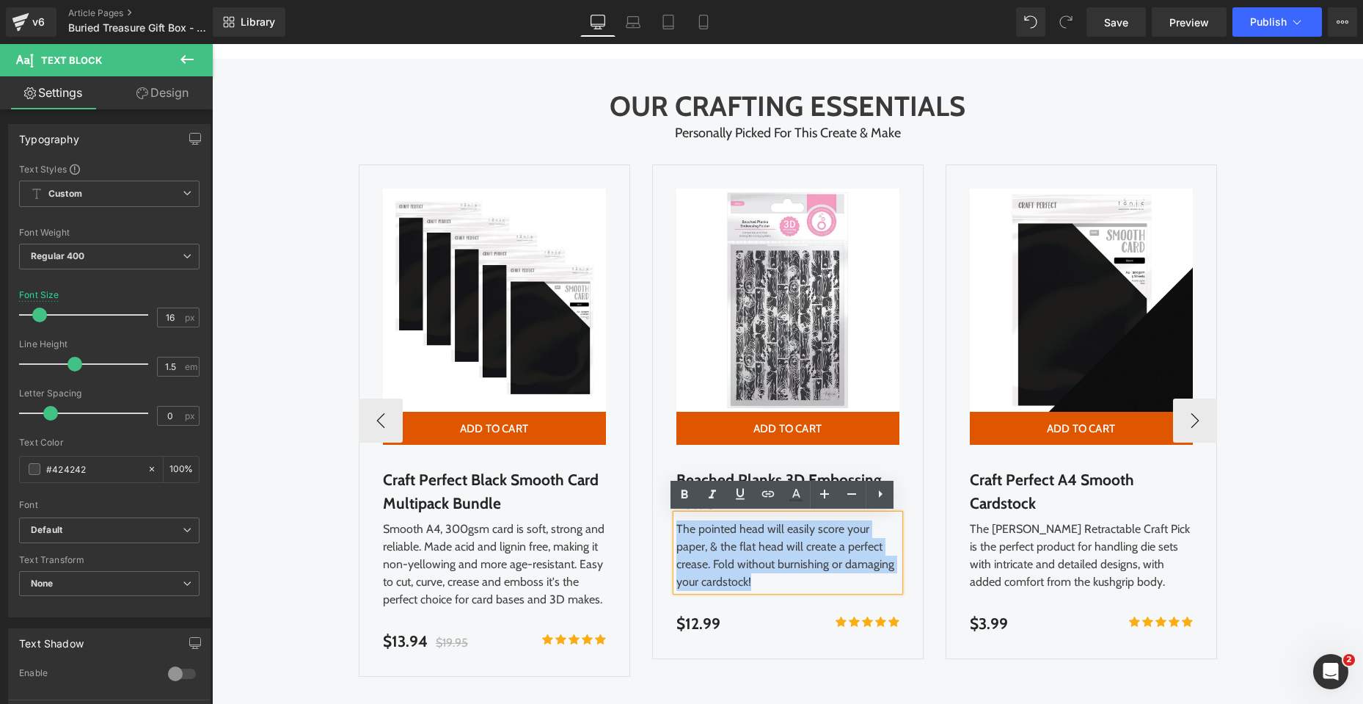
drag, startPoint x: 729, startPoint y: 580, endPoint x: 672, endPoint y: 533, distance: 73.6
click at [676, 533] on div "The pointed head will easily score your paper, & the flat head will create a pe…" at bounding box center [787, 552] width 223 height 76
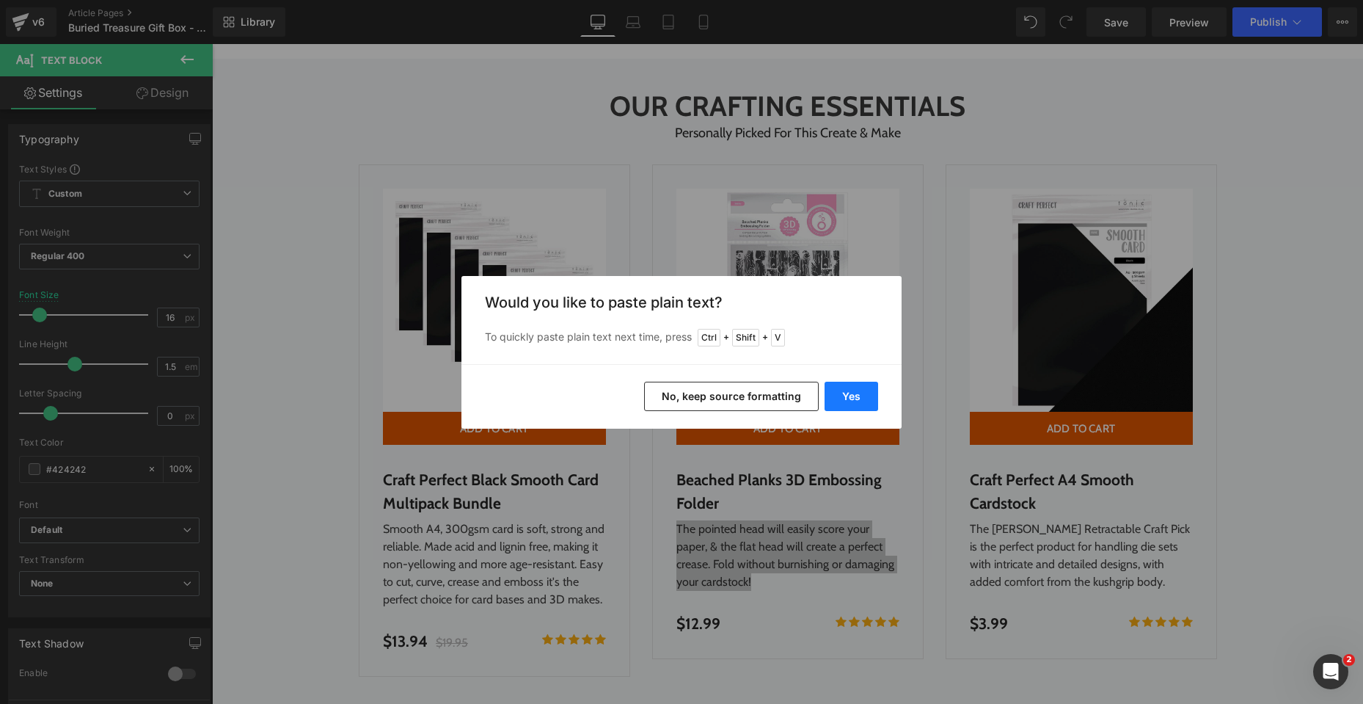
click at [842, 398] on button "Yes" at bounding box center [852, 396] width 54 height 29
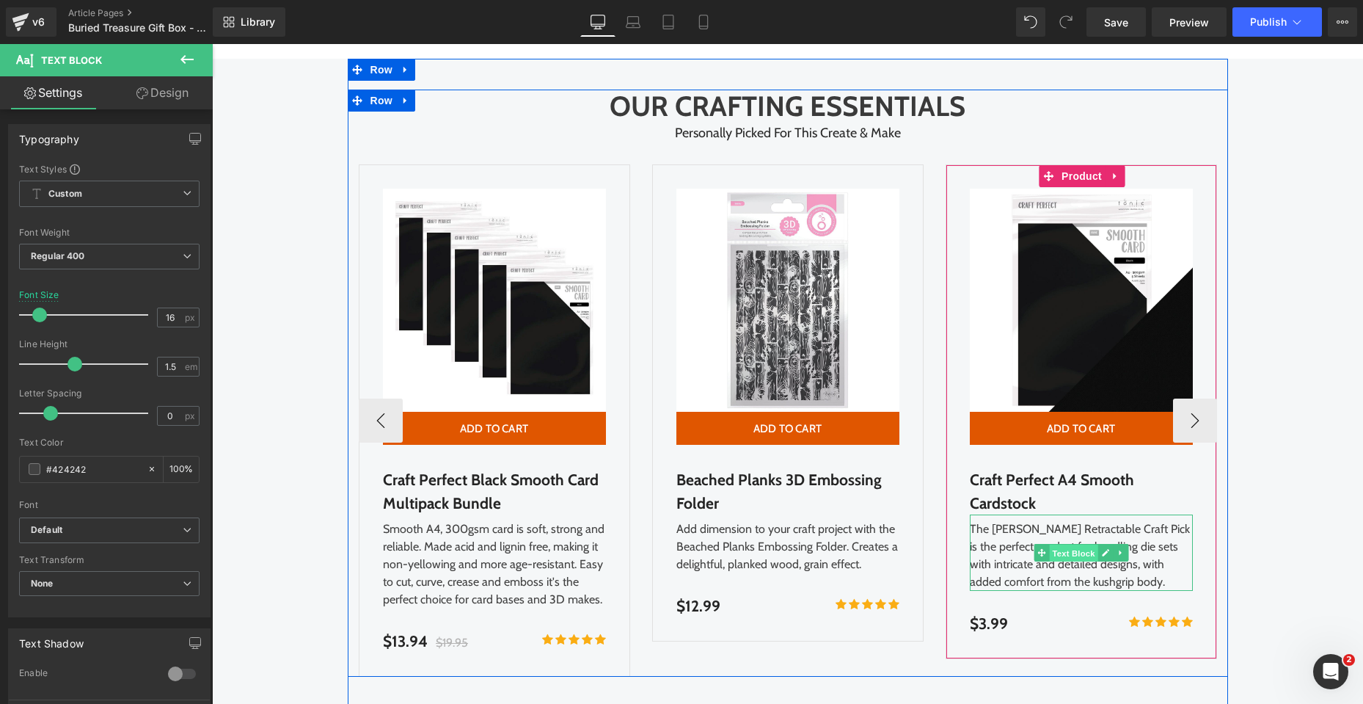
click at [1088, 549] on span "Text Block" at bounding box center [1073, 553] width 48 height 18
click at [1130, 583] on div "The [PERSON_NAME] Retractable Craft Pick is the perfect product for handling di…" at bounding box center [1081, 552] width 223 height 76
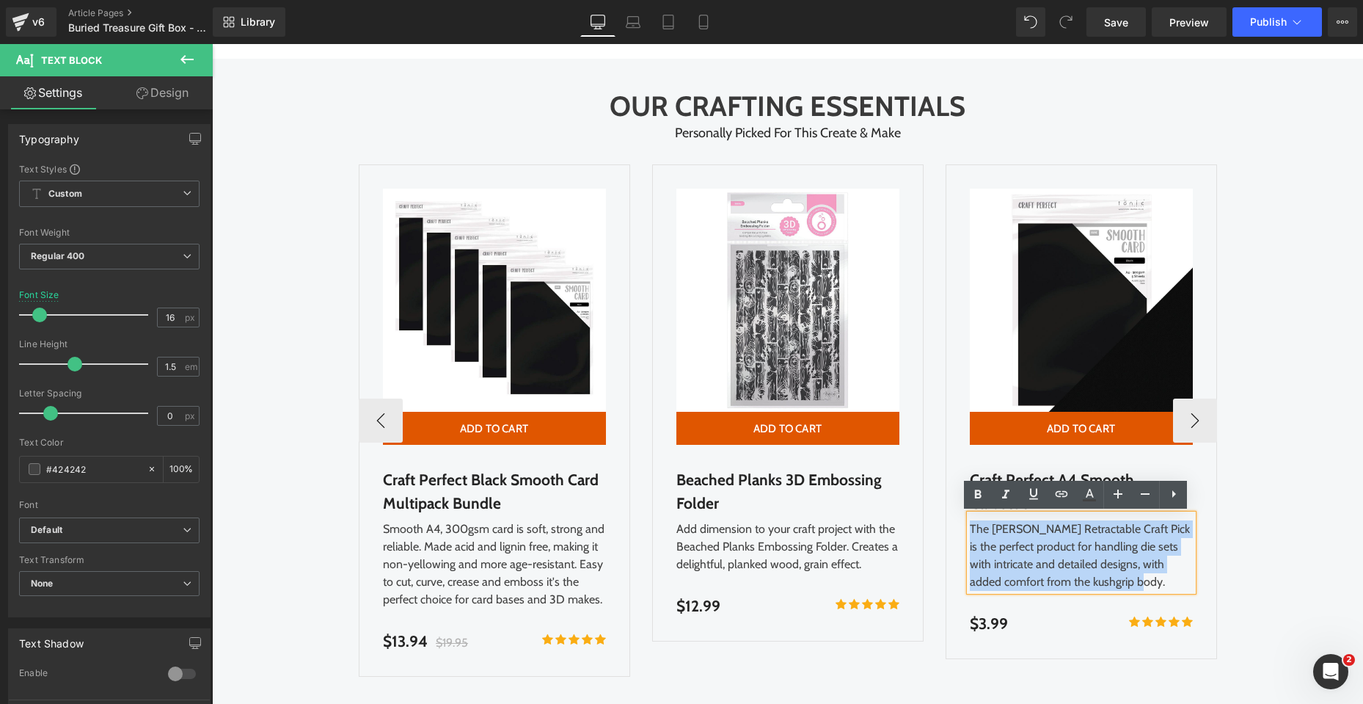
drag, startPoint x: 1128, startPoint y: 583, endPoint x: 965, endPoint y: 528, distance: 172.4
click at [970, 528] on div "The [PERSON_NAME] Retractable Craft Pick is the perfect product for handling di…" at bounding box center [1081, 552] width 223 height 76
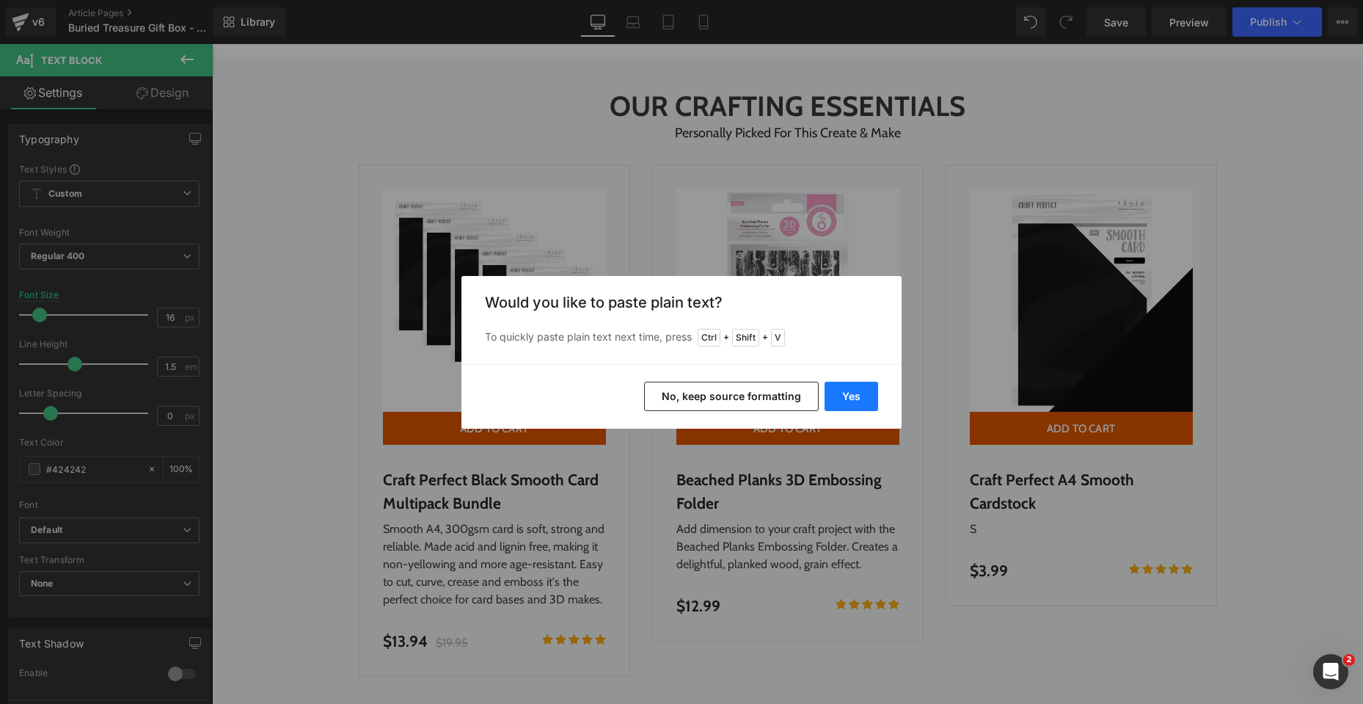
click at [850, 393] on button "Yes" at bounding box center [852, 396] width 54 height 29
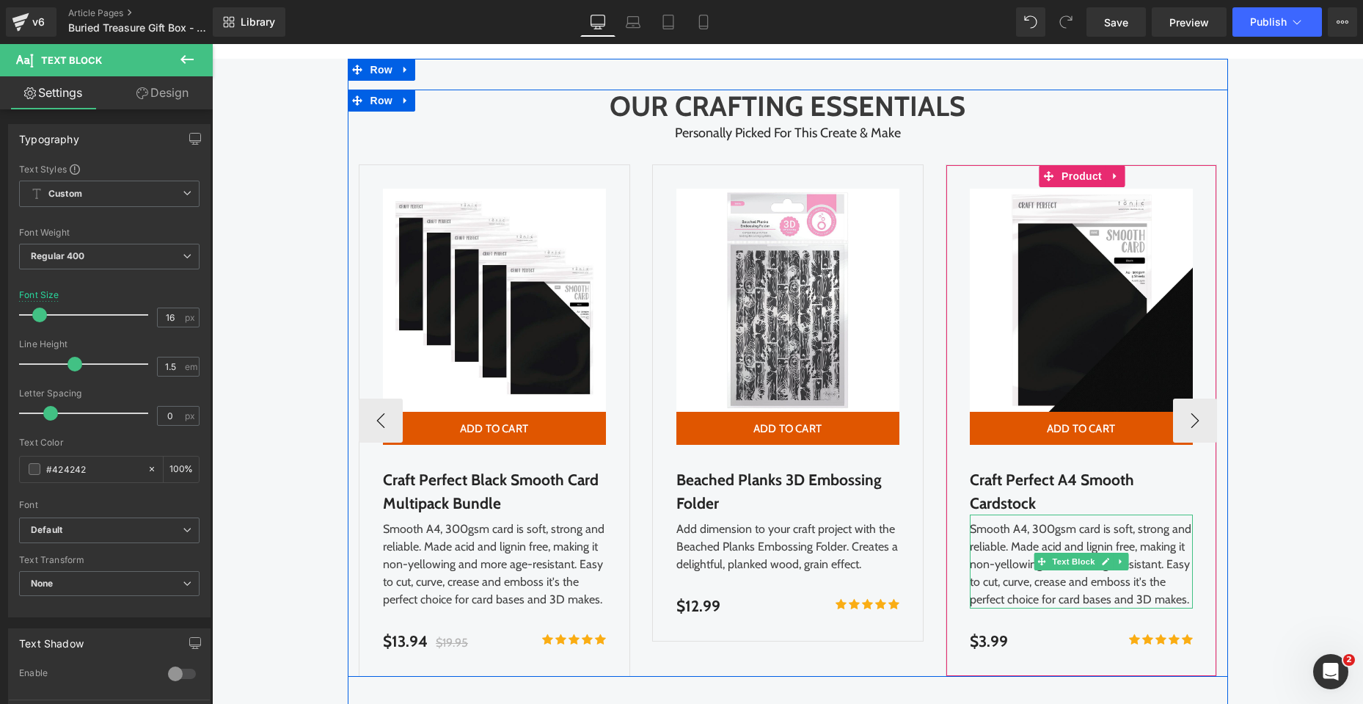
click at [1012, 528] on div "Smooth A4, 300gsm card is soft, strong and reliable. Made acid and lignin free,…" at bounding box center [1081, 561] width 223 height 94
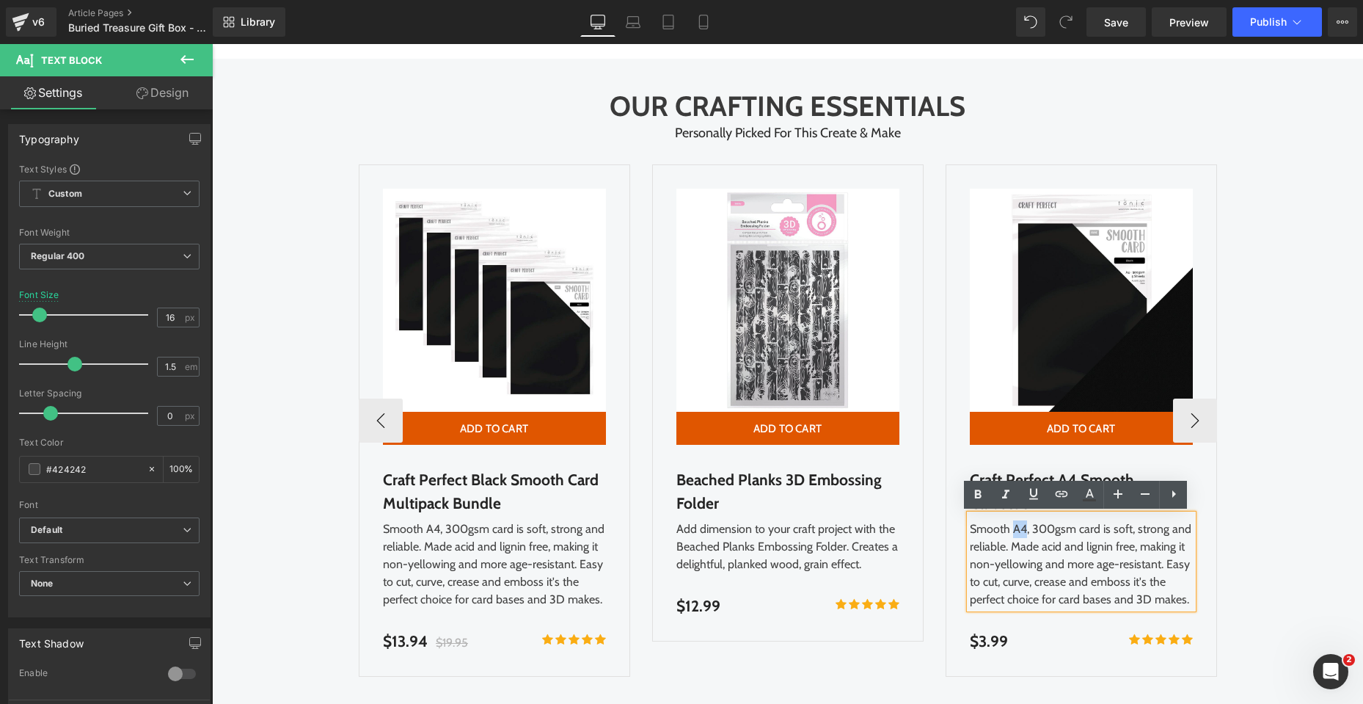
drag, startPoint x: 1019, startPoint y: 529, endPoint x: 1010, endPoint y: 529, distance: 9.5
click at [1010, 529] on div "Smooth A4, 300gsm card is soft, strong and reliable. Made acid and lignin free,…" at bounding box center [1081, 561] width 223 height 94
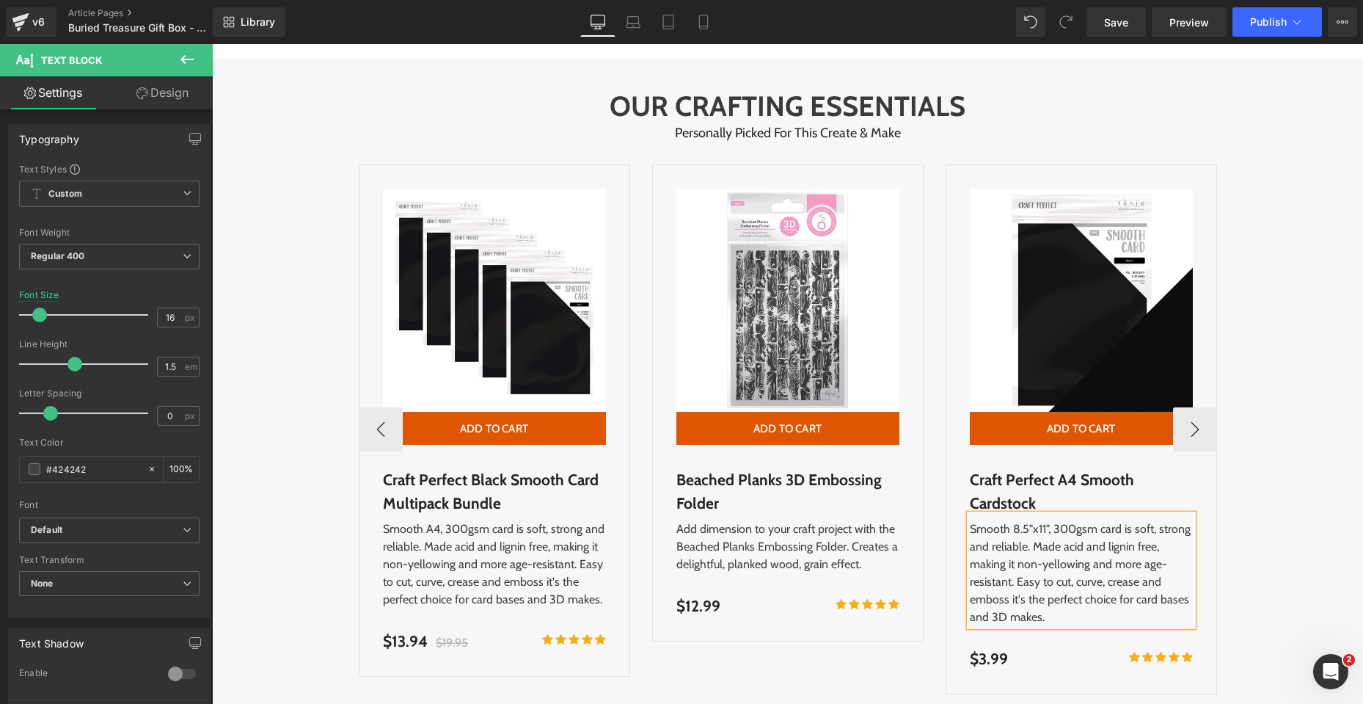
click at [1176, 585] on div "Smooth 8.5"x11", 300gsm card is soft, strong and reliable. Made acid and lignin…" at bounding box center [1081, 570] width 223 height 112
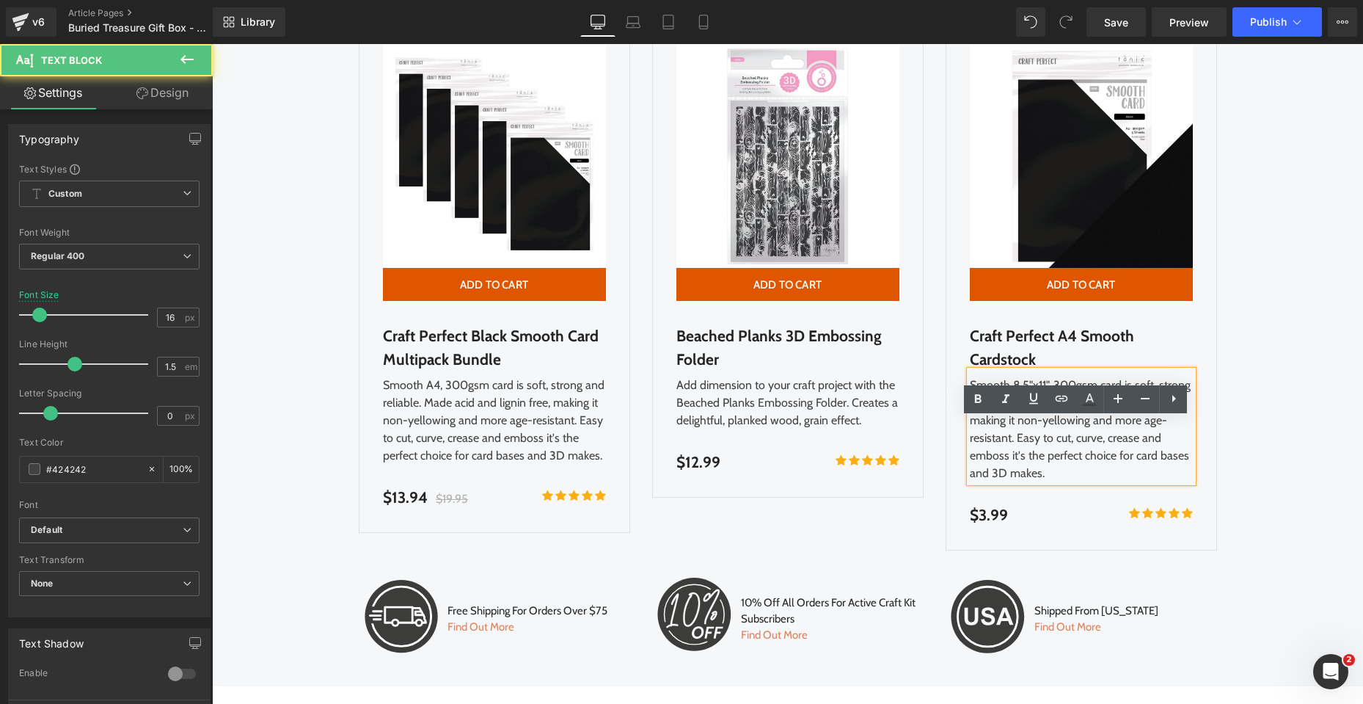
scroll to position [3815, 0]
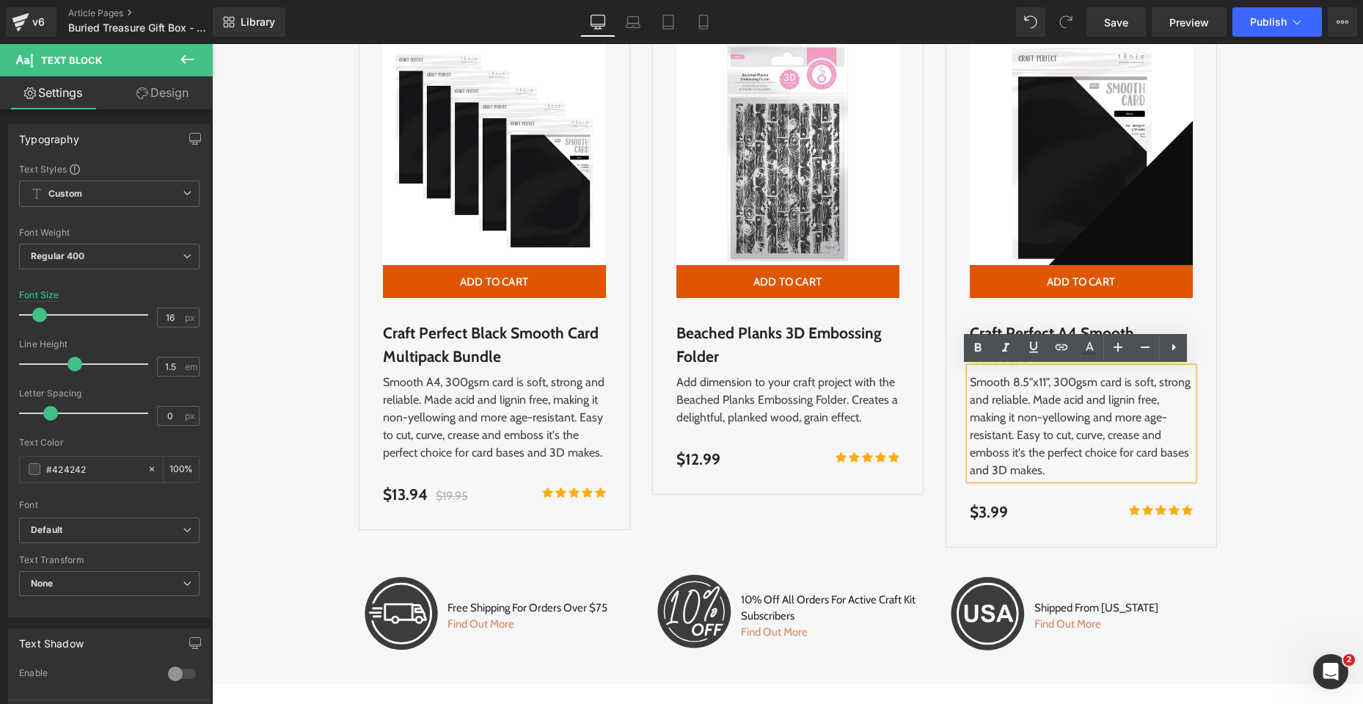
click at [1297, 307] on div "OUR CRAFTING ESSENTIALS Heading Personally Picked For This Create & Make Text B…" at bounding box center [787, 313] width 1151 height 740
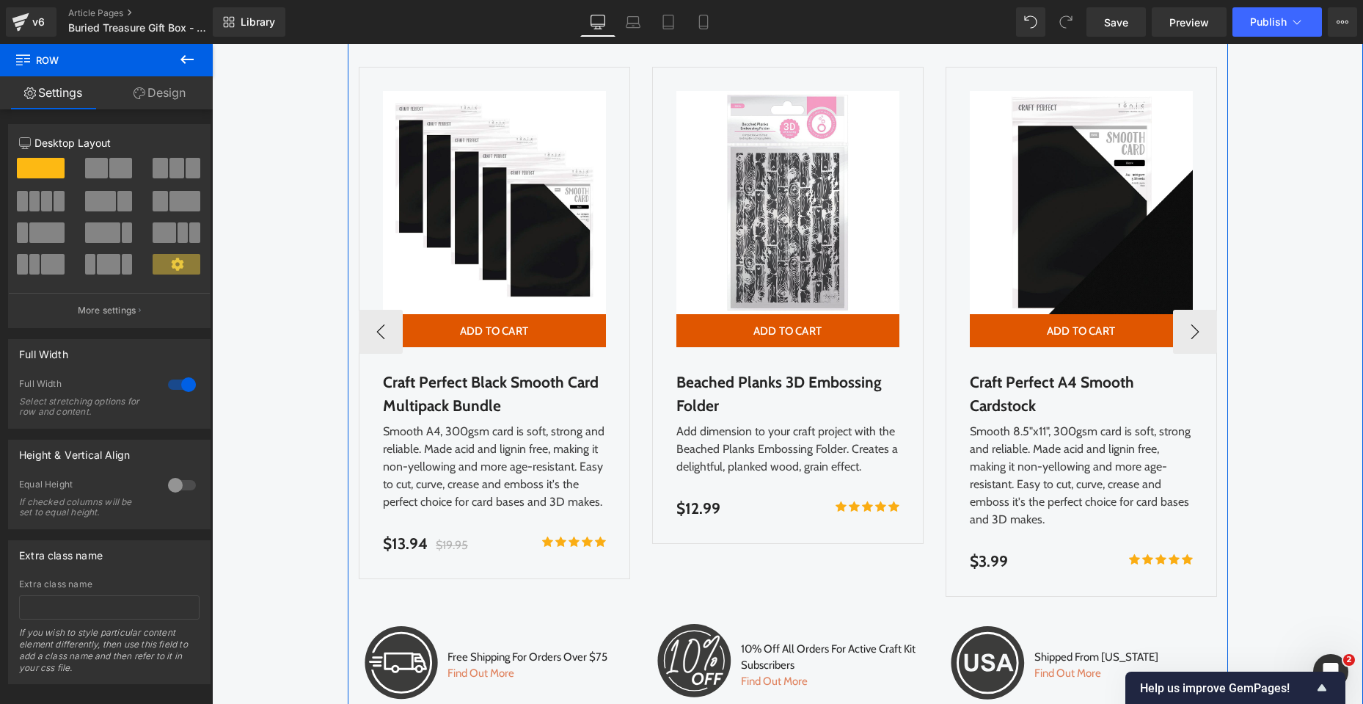
scroll to position [3742, 0]
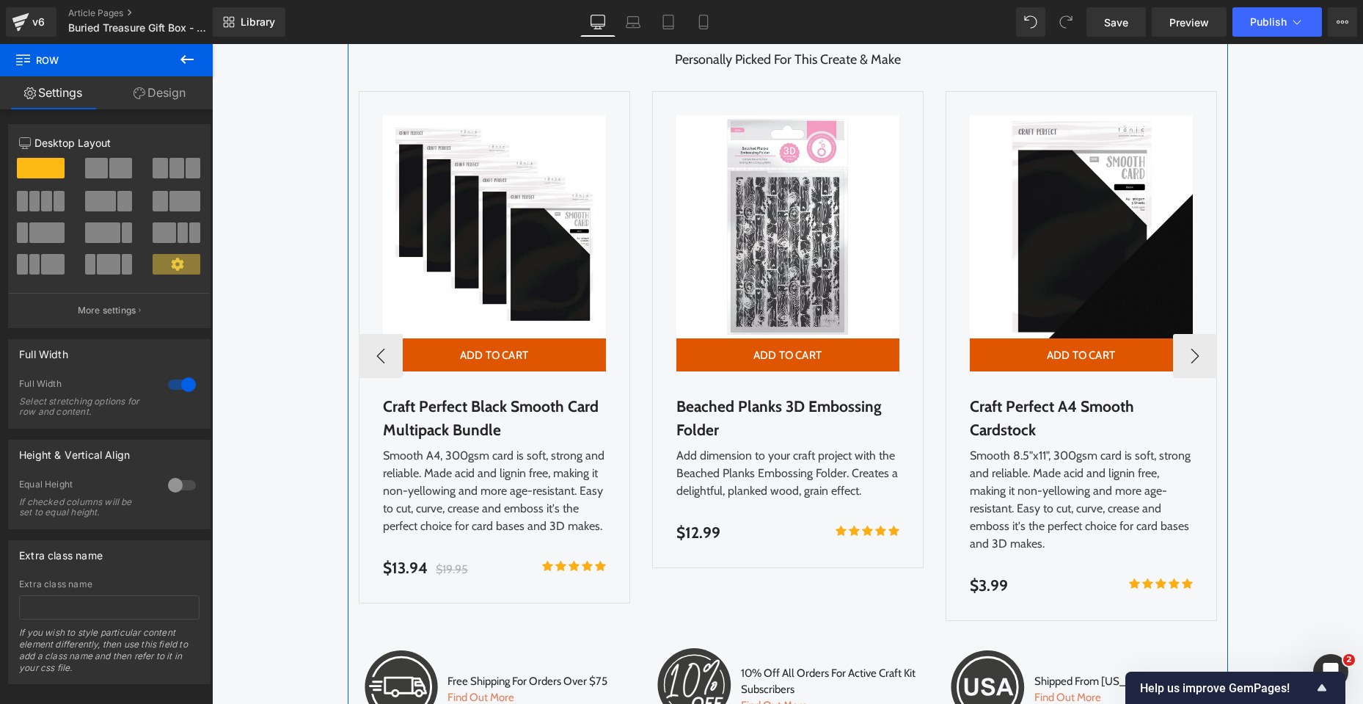
click at [1004, 459] on div "Smooth 8.5"x11", 300gsm card is soft, strong and reliable. Made acid and lignin…" at bounding box center [1081, 497] width 223 height 112
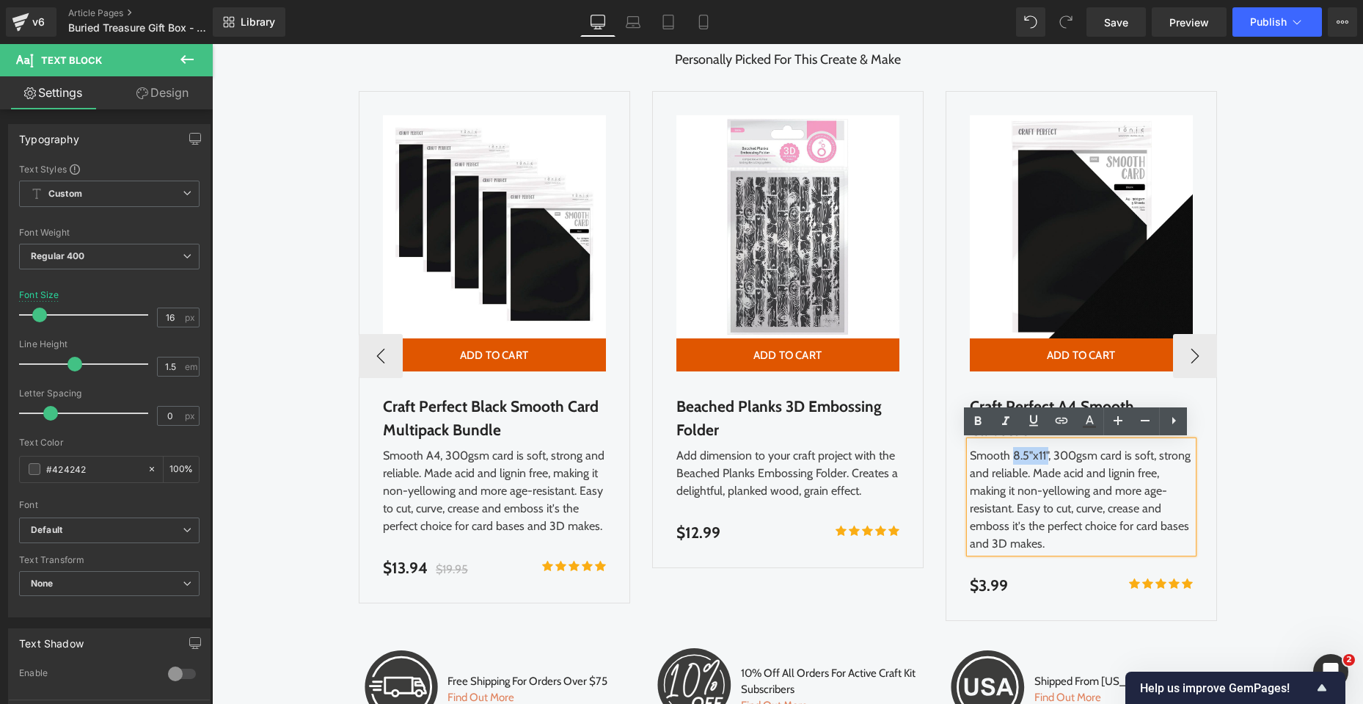
drag, startPoint x: 1007, startPoint y: 456, endPoint x: 1042, endPoint y: 453, distance: 34.6
click at [1042, 453] on div "Smooth 8.5"x11", 300gsm card is soft, strong and reliable. Made acid and lignin…" at bounding box center [1081, 497] width 223 height 112
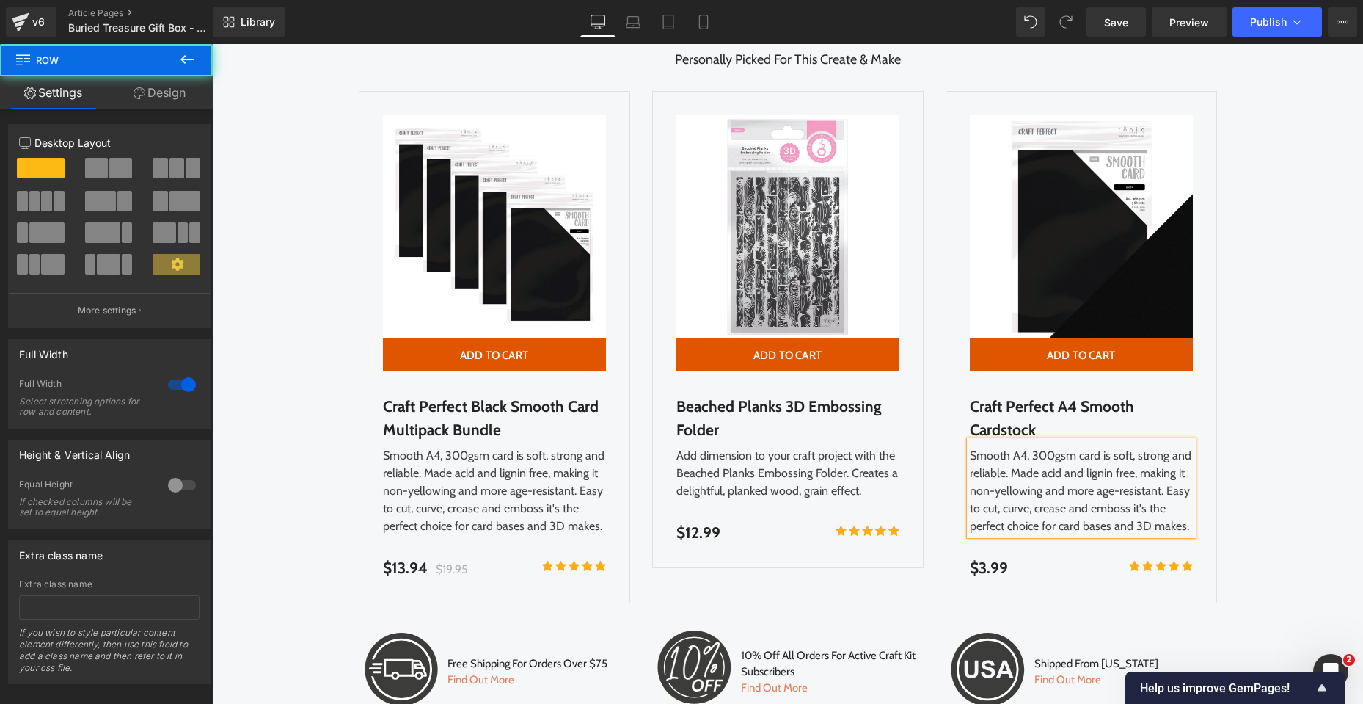
click at [1272, 423] on div "OUR CRAFTING ESSENTIALS Heading Personally Picked For This Create & Make Text B…" at bounding box center [787, 377] width 1151 height 723
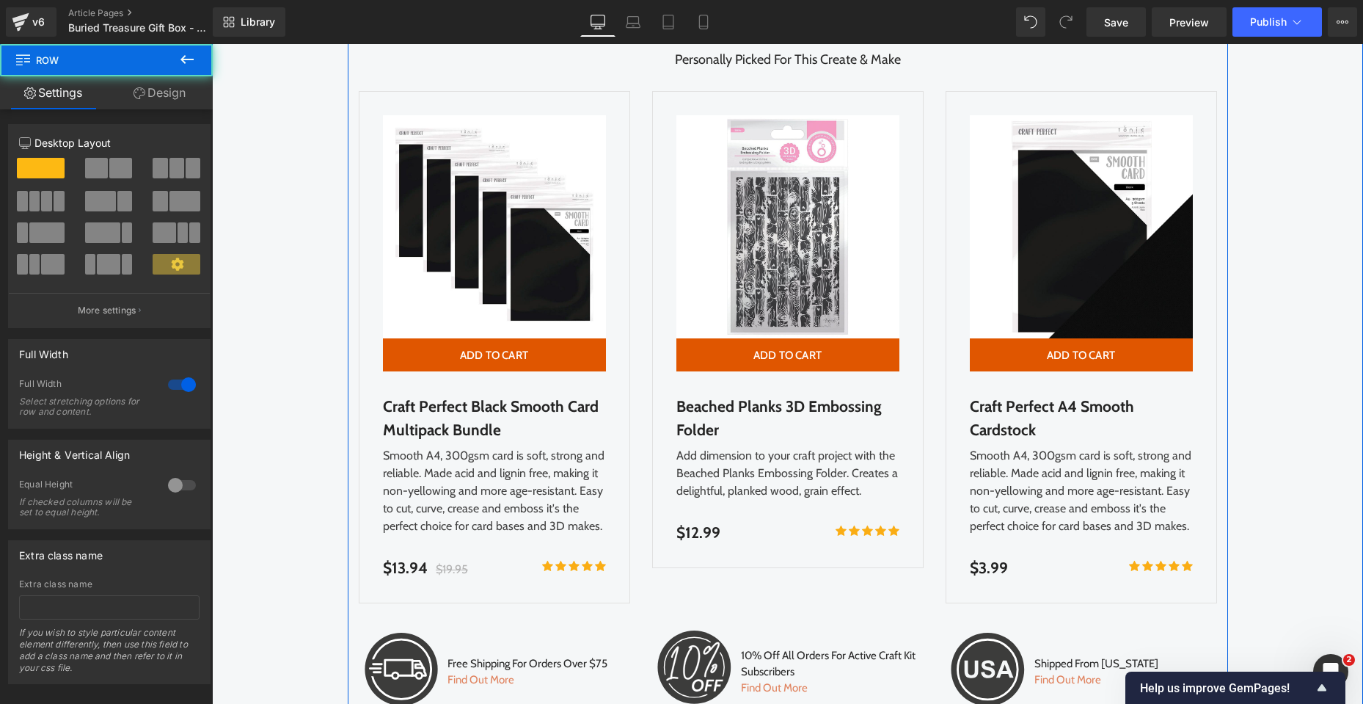
click at [1289, 426] on div "OUR CRAFTING ESSENTIALS Heading Personally Picked For This Create & Make Text B…" at bounding box center [787, 377] width 1151 height 723
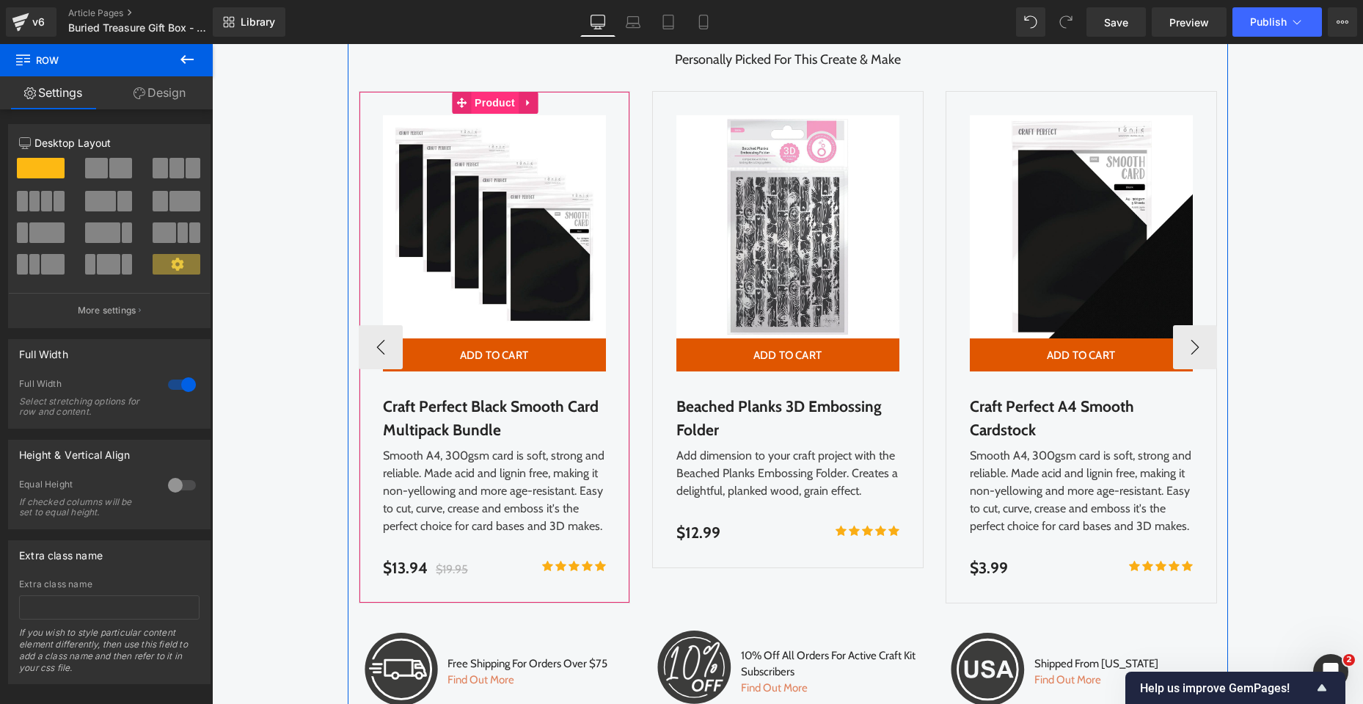
click at [479, 100] on span "Product" at bounding box center [495, 103] width 48 height 22
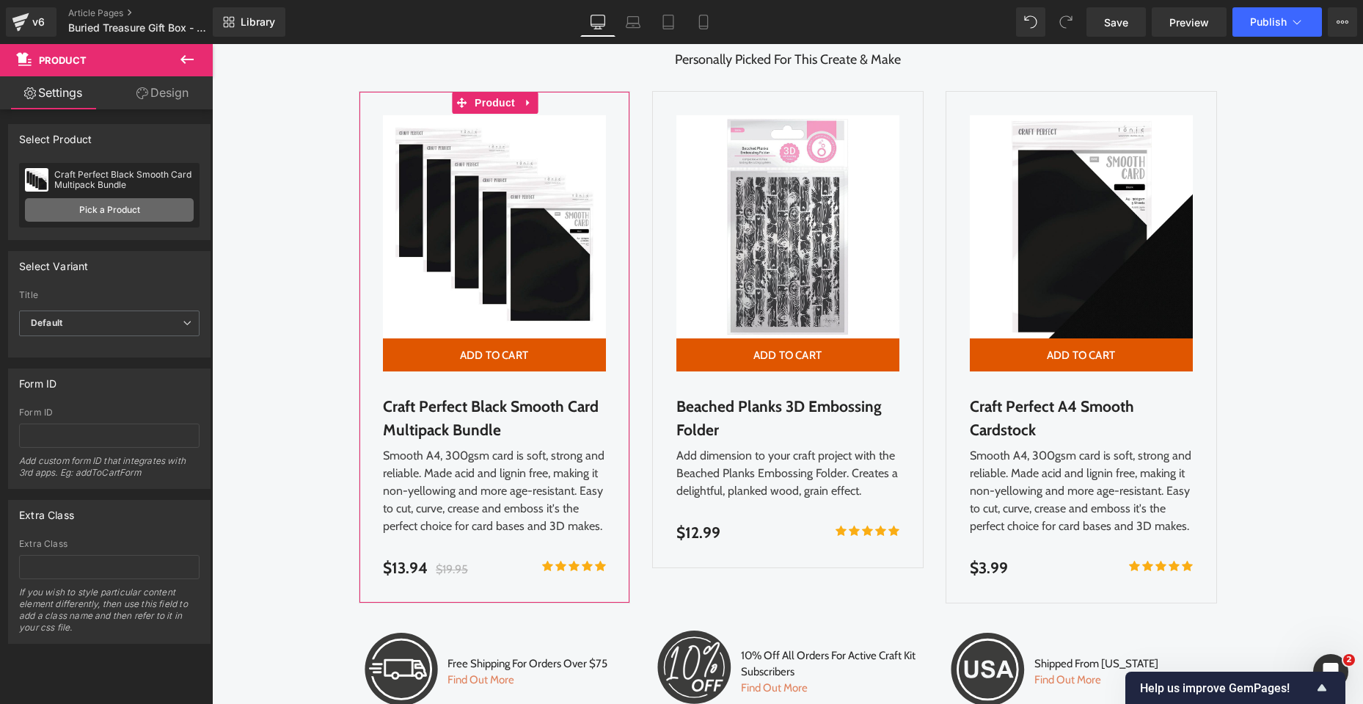
click at [123, 219] on link "Pick a Product" at bounding box center [109, 209] width 169 height 23
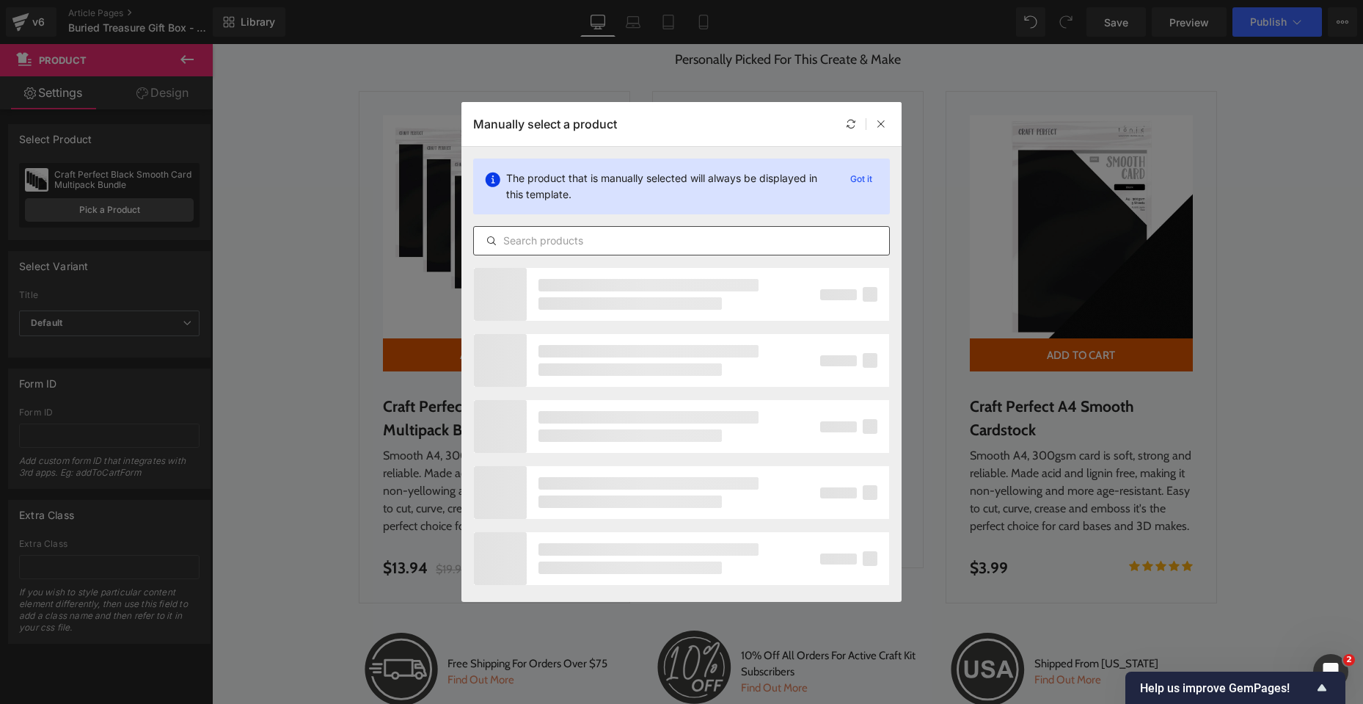
click at [588, 244] on input "text" at bounding box center [681, 241] width 415 height 18
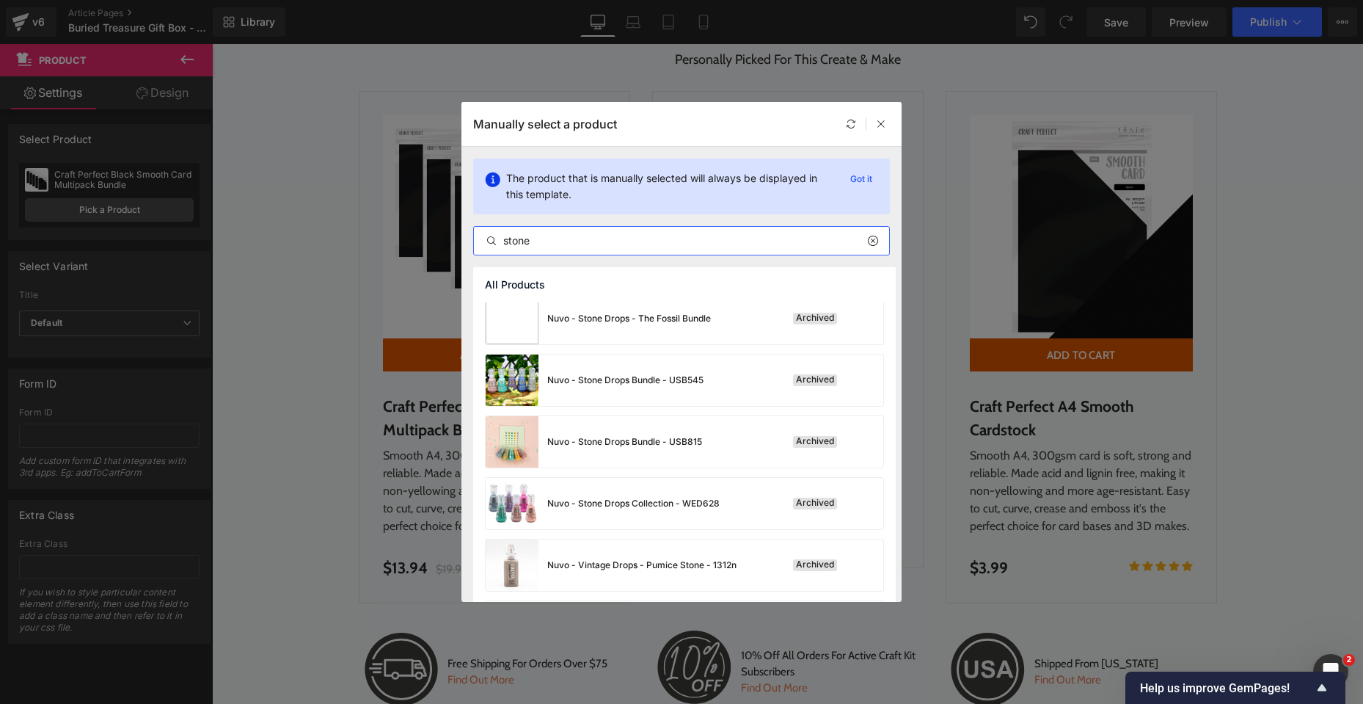
scroll to position [1614, 0]
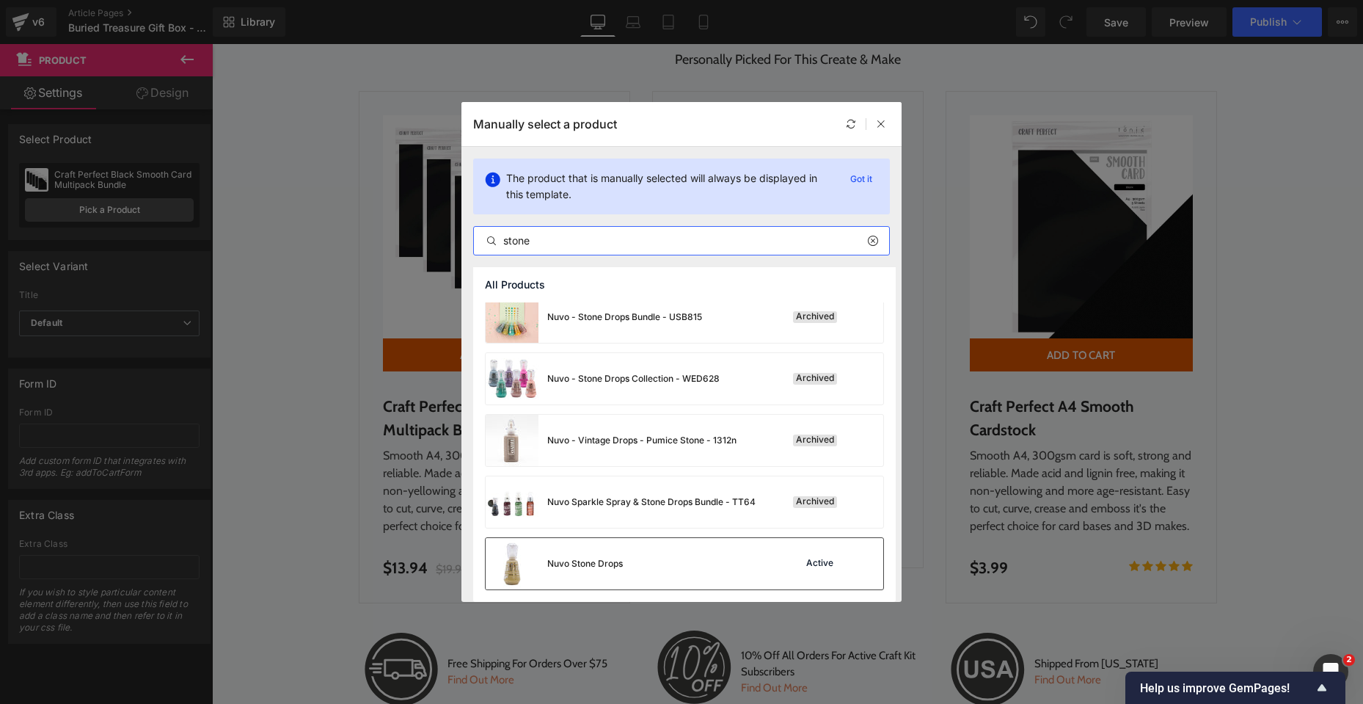
type input "stone"
click at [609, 572] on div "Nuvo Stone Drops" at bounding box center [554, 563] width 137 height 51
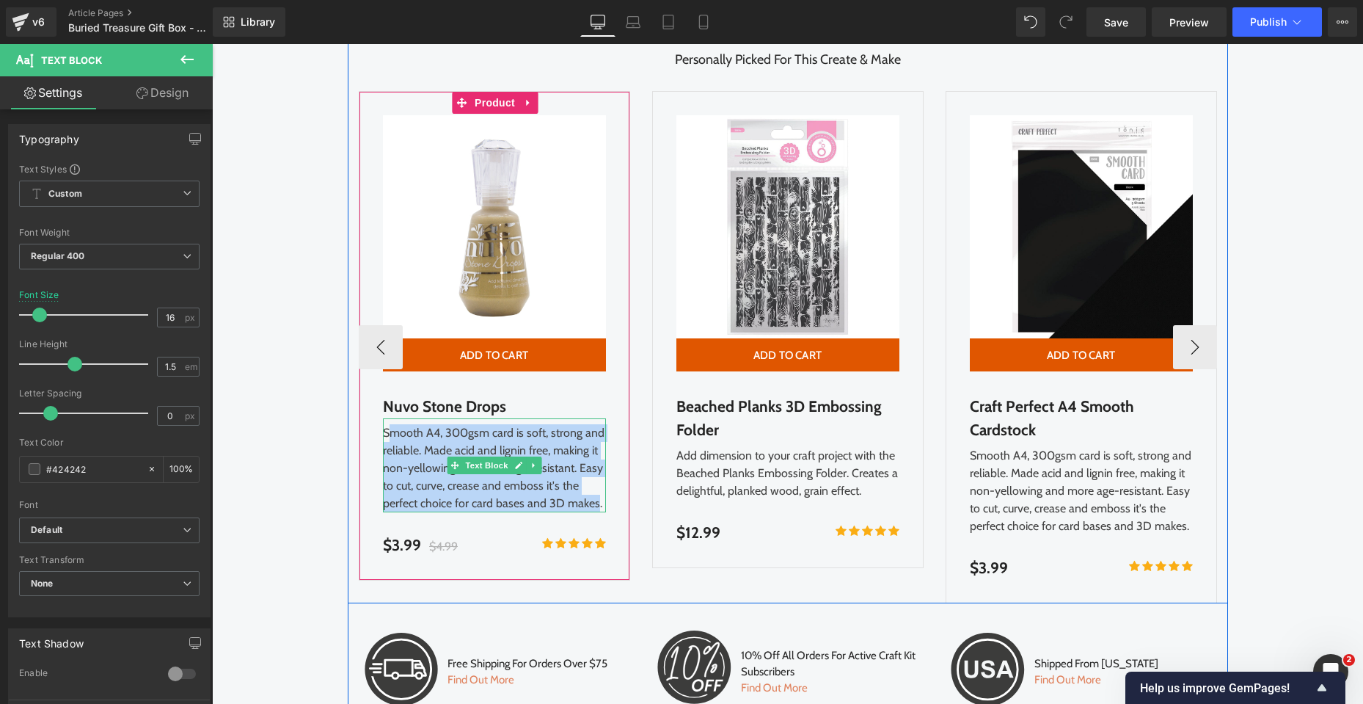
drag, startPoint x: 592, startPoint y: 503, endPoint x: 382, endPoint y: 429, distance: 223.2
click at [383, 429] on div "Smooth A4, 300gsm card is soft, strong and reliable. Made acid and lignin free,…" at bounding box center [494, 465] width 223 height 94
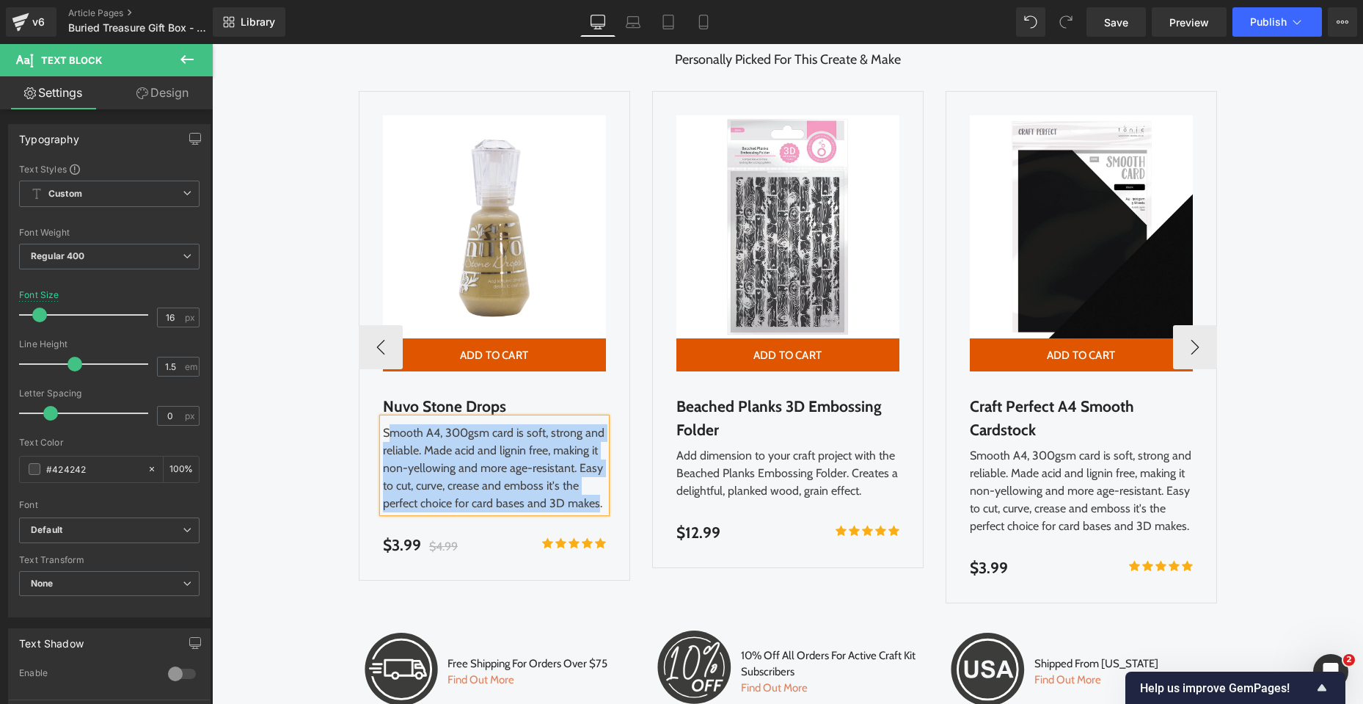
click at [586, 495] on div "Smooth A4, 300gsm card is soft, strong and reliable. Made acid and lignin free,…" at bounding box center [494, 465] width 223 height 94
drag, startPoint x: 594, startPoint y: 504, endPoint x: 379, endPoint y: 434, distance: 226.0
click at [383, 434] on div "Smooth A4, 300gsm card is soft, strong and reliable. Made acid and lignin free,…" at bounding box center [494, 465] width 223 height 94
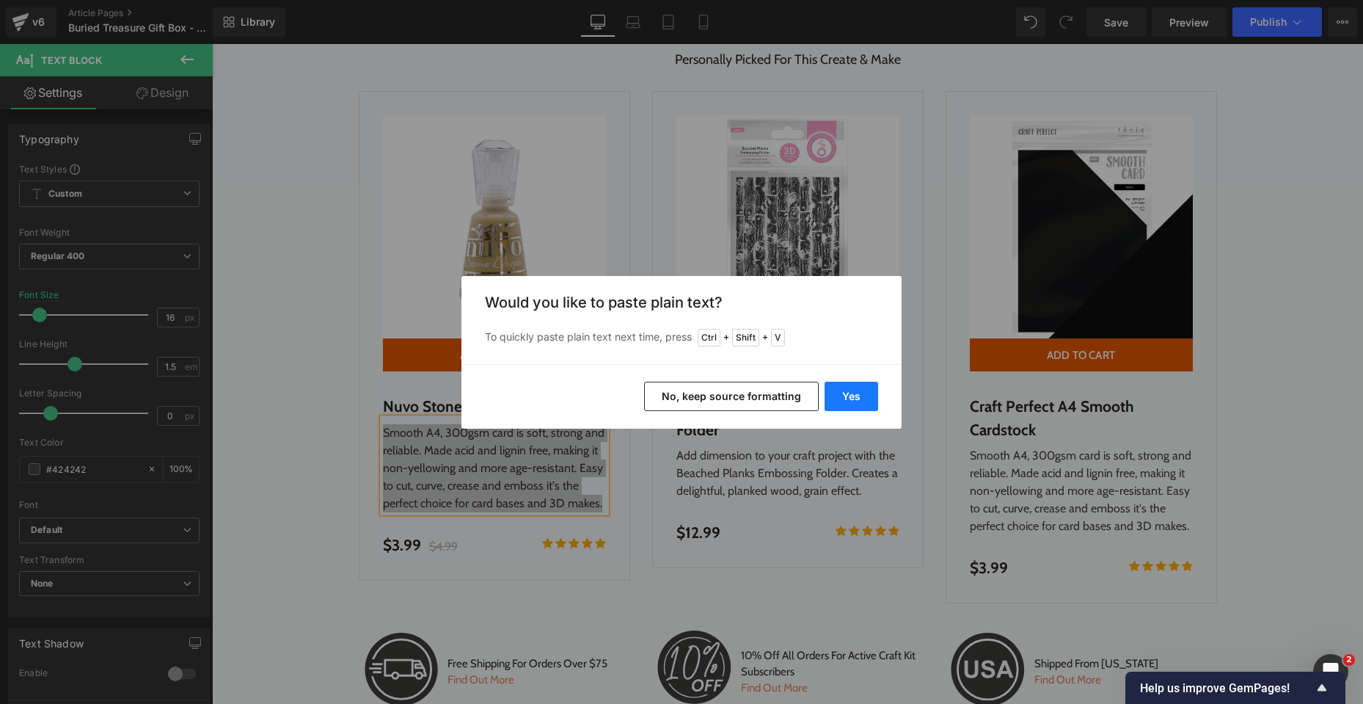
click at [847, 396] on button "Yes" at bounding box center [852, 396] width 54 height 29
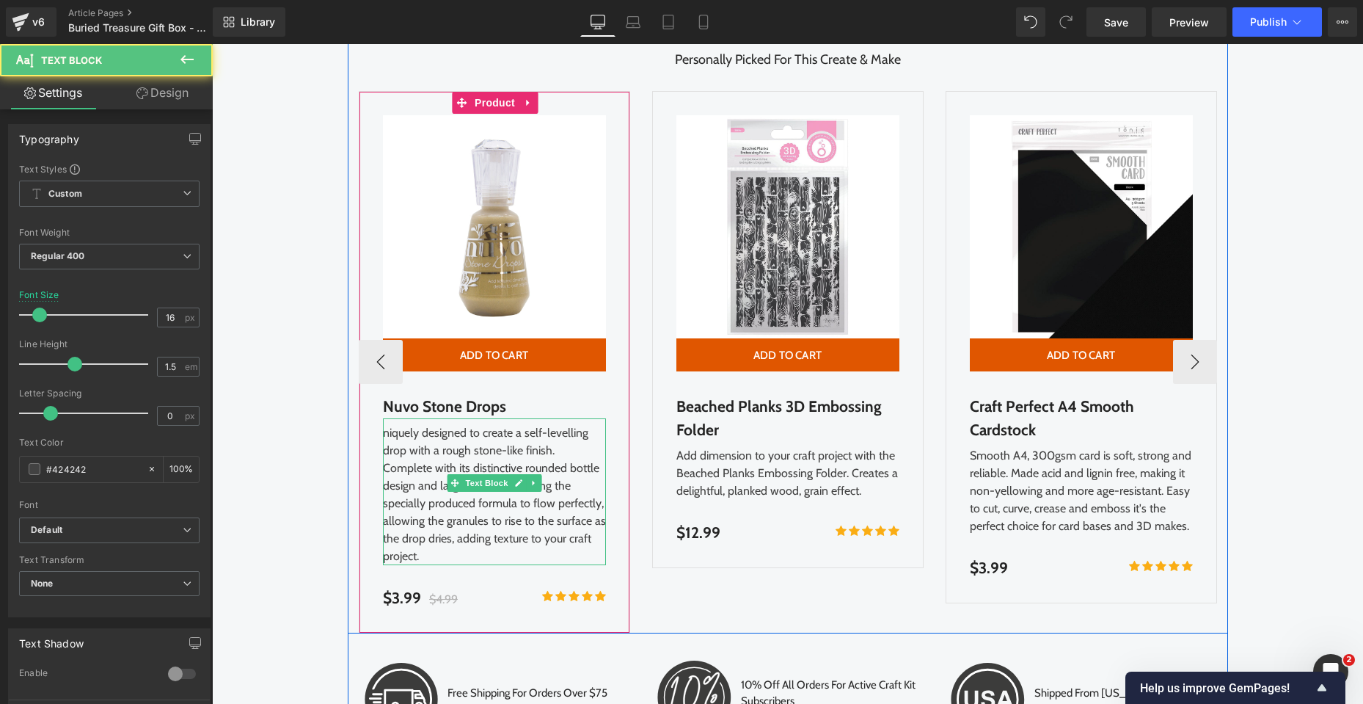
click at [396, 433] on div "niquely designed to create a self-levelling drop with a rough stone-like finish…" at bounding box center [494, 491] width 223 height 147
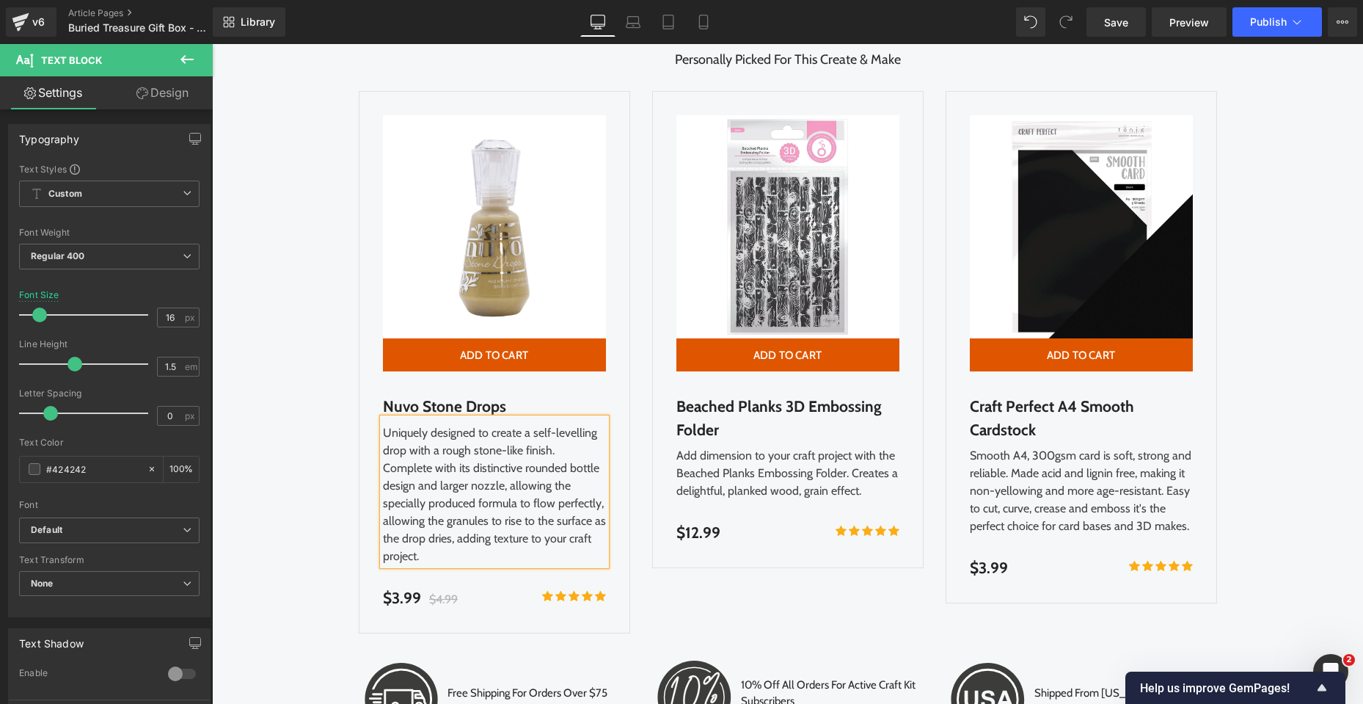
click at [1260, 463] on div "OUR CRAFTING ESSENTIALS Heading Personally Picked For This Create & Make Text B…" at bounding box center [787, 392] width 1151 height 753
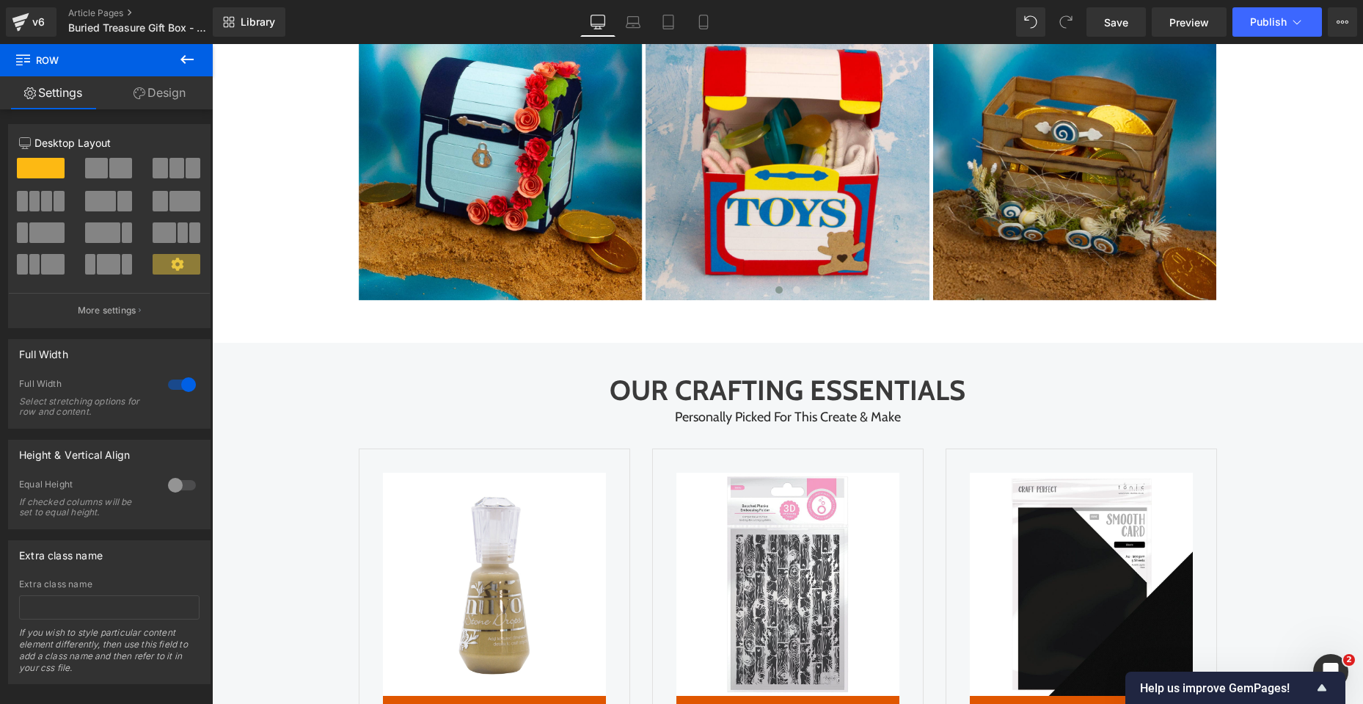
scroll to position [3375, 0]
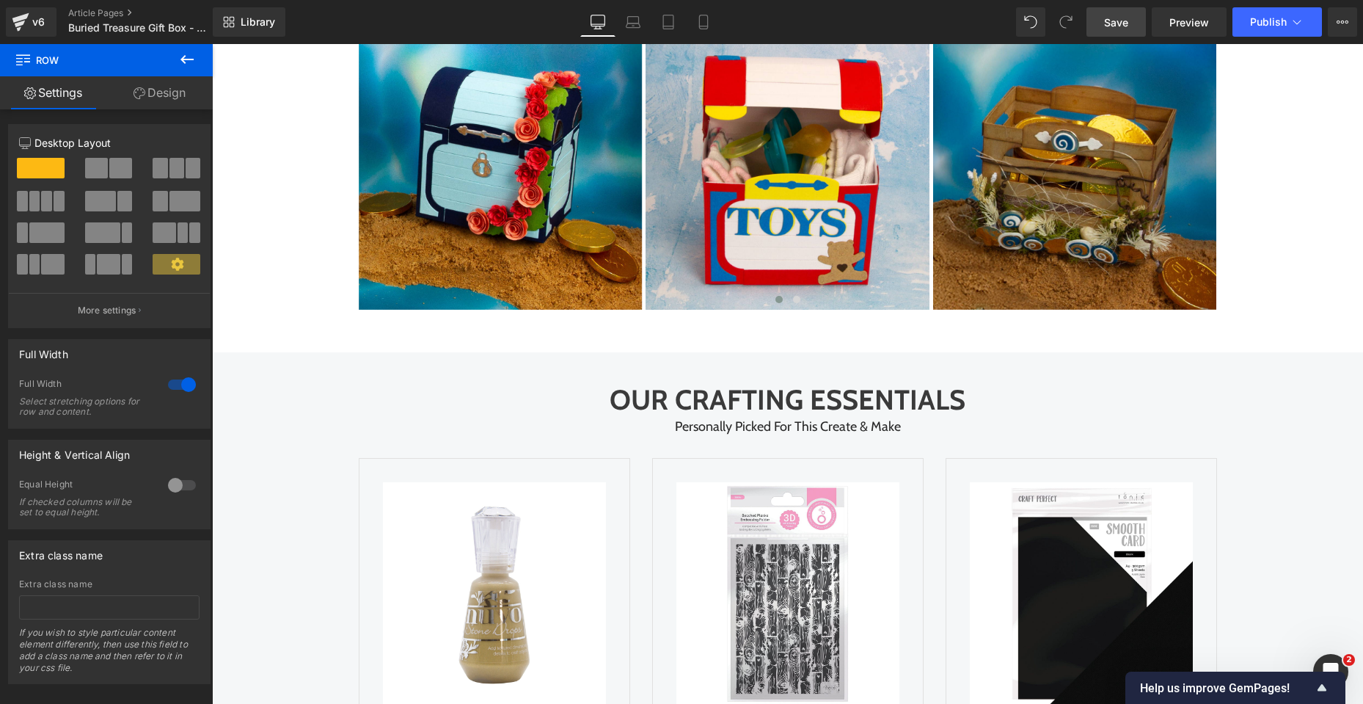
click at [1120, 26] on span "Save" at bounding box center [1116, 22] width 24 height 15
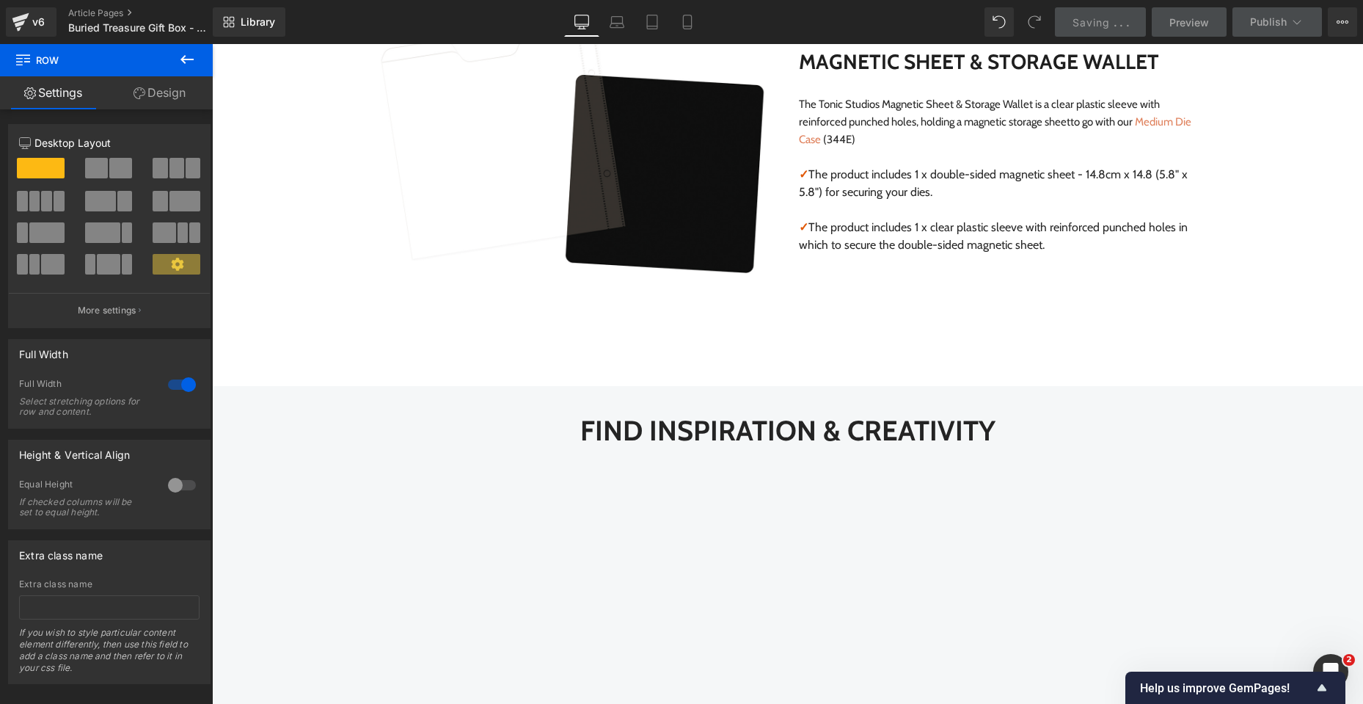
scroll to position [1174, 0]
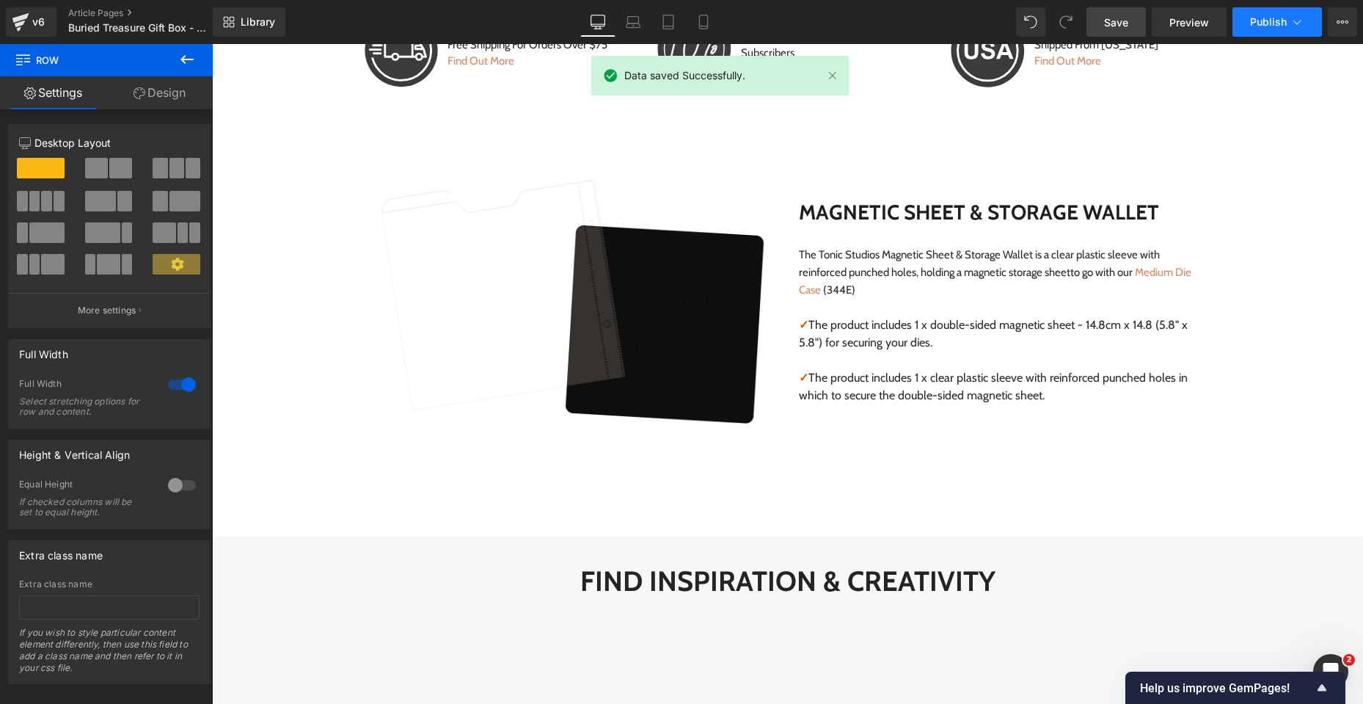
click at [1296, 24] on icon at bounding box center [1297, 22] width 15 height 15
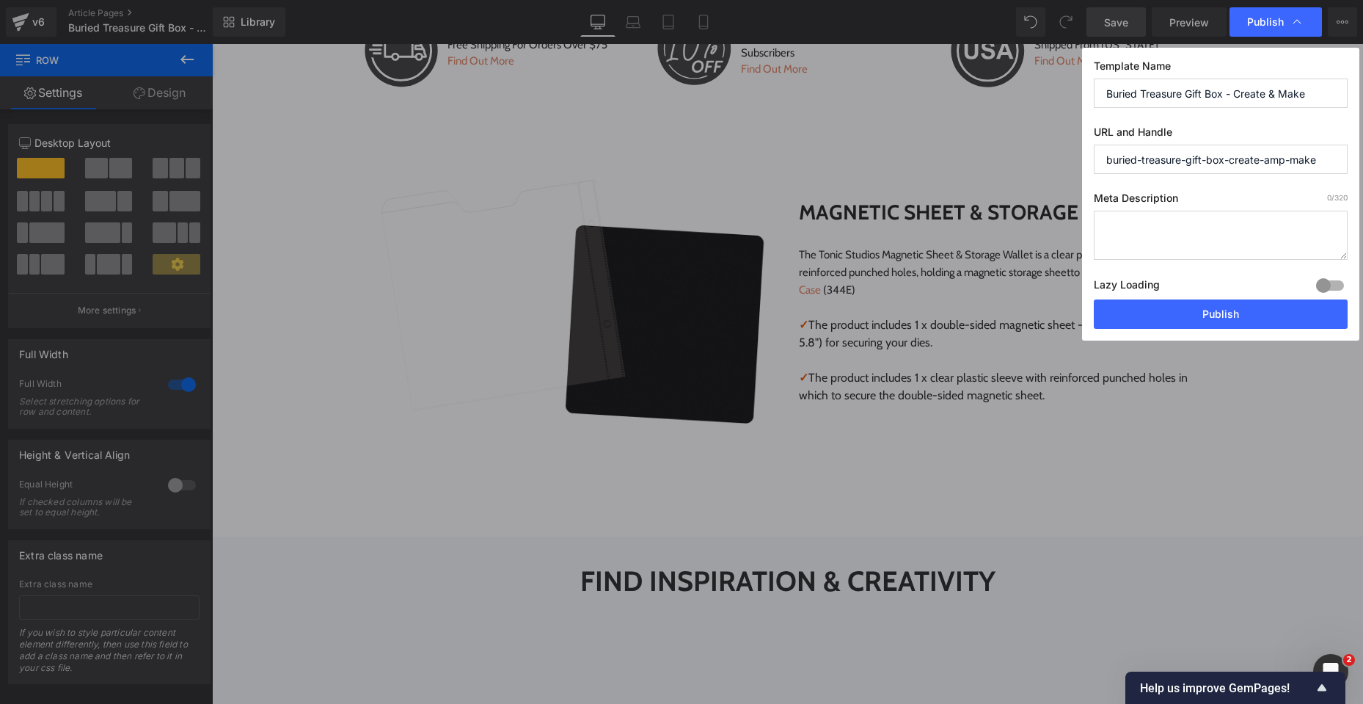
drag, startPoint x: 1180, startPoint y: 161, endPoint x: 1340, endPoint y: 161, distance: 160.7
click at [1340, 161] on input "buried-treasure-gift-box-create-amp-make" at bounding box center [1221, 159] width 254 height 29
type input "buried-treasure"
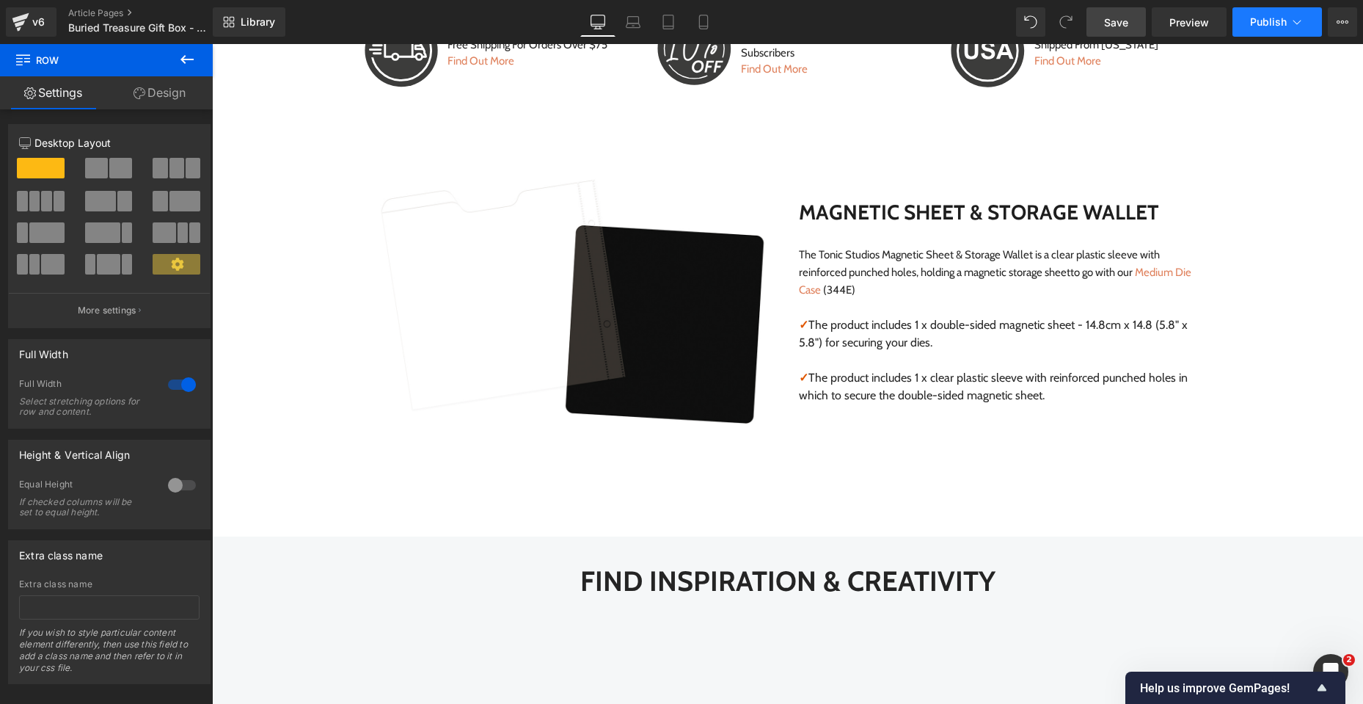
click at [1297, 25] on icon at bounding box center [1297, 22] width 15 height 15
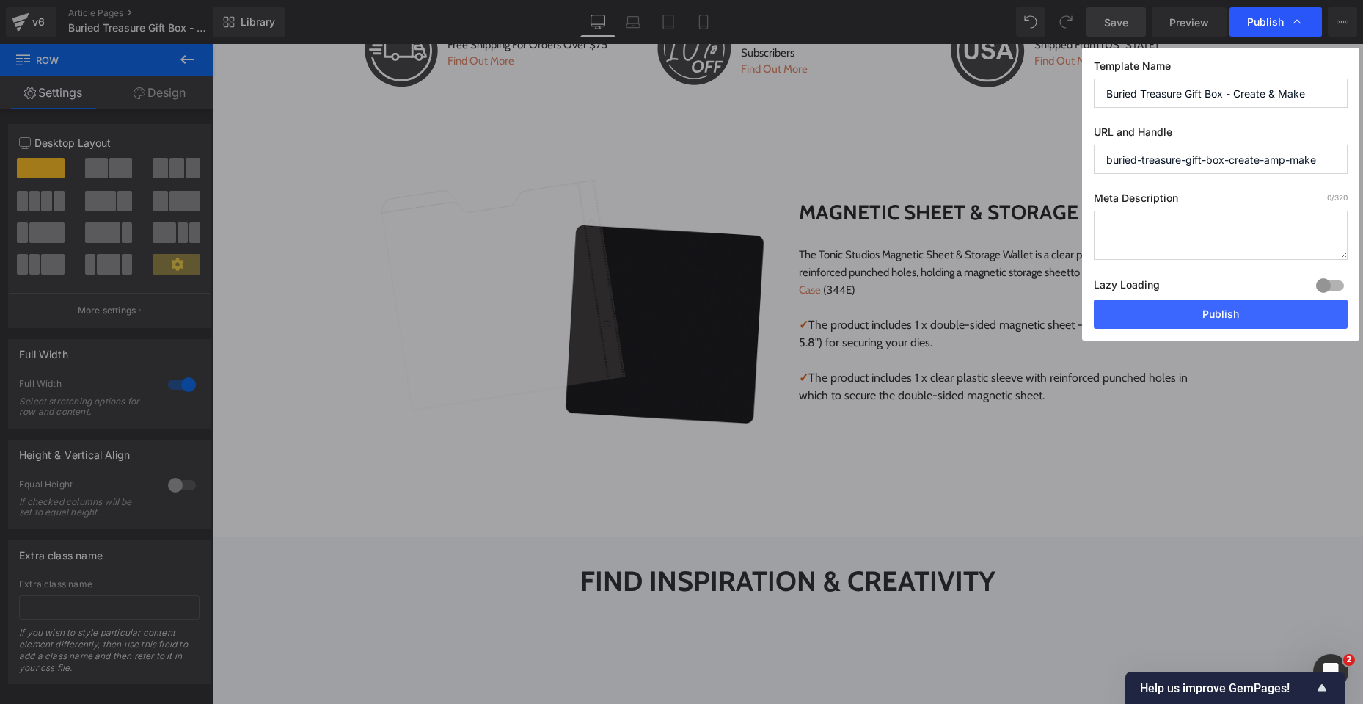
click at [1298, 25] on icon at bounding box center [1297, 22] width 15 height 15
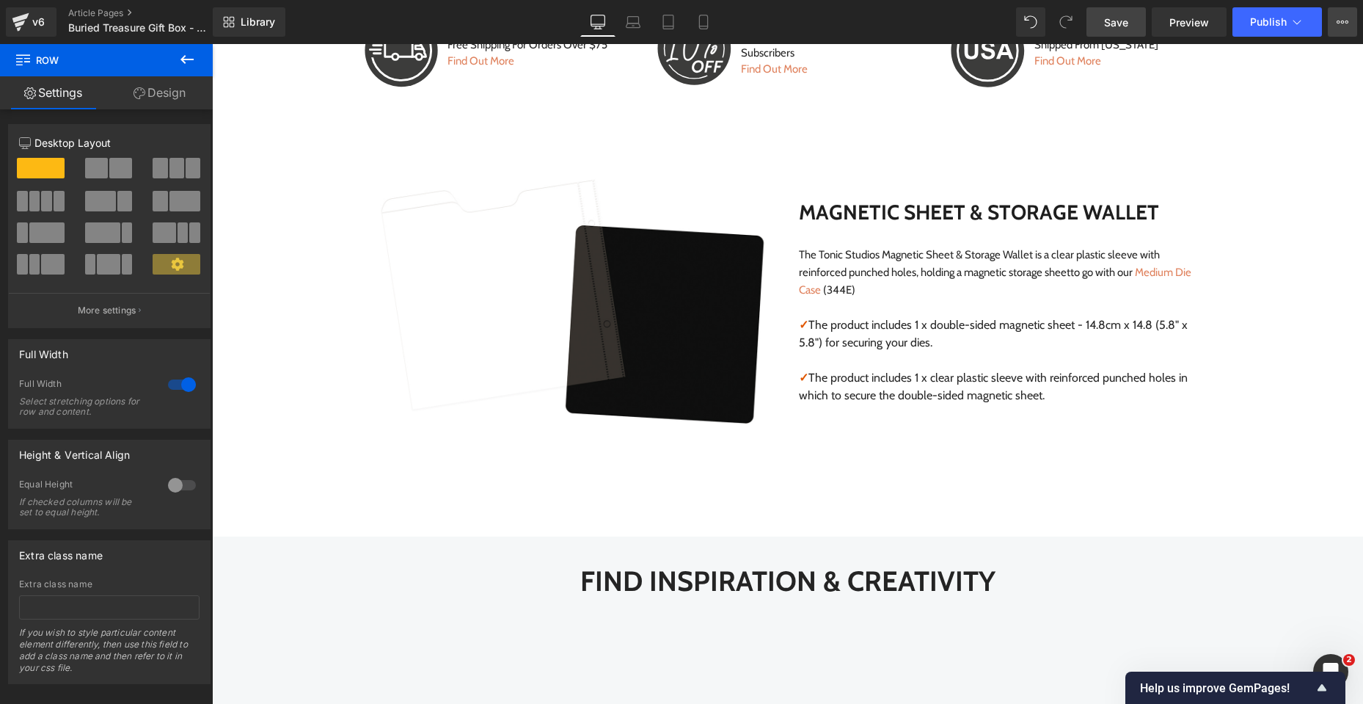
click at [1331, 25] on button "View Live Page View with current Template Save Template to Library Schedule Pub…" at bounding box center [1342, 21] width 29 height 29
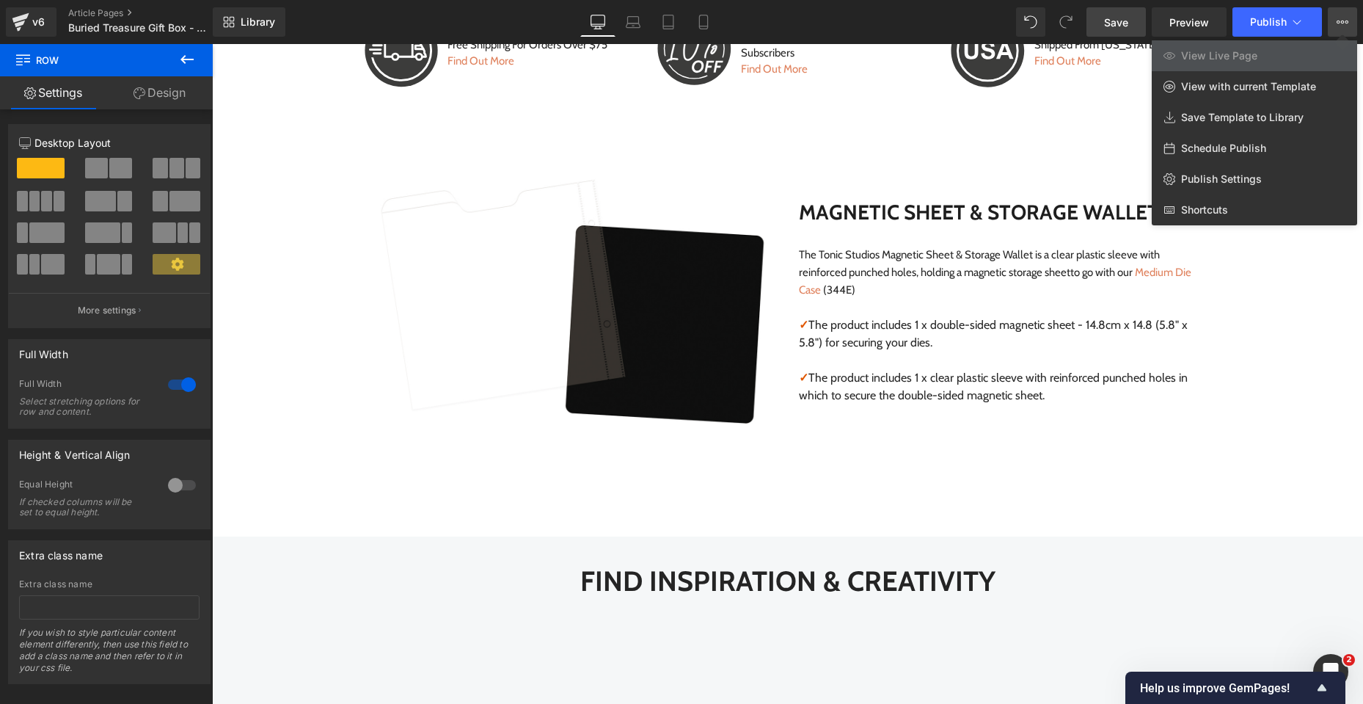
click at [1227, 150] on span "Schedule Publish" at bounding box center [1223, 148] width 85 height 13
select select
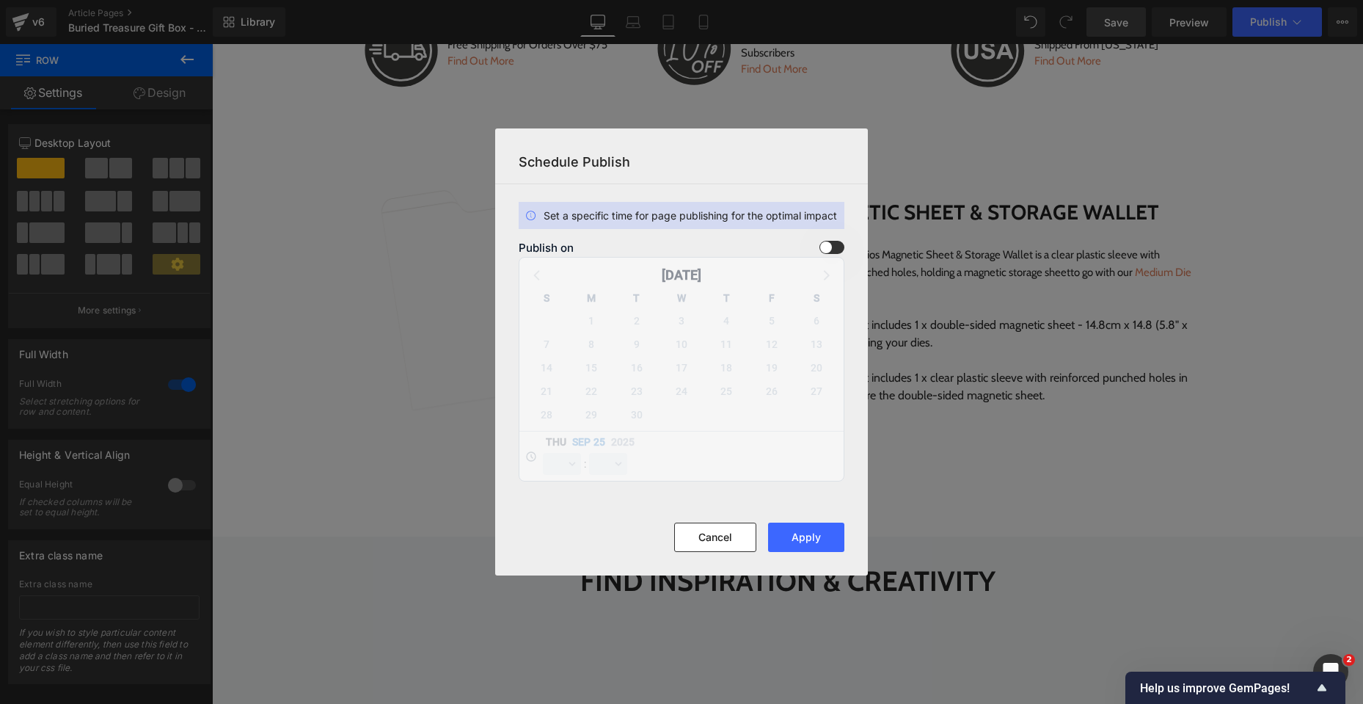
click at [828, 249] on span at bounding box center [832, 247] width 25 height 13
click at [0, 0] on input "checkbox" at bounding box center [0, 0] width 0 height 0
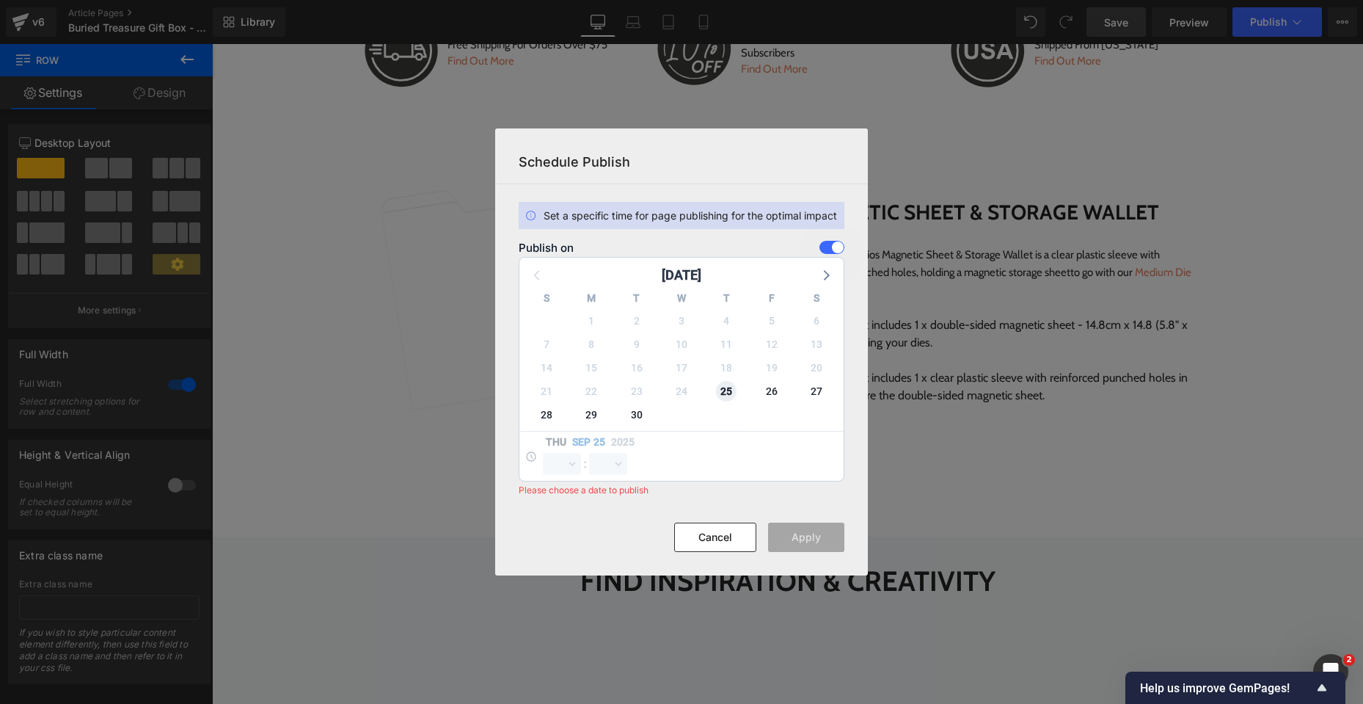
click at [726, 390] on span "25" at bounding box center [726, 391] width 21 height 21
click at [574, 466] on select "00 01 02 03 04 05 06 07 08 09 10 11 12 13 14 15 16 17 18 19 20 21 22 23" at bounding box center [562, 464] width 38 height 22
select select "16"
click at [543, 453] on select "00 01 02 03 04 05 06 07 08 09 10 11 12 13 14 15 16 17 18 19 20 21 22 23" at bounding box center [562, 464] width 38 height 22
click at [621, 461] on select "00 01 02 03 04 05 06 07 08 09 10 11 12 13 14 15 16 17 18 19 20 21 22 23 24 25 2…" at bounding box center [608, 464] width 38 height 22
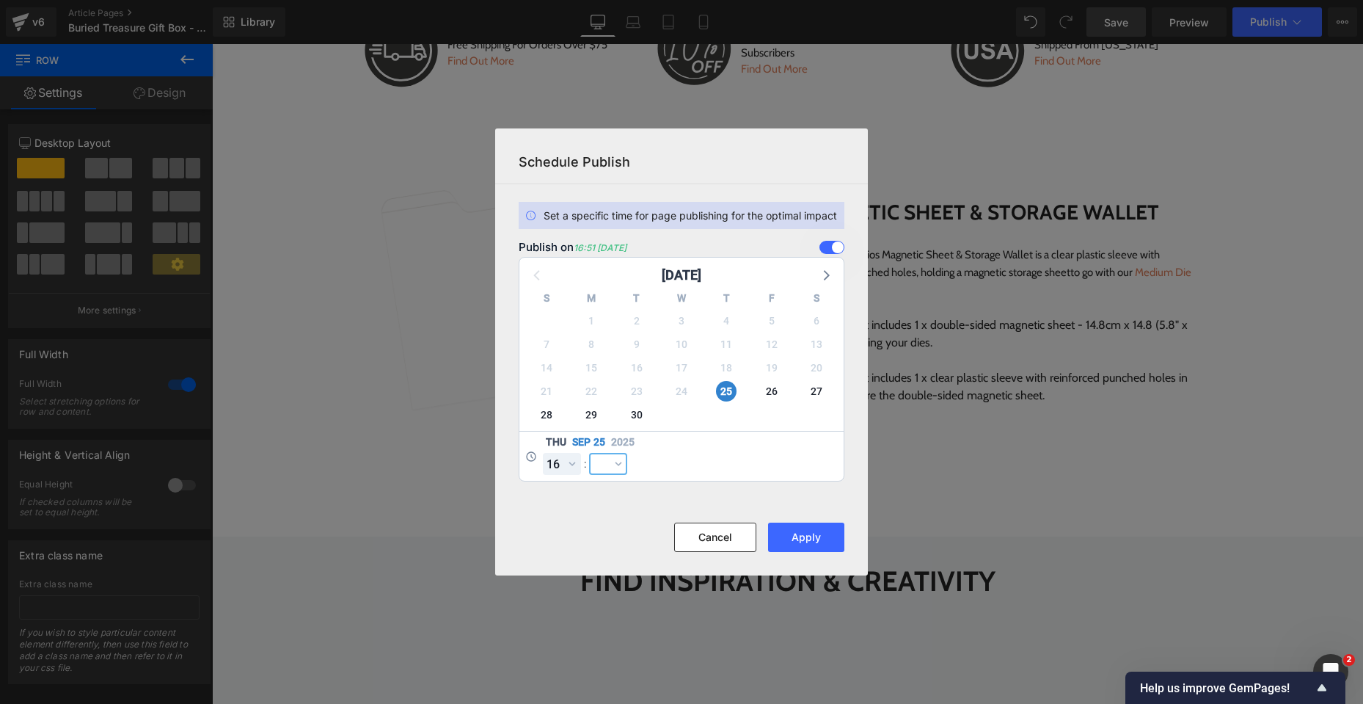
select select "58"
click at [589, 453] on select "00 01 02 03 04 05 06 07 08 09 10 11 12 13 14 15 16 17 18 19 20 21 22 23 24 25 2…" at bounding box center [608, 464] width 38 height 22
click at [564, 466] on select "00 01 02 03 04 05 06 07 08 09 10 11 12 13 14 15 16 17 18 19 20 21 22 23" at bounding box center [562, 464] width 38 height 22
select select "15"
click at [543, 453] on select "00 01 02 03 04 05 06 07 08 09 10 11 12 13 14 15 16 17 18 19 20 21 22 23" at bounding box center [562, 464] width 38 height 22
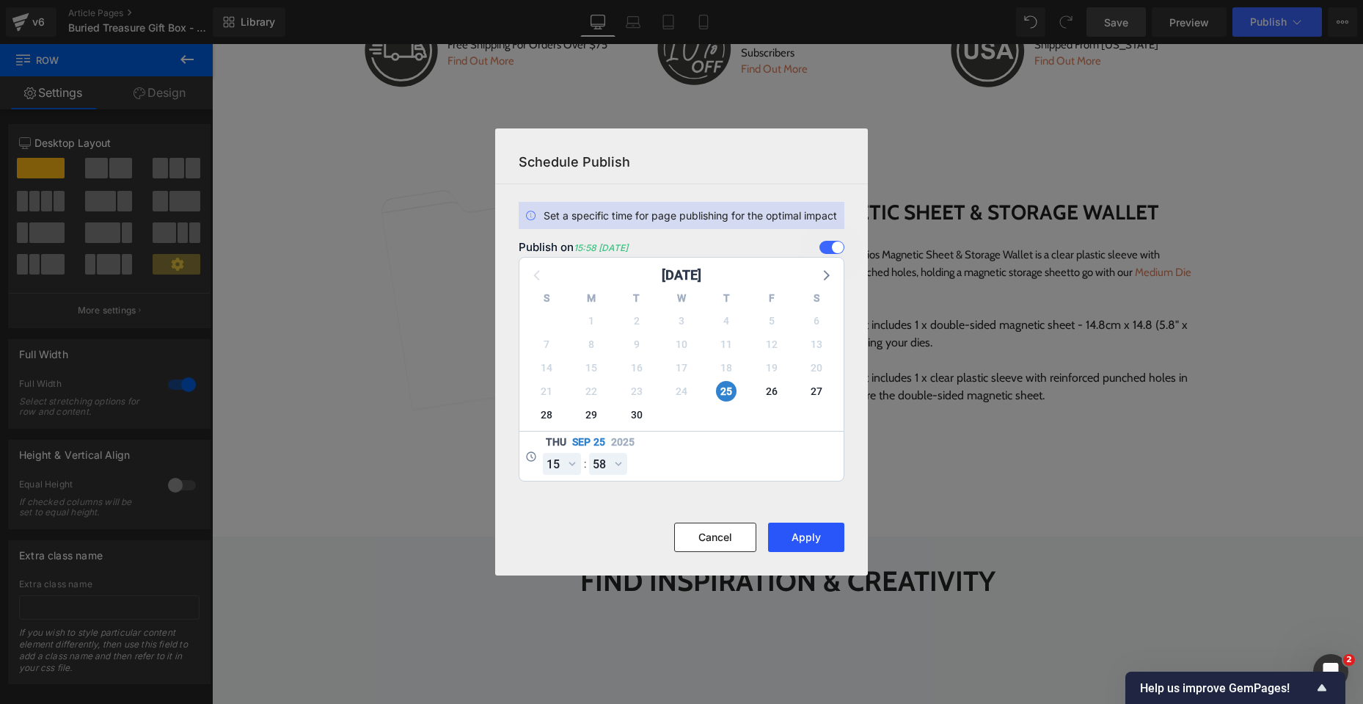
click at [803, 537] on button "Apply" at bounding box center [806, 536] width 76 height 29
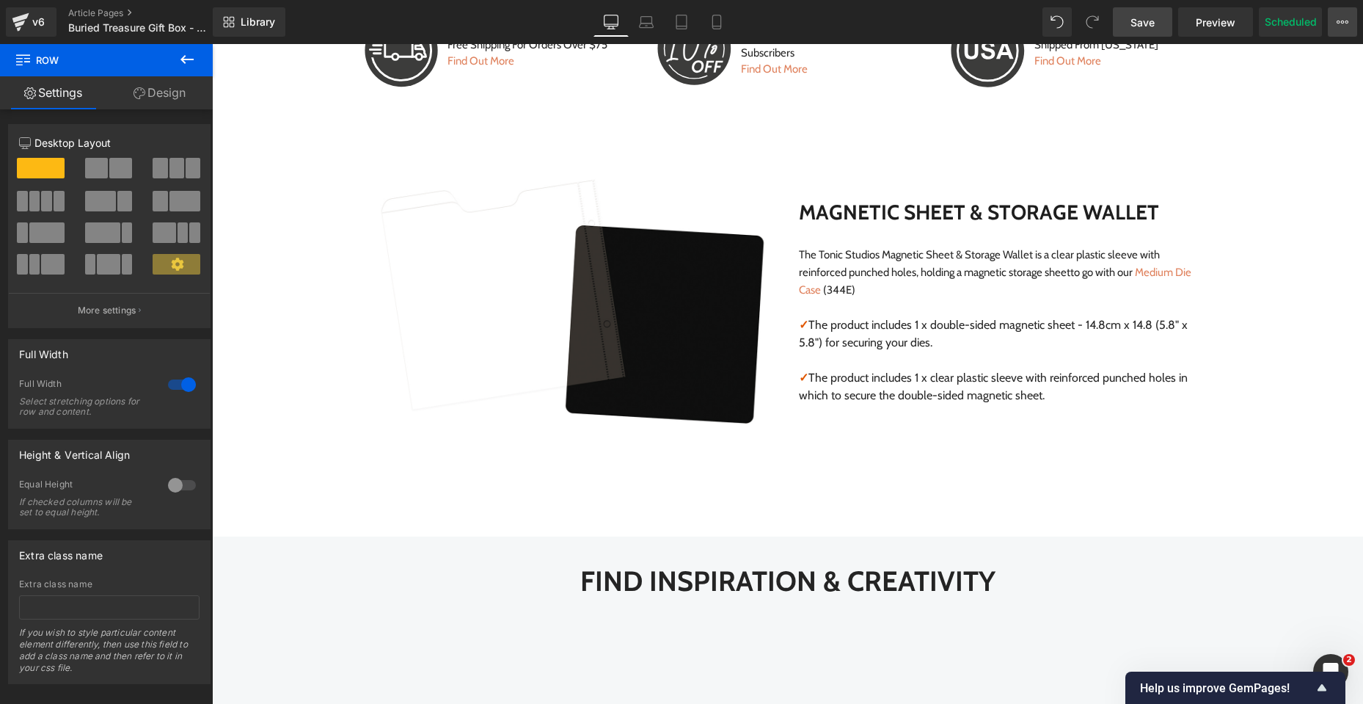
click at [1345, 27] on icon at bounding box center [1343, 22] width 12 height 12
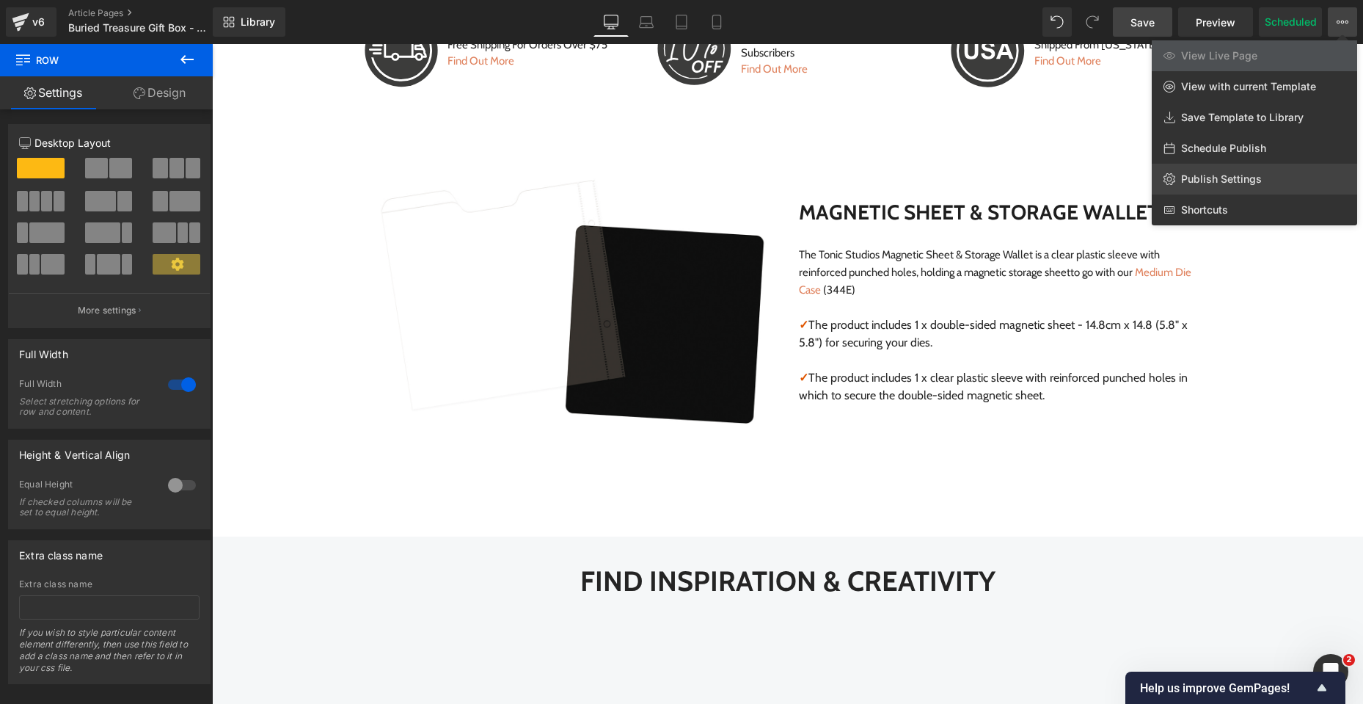
click at [1240, 179] on span "Publish Settings" at bounding box center [1221, 178] width 81 height 13
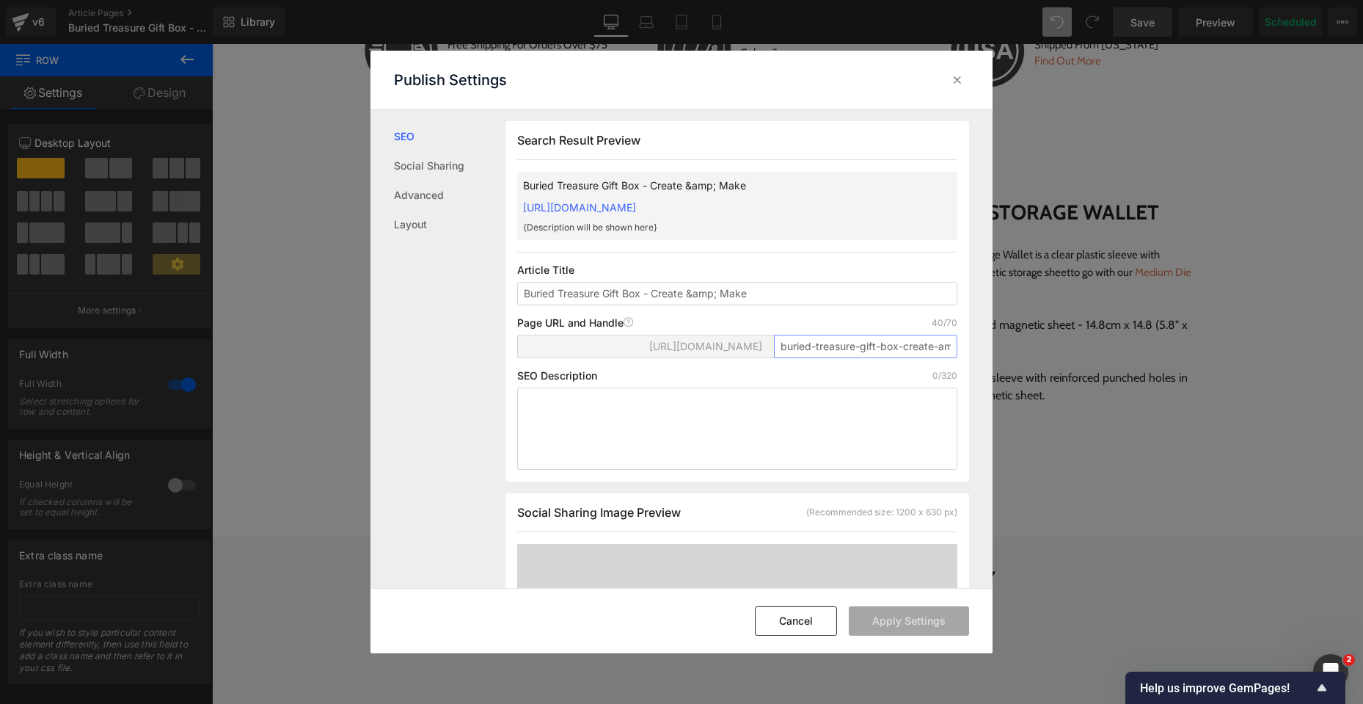
scroll to position [0, 43]
drag, startPoint x: 853, startPoint y: 360, endPoint x: 993, endPoint y: 362, distance: 139.4
click at [993, 362] on div "Publish Settings SEO Social Sharing Advanced Layout Search Result Preview Burie…" at bounding box center [681, 352] width 1363 height 704
type input "buried-treasure"
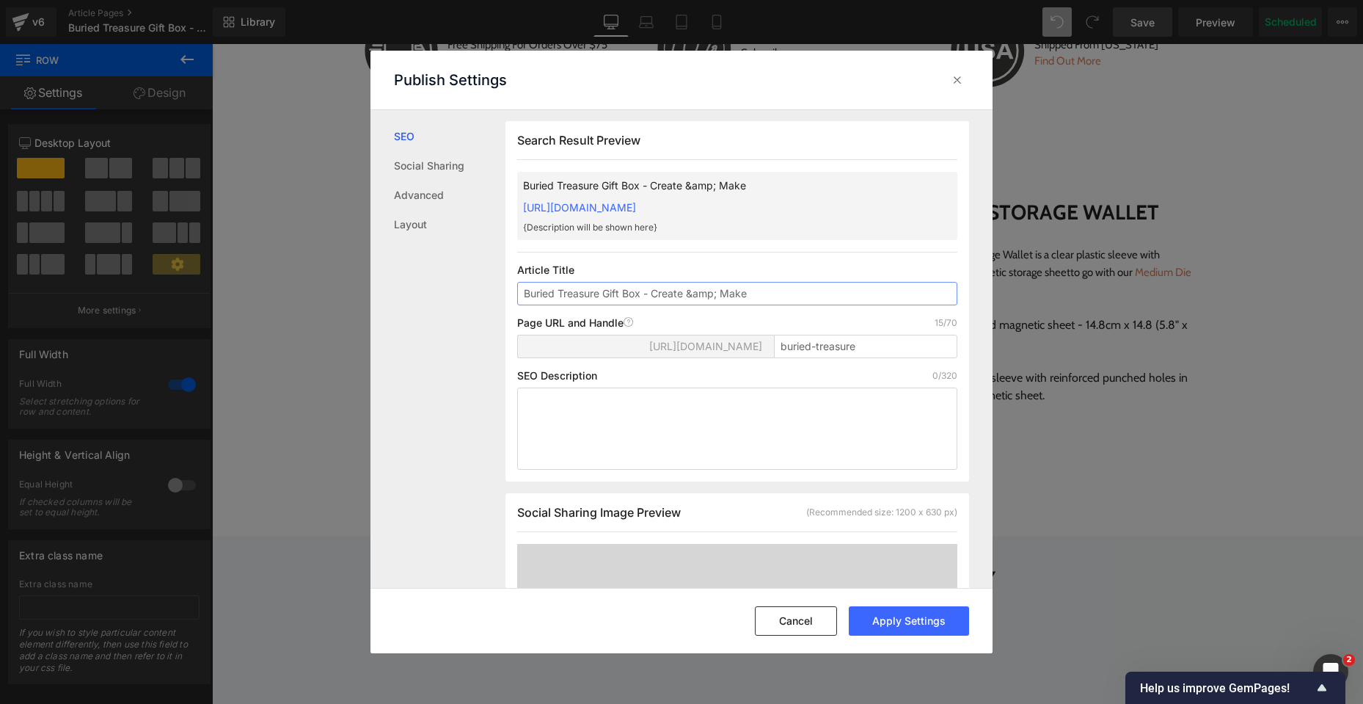
drag, startPoint x: 690, startPoint y: 292, endPoint x: 718, endPoint y: 292, distance: 27.9
click at [718, 292] on input "Buried Treasure Gift Box - Create &amp; Make" at bounding box center [737, 293] width 440 height 23
click at [753, 297] on input "Buried Treasure Gift Box - Create & Make" at bounding box center [737, 293] width 440 height 23
click at [892, 624] on button "Apply Settings" at bounding box center [909, 620] width 120 height 29
click at [453, 169] on link "Social Sharing" at bounding box center [450, 165] width 112 height 29
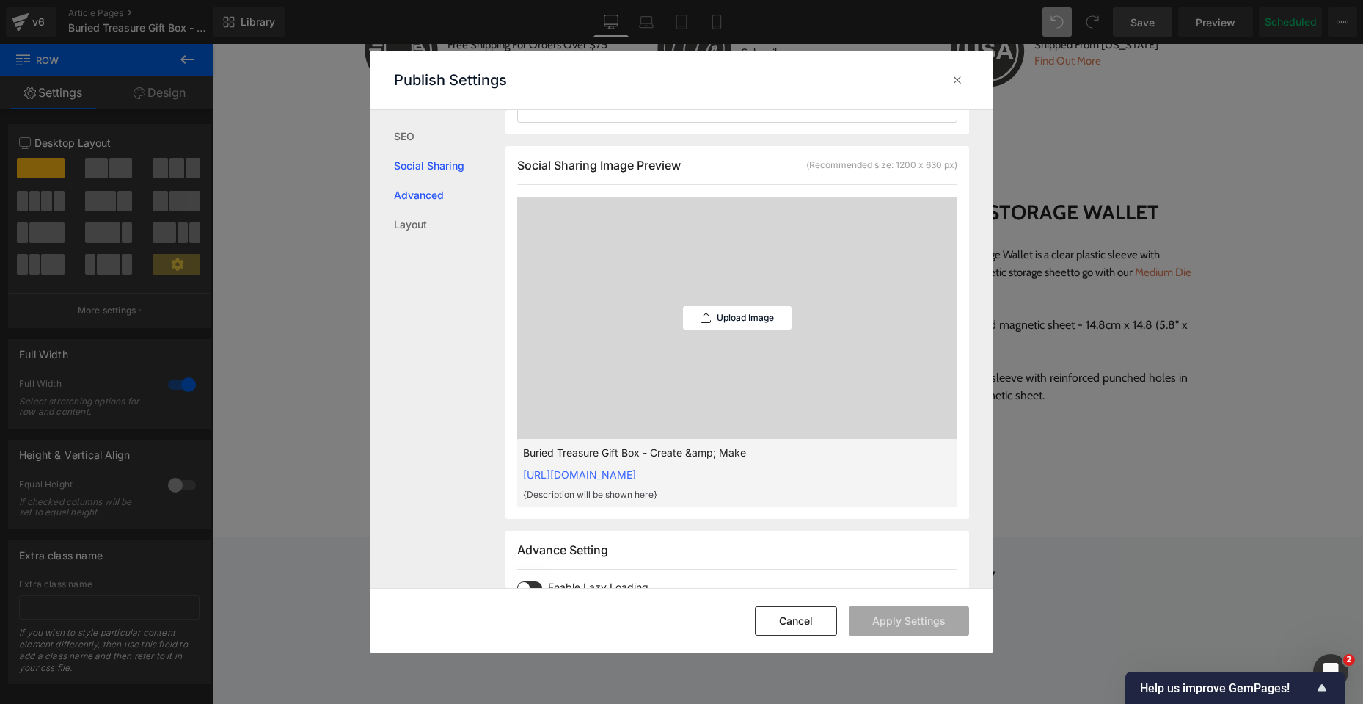
scroll to position [373, 0]
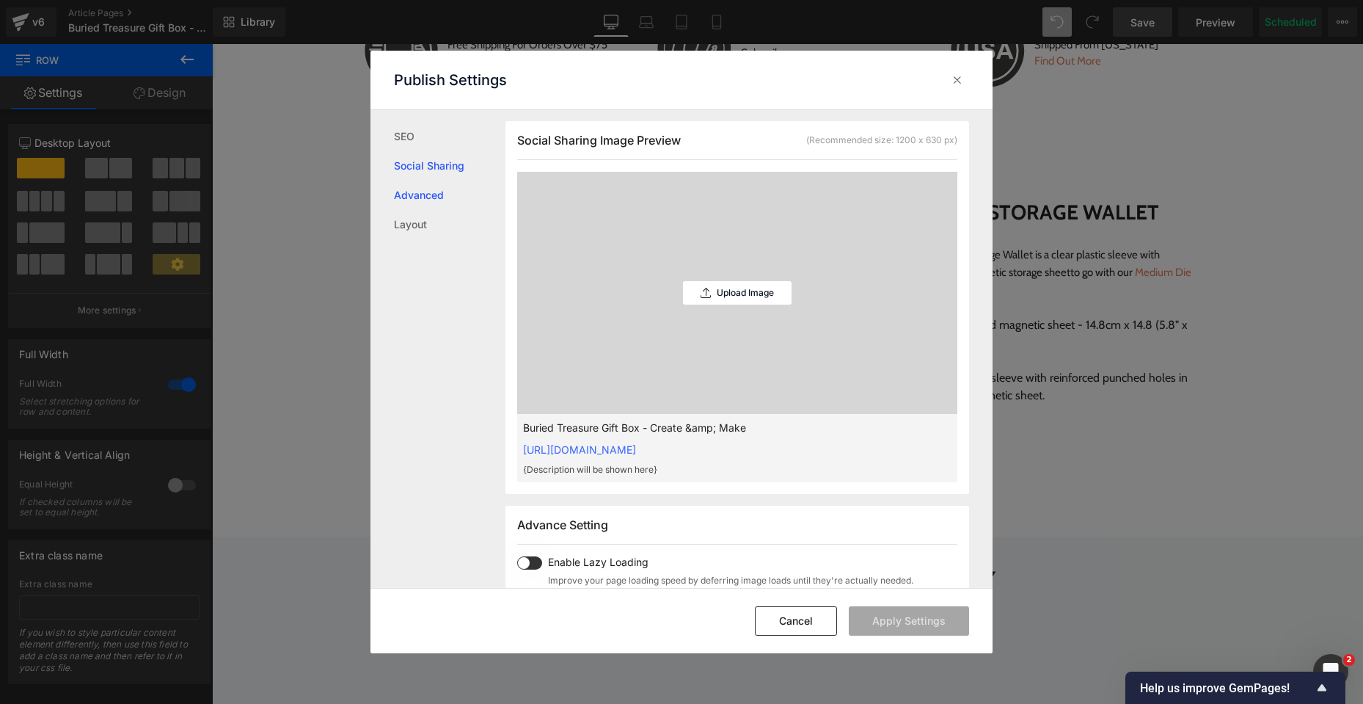
click at [442, 197] on link "Advanced" at bounding box center [450, 194] width 112 height 29
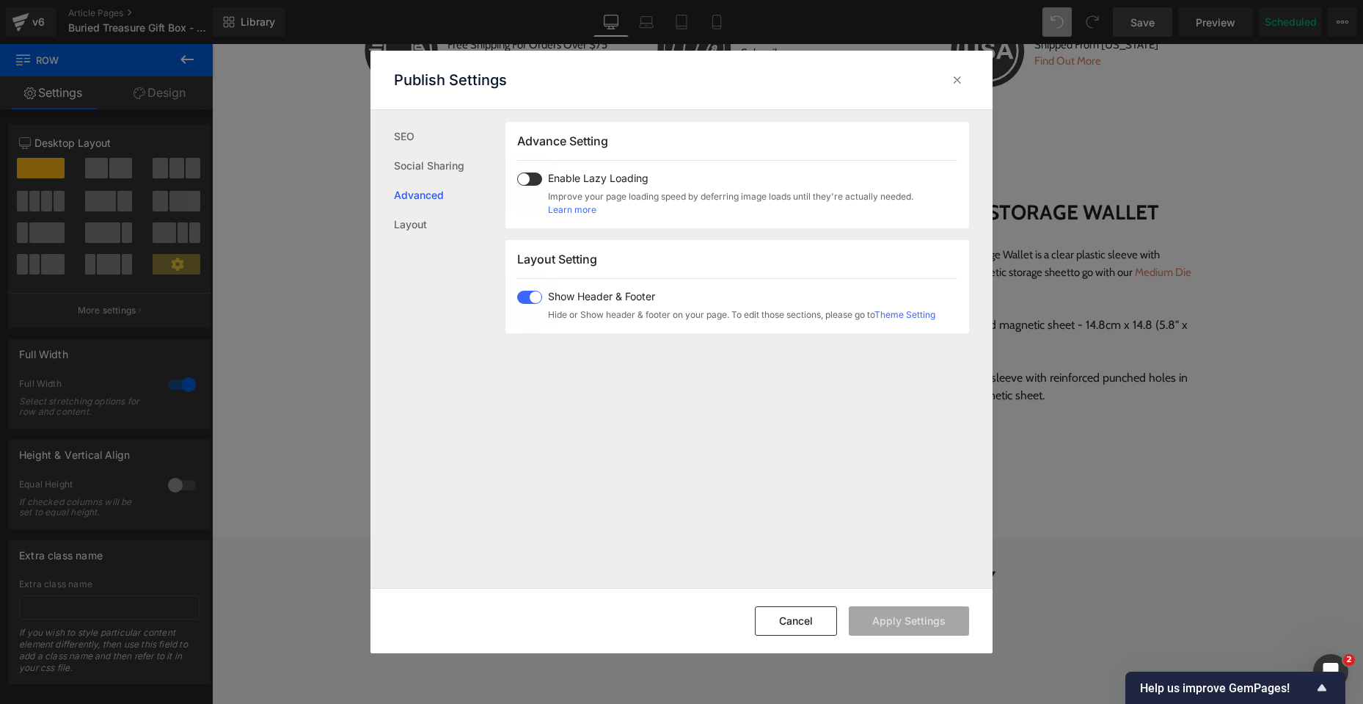
scroll to position [757, 0]
click at [439, 217] on link "Layout" at bounding box center [450, 224] width 112 height 29
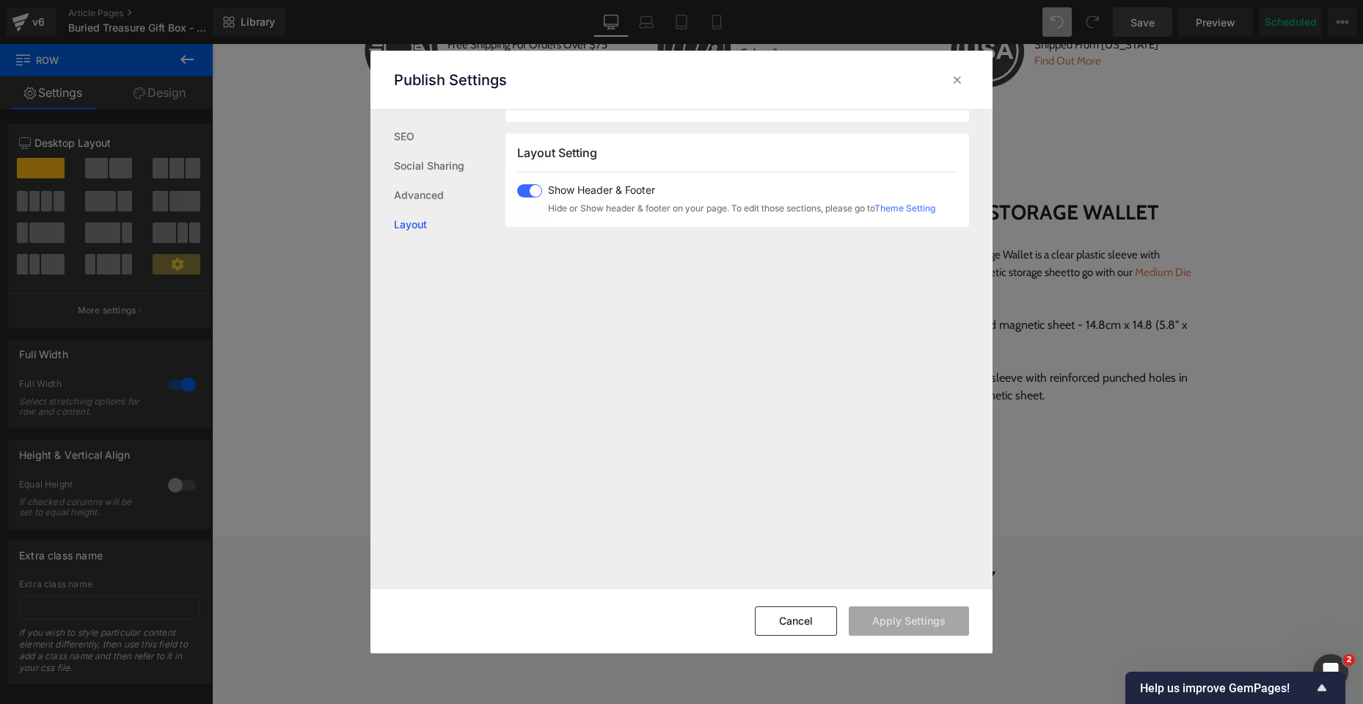
scroll to position [875, 0]
click at [442, 166] on link "Social Sharing" at bounding box center [450, 165] width 112 height 29
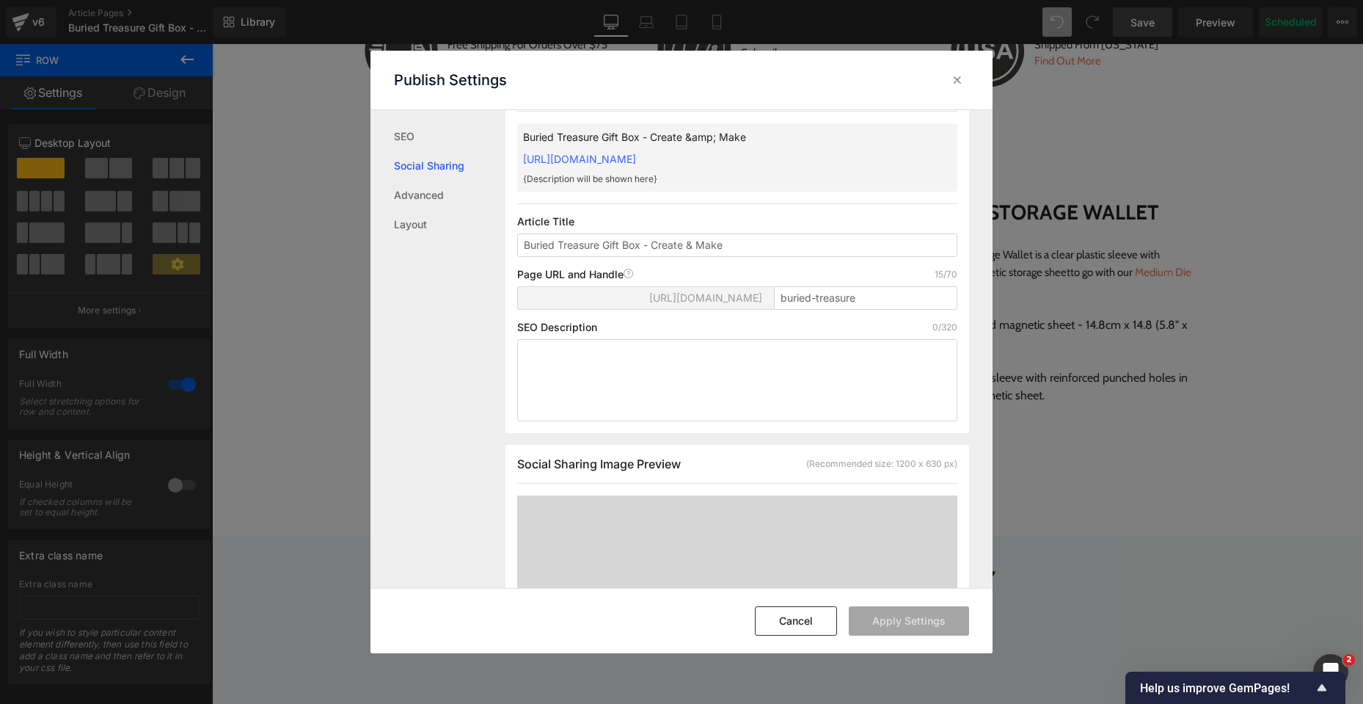
scroll to position [6, 0]
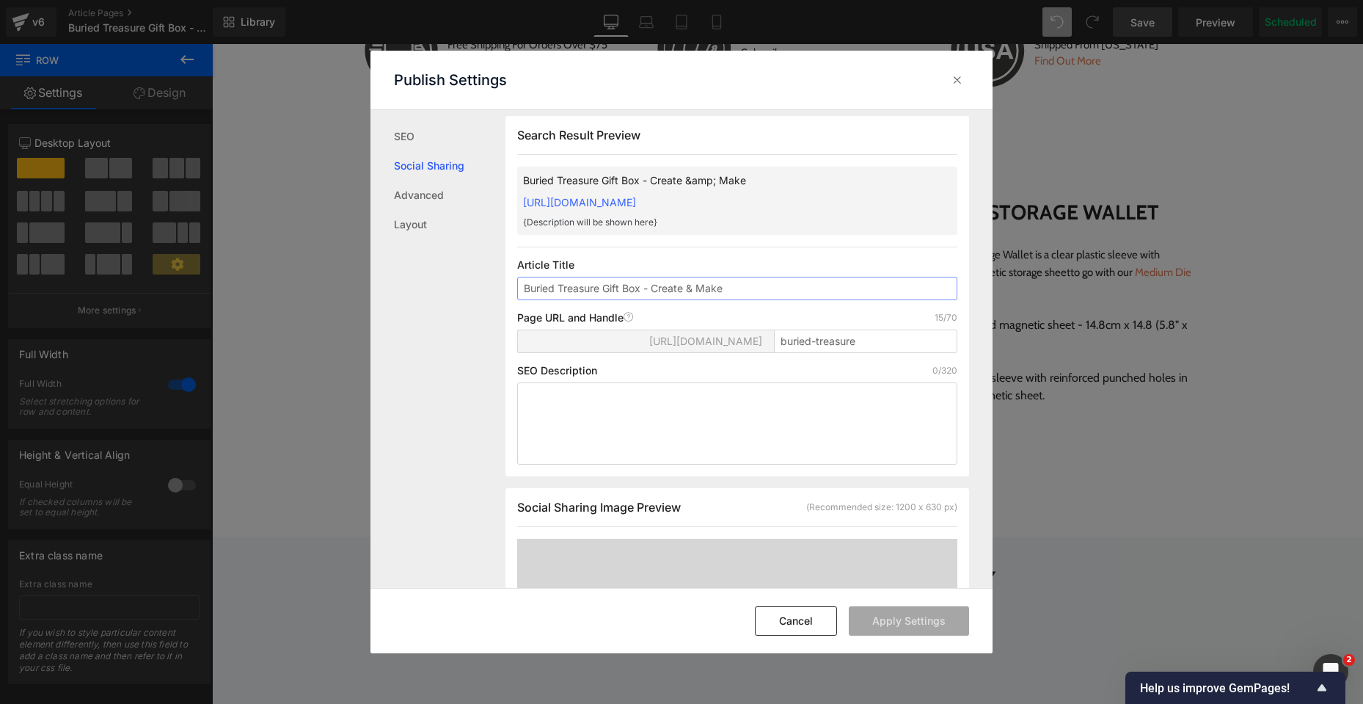
drag, startPoint x: 689, startPoint y: 289, endPoint x: 720, endPoint y: 289, distance: 30.8
click at [720, 289] on input "Buried Treasure Gift Box - Create & Make" at bounding box center [737, 288] width 440 height 23
click at [893, 612] on button "Apply Settings" at bounding box center [909, 620] width 120 height 29
drag, startPoint x: 688, startPoint y: 286, endPoint x: 719, endPoint y: 286, distance: 30.8
click at [719, 286] on input "Buried Treasure Gift Box - Create & Make" at bounding box center [737, 288] width 440 height 23
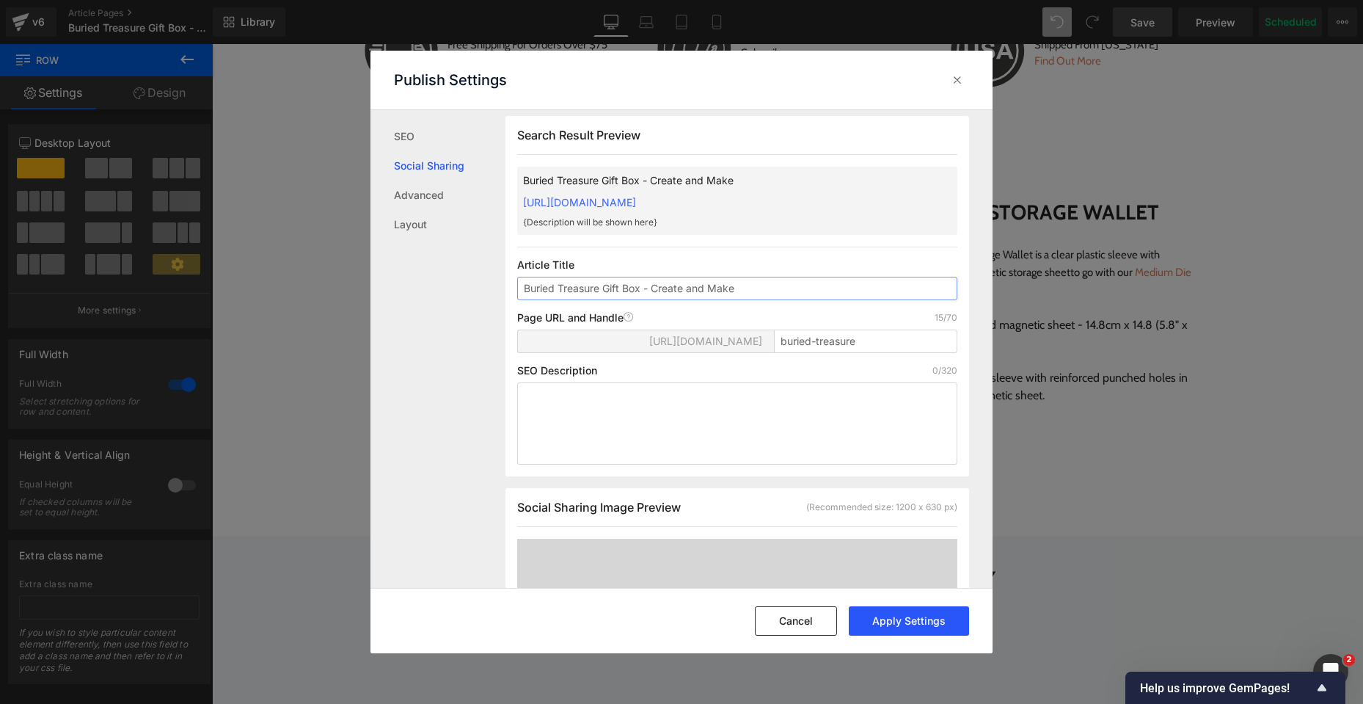
type input "Buried Treasure Gift Box - Create and Make"
click at [927, 621] on button "Apply Settings" at bounding box center [909, 620] width 120 height 29
drag, startPoint x: 960, startPoint y: 82, endPoint x: 905, endPoint y: 84, distance: 54.3
click at [960, 82] on icon at bounding box center [957, 80] width 15 height 15
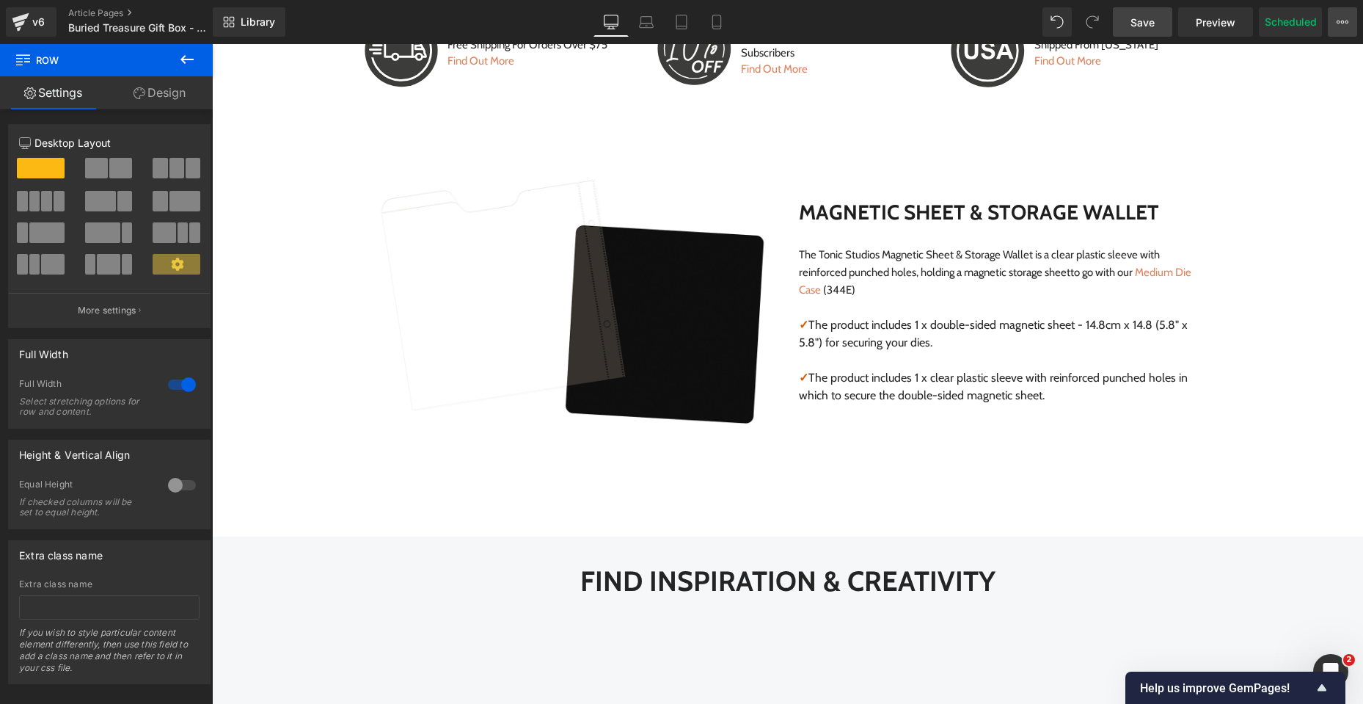
click at [1332, 24] on button "View Live Page View with current Template Save Template to Library Schedule Pub…" at bounding box center [1342, 21] width 29 height 29
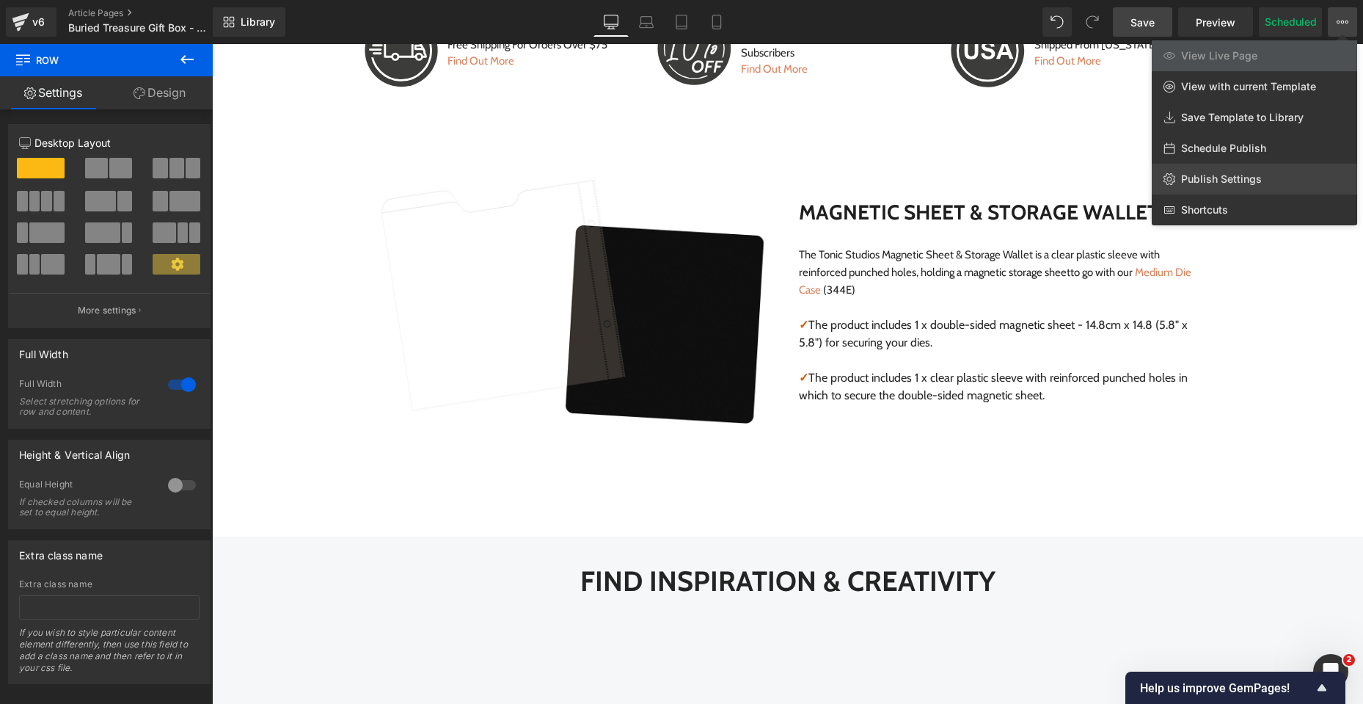
click at [1253, 182] on span "Publish Settings" at bounding box center [1221, 178] width 81 height 13
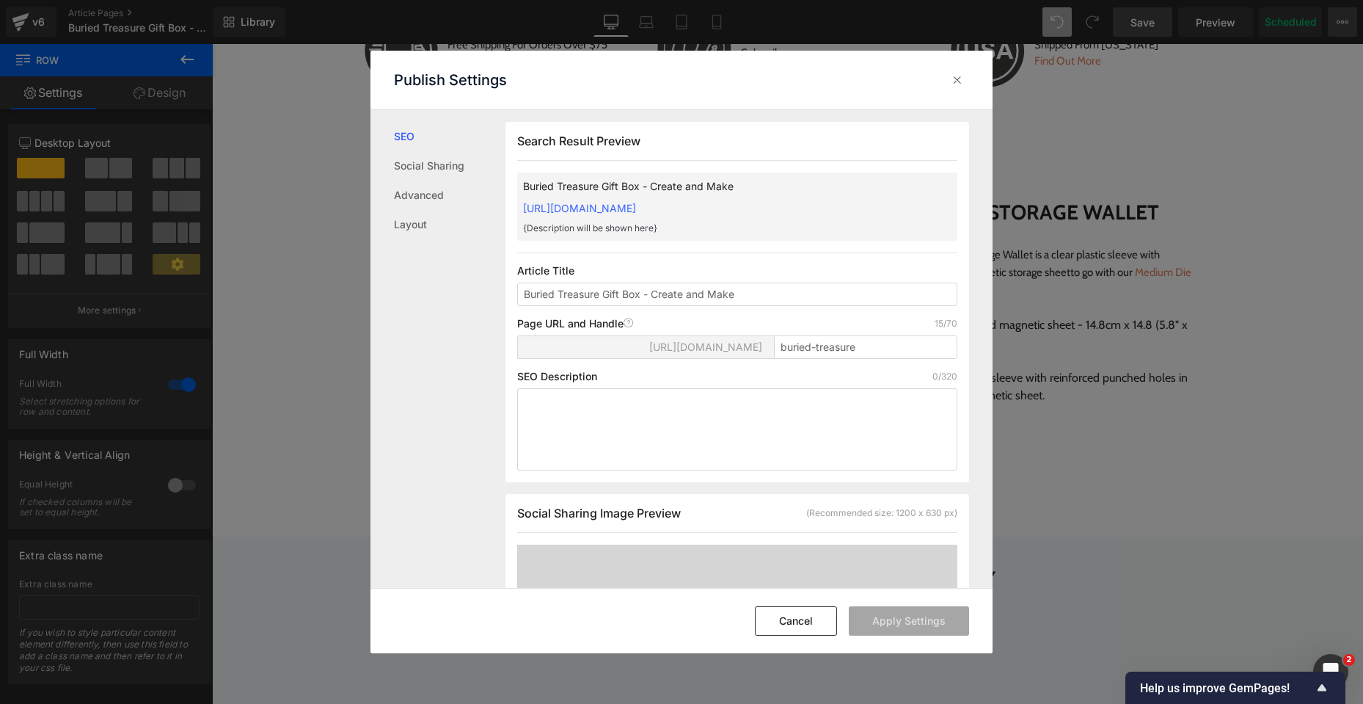
scroll to position [1, 0]
click at [959, 85] on icon at bounding box center [957, 80] width 15 height 15
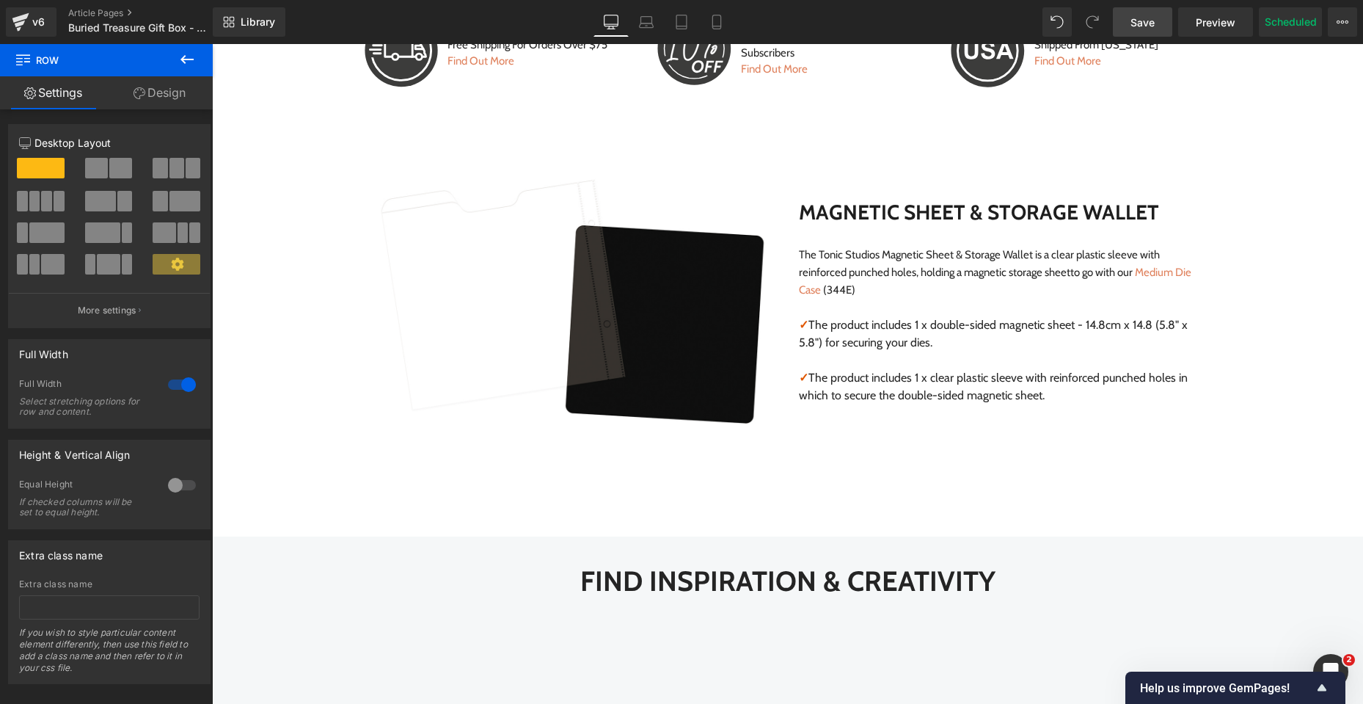
drag, startPoint x: 1148, startPoint y: 35, endPoint x: 1033, endPoint y: 118, distance: 141.9
click at [1148, 35] on link "Save" at bounding box center [1142, 21] width 59 height 29
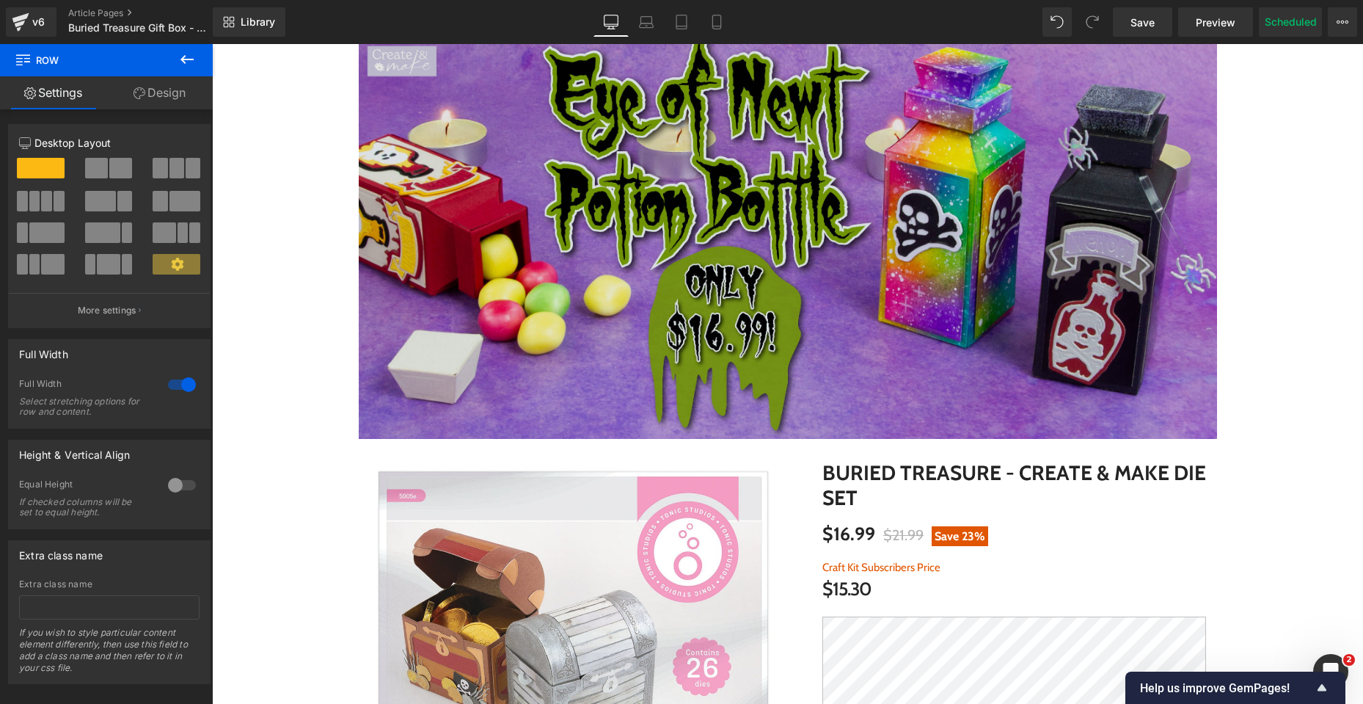
scroll to position [0, 0]
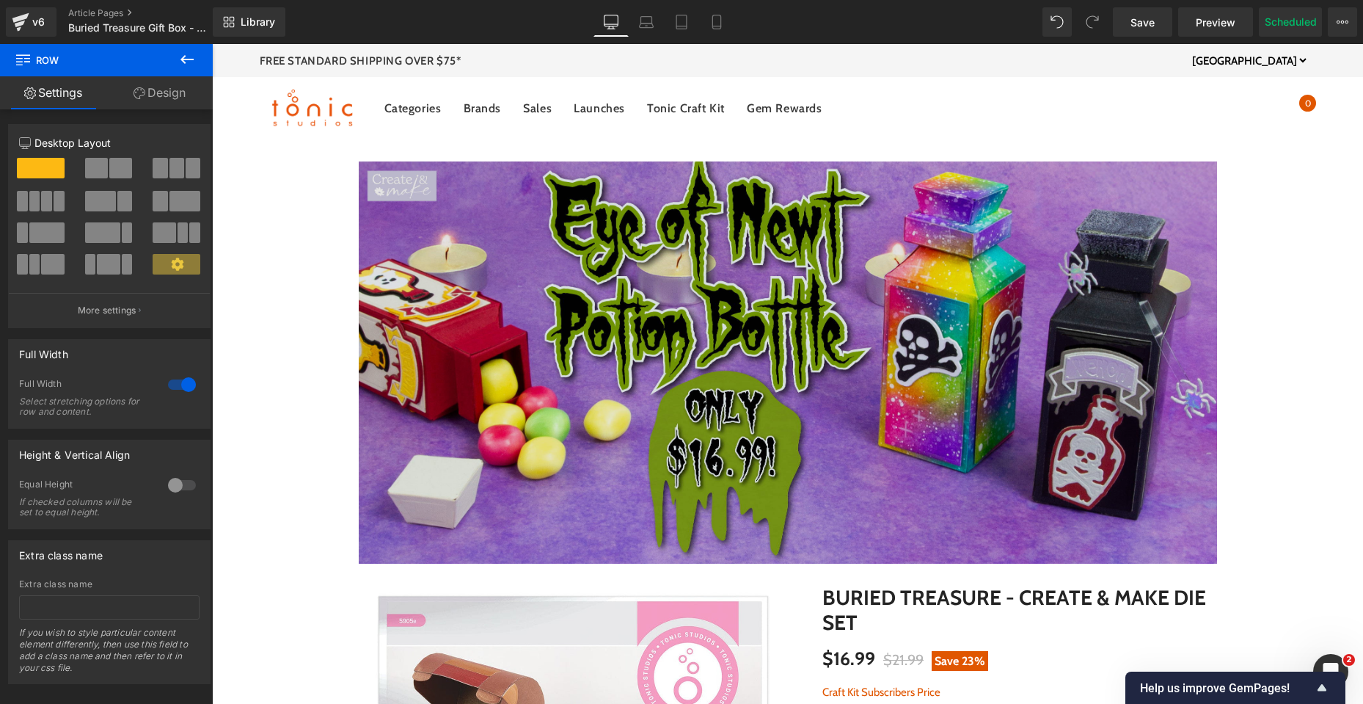
click at [759, 354] on div "Image" at bounding box center [788, 362] width 858 height 402
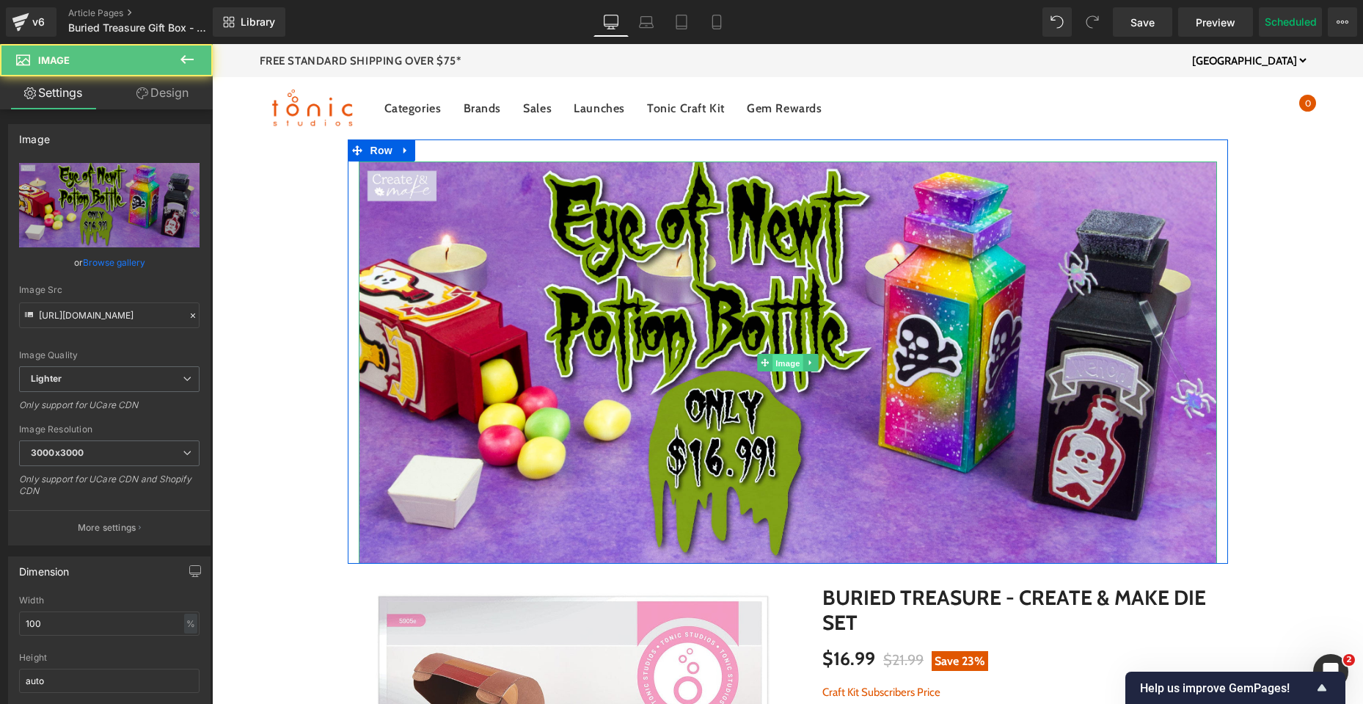
click at [778, 364] on span "Image" at bounding box center [788, 363] width 31 height 18
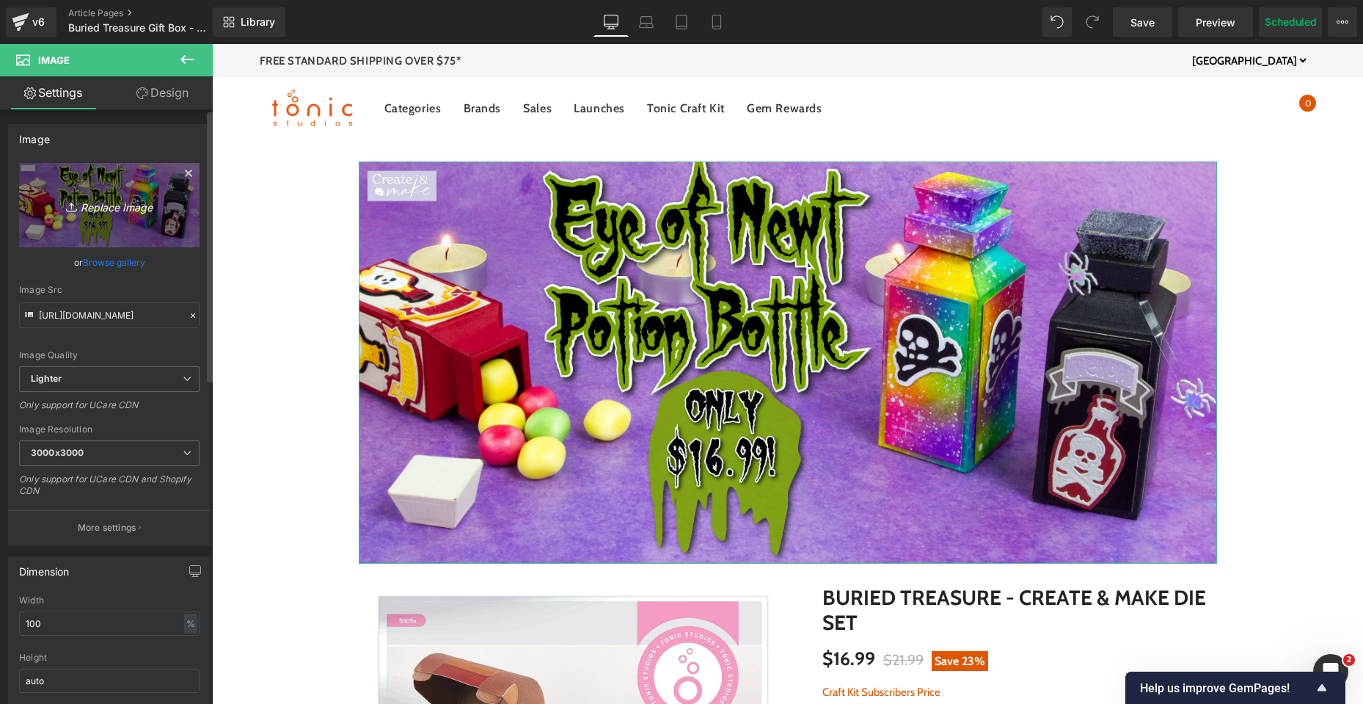
click at [124, 200] on icon "Replace Image" at bounding box center [109, 205] width 117 height 18
type input "C:\fakepath\US Buried Treasure Banner_Top.jpg"
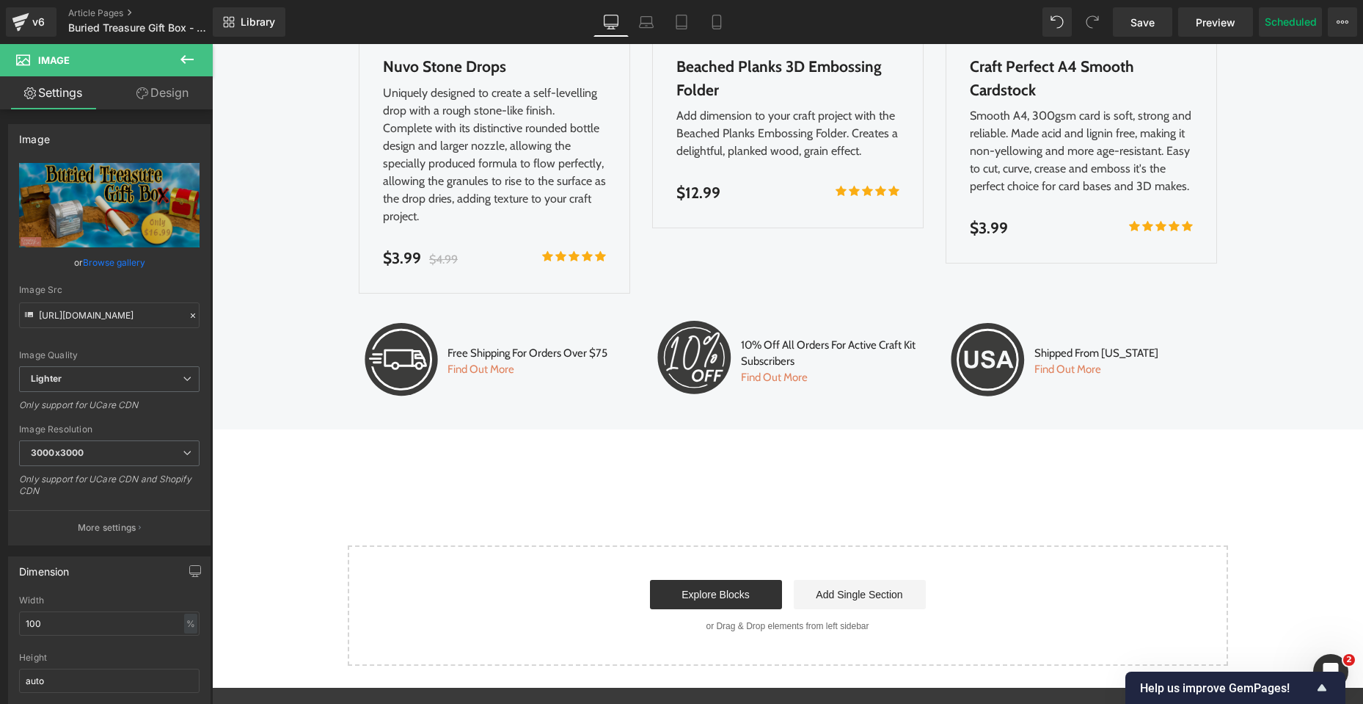
scroll to position [4330, 0]
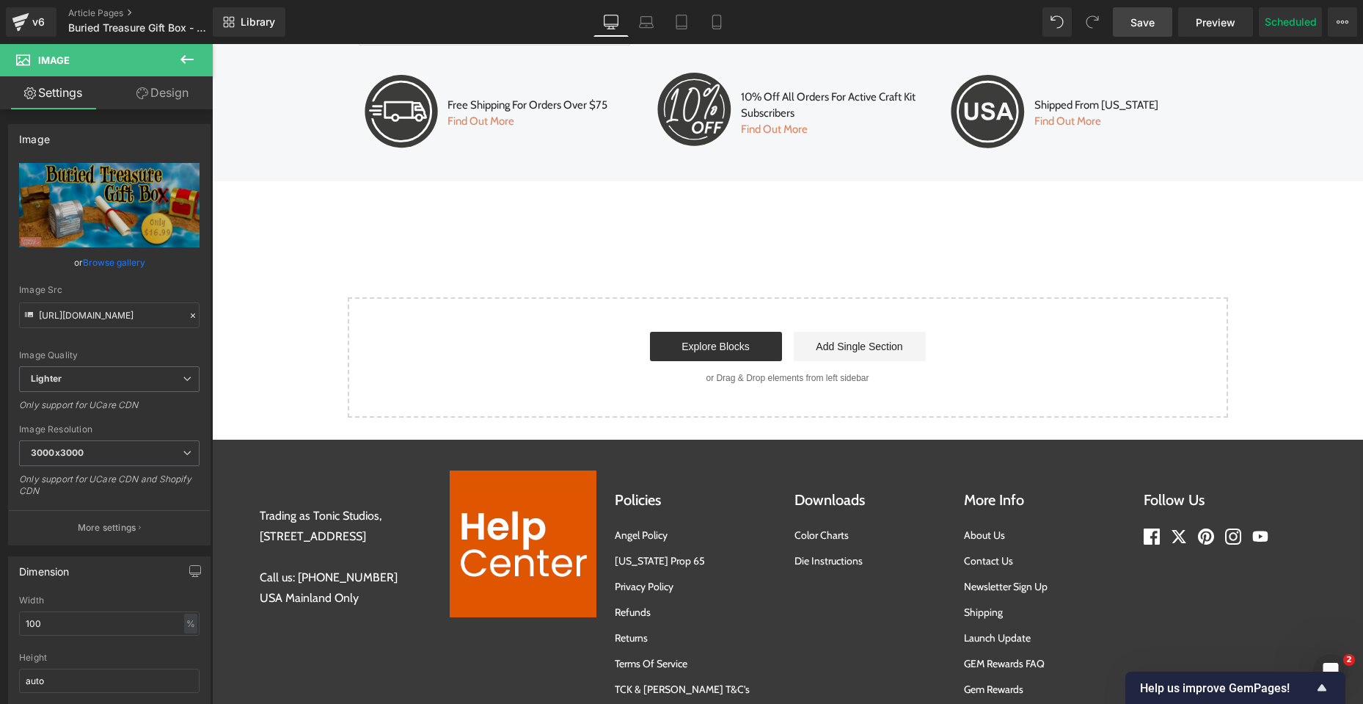
click at [1144, 31] on link "Save" at bounding box center [1142, 21] width 59 height 29
click at [84, 5] on div "v6 Article Pages Buried Treasure Gift Box - Create and Make" at bounding box center [106, 22] width 213 height 44
click at [89, 11] on link "Article Pages" at bounding box center [152, 13] width 169 height 12
